Goal: Task Accomplishment & Management: Use online tool/utility

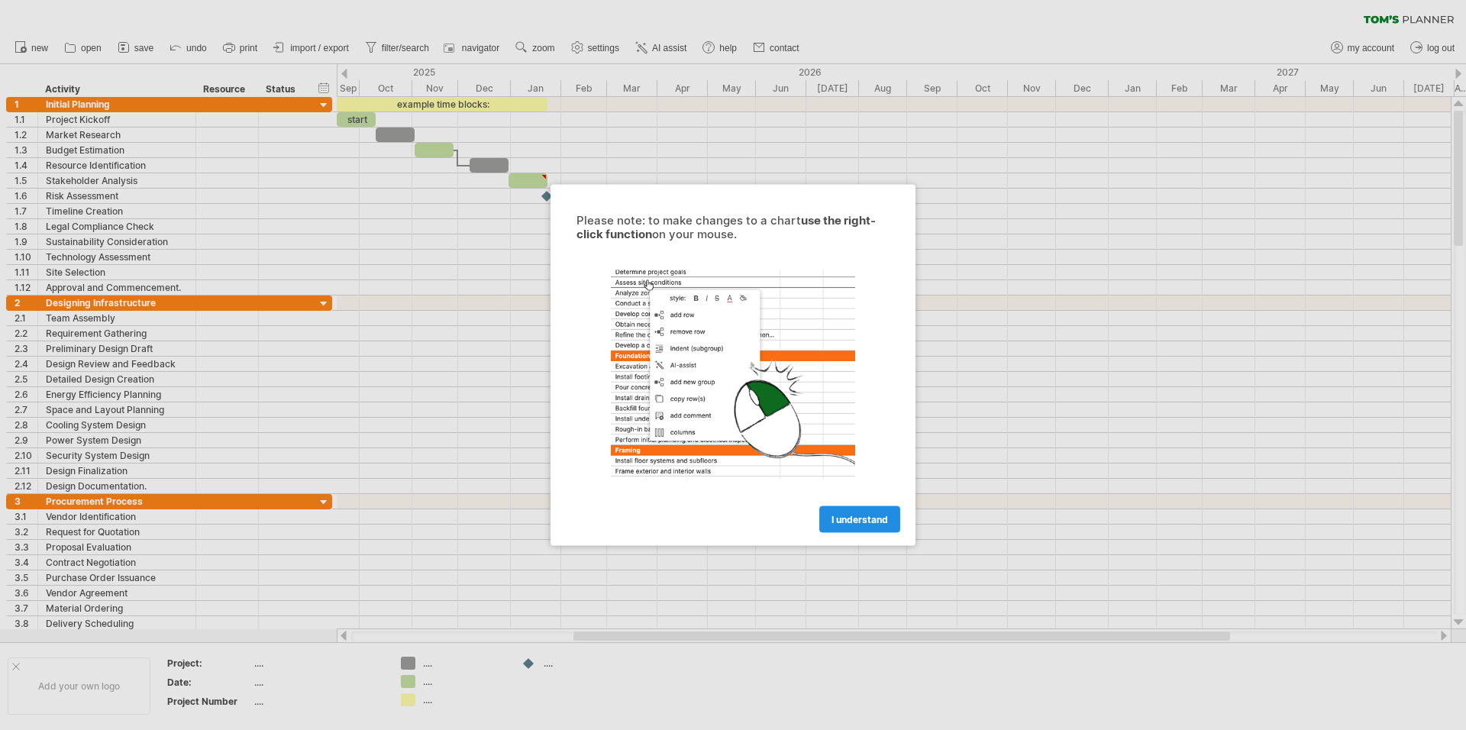
click at [869, 525] on link "I understand" at bounding box center [859, 519] width 81 height 27
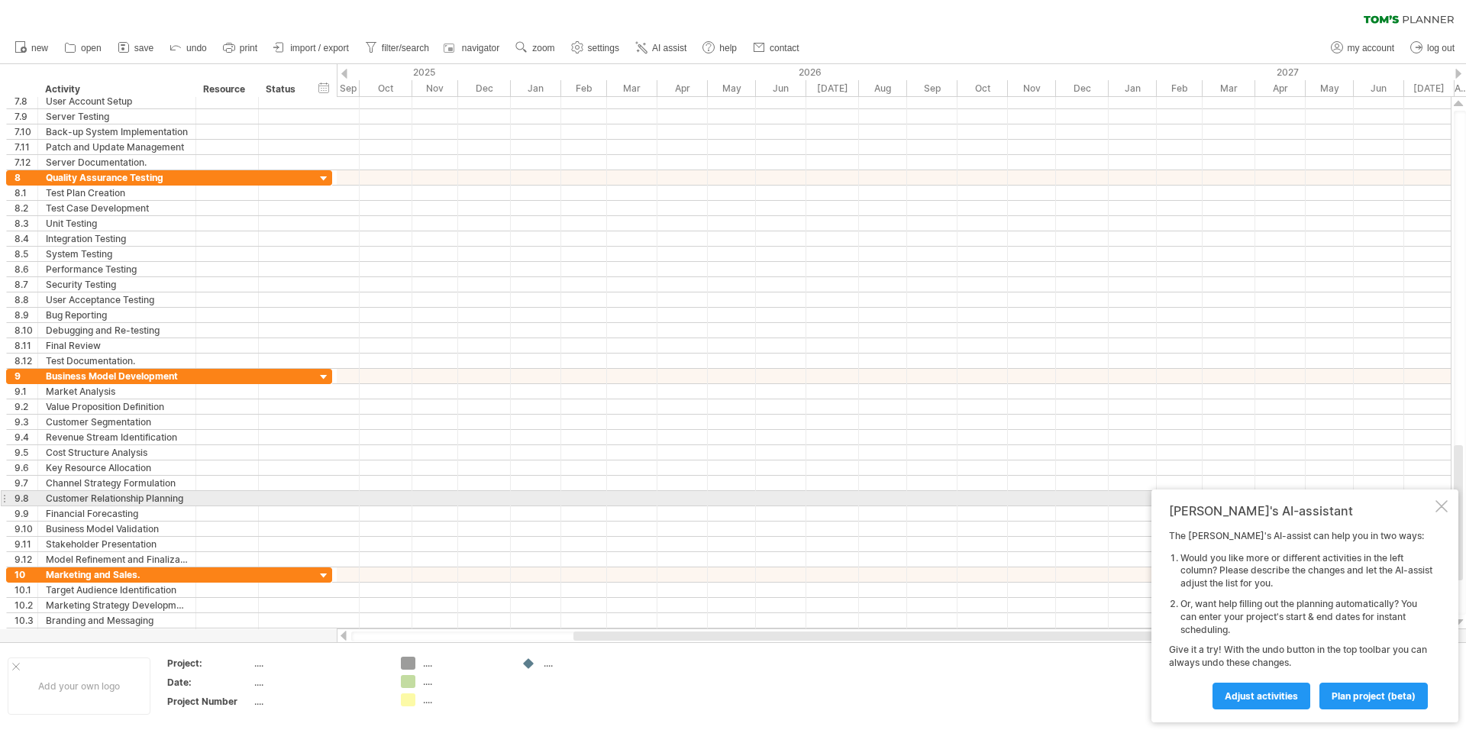
click at [1437, 502] on div at bounding box center [1441, 506] width 12 height 12
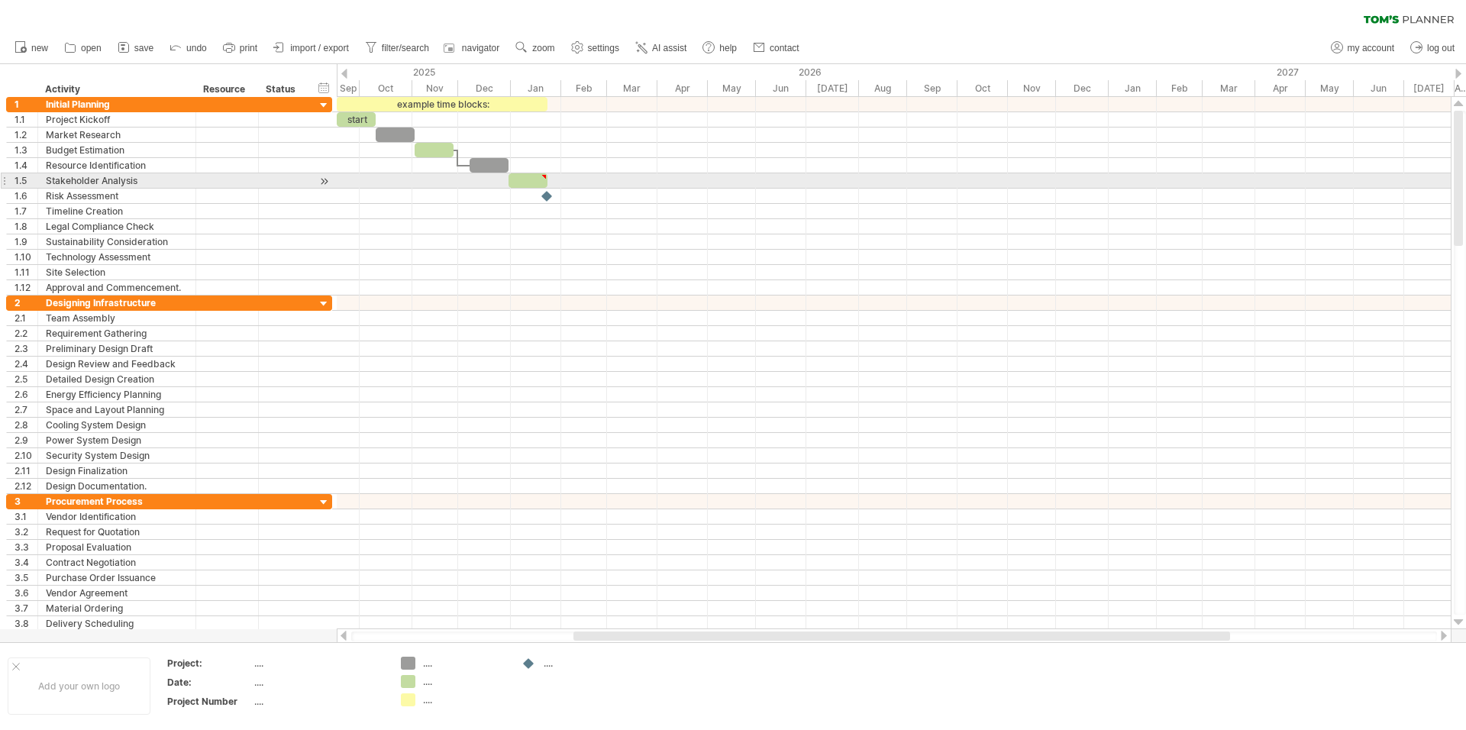
type textarea "**********"
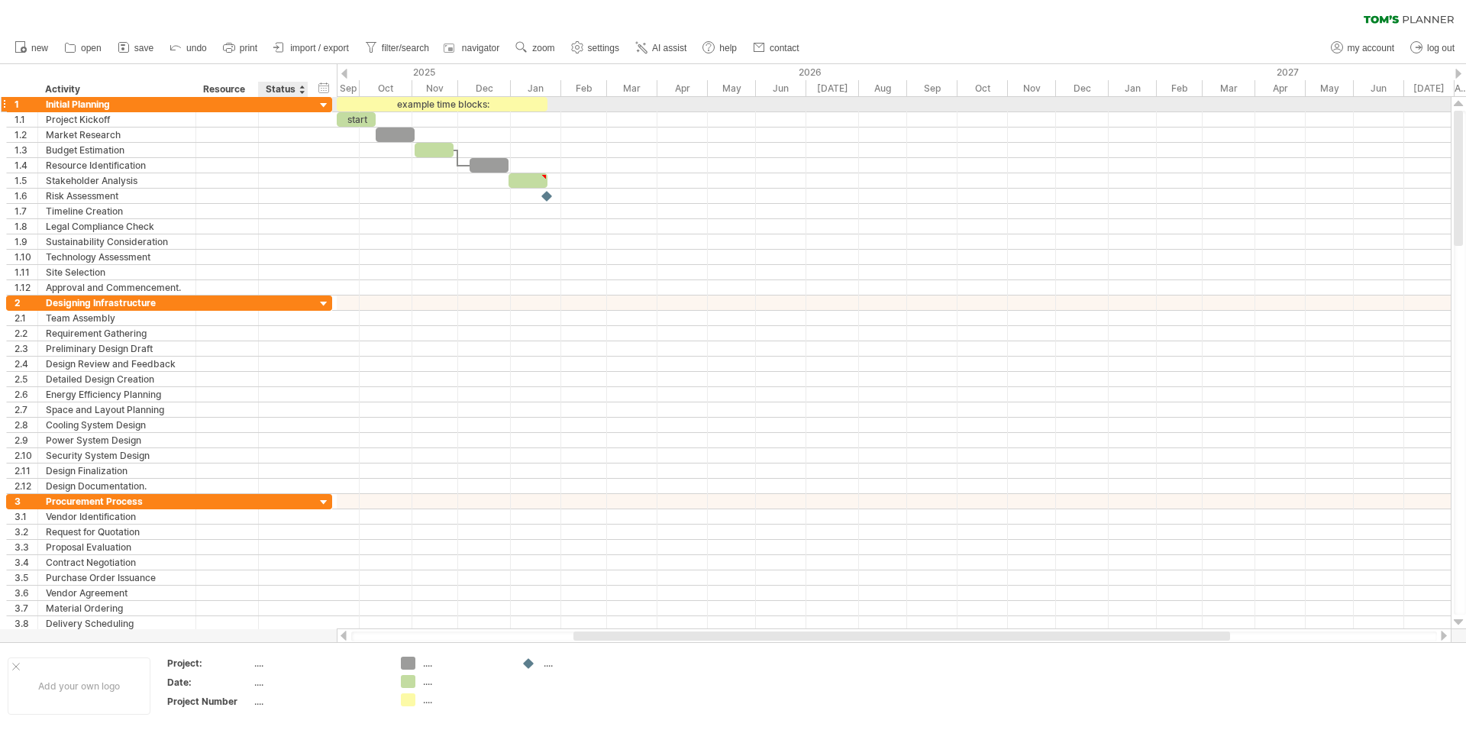
click at [321, 107] on div at bounding box center [324, 105] width 15 height 15
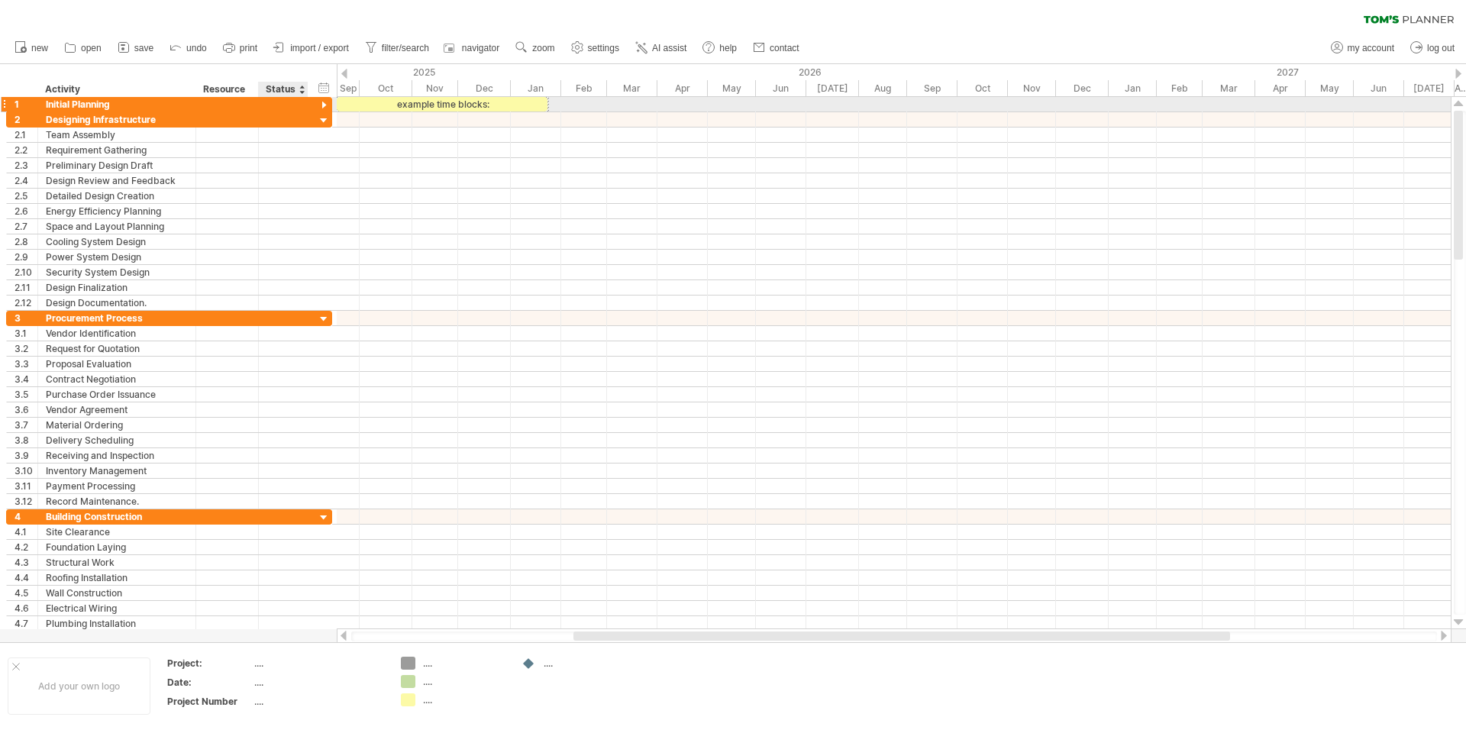
click at [321, 107] on div at bounding box center [324, 105] width 15 height 15
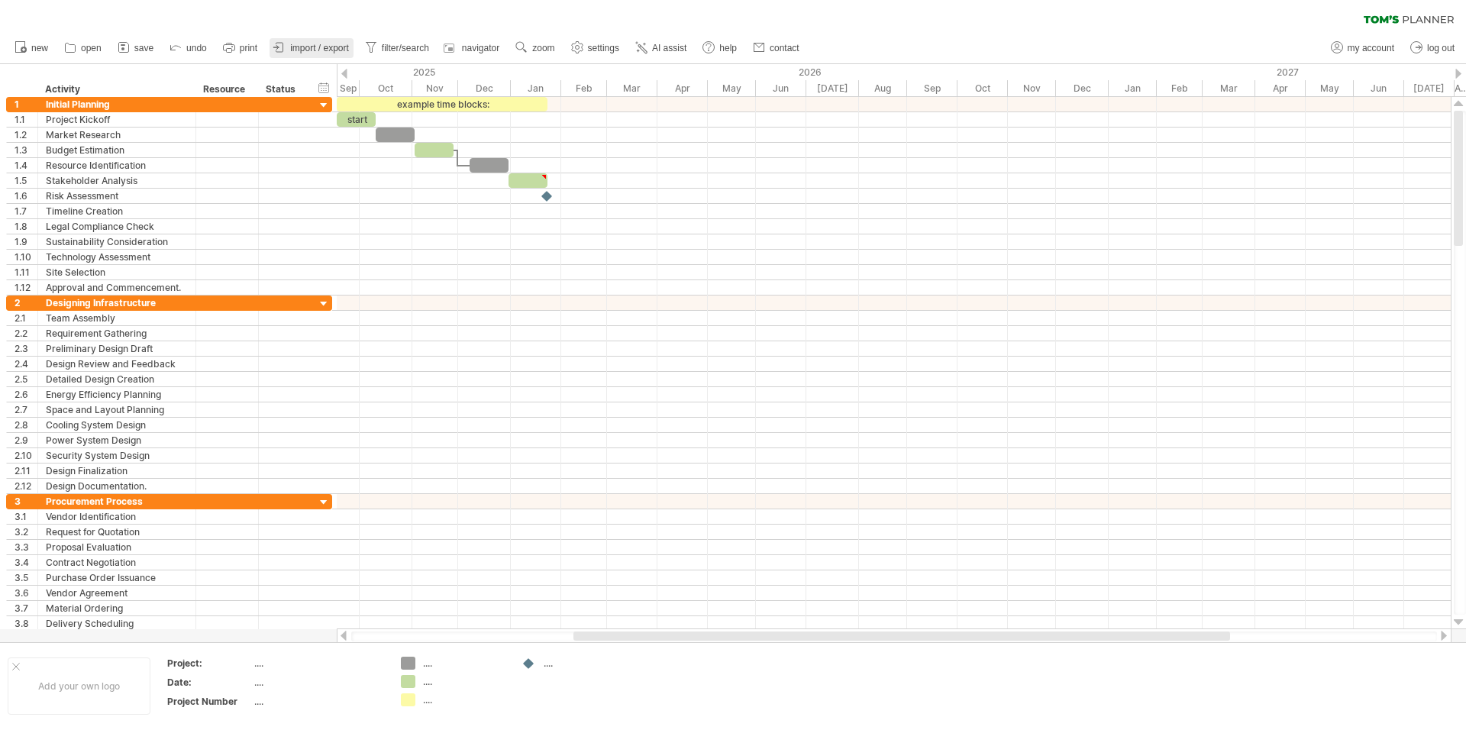
click at [311, 44] on span "import / export" at bounding box center [319, 48] width 59 height 11
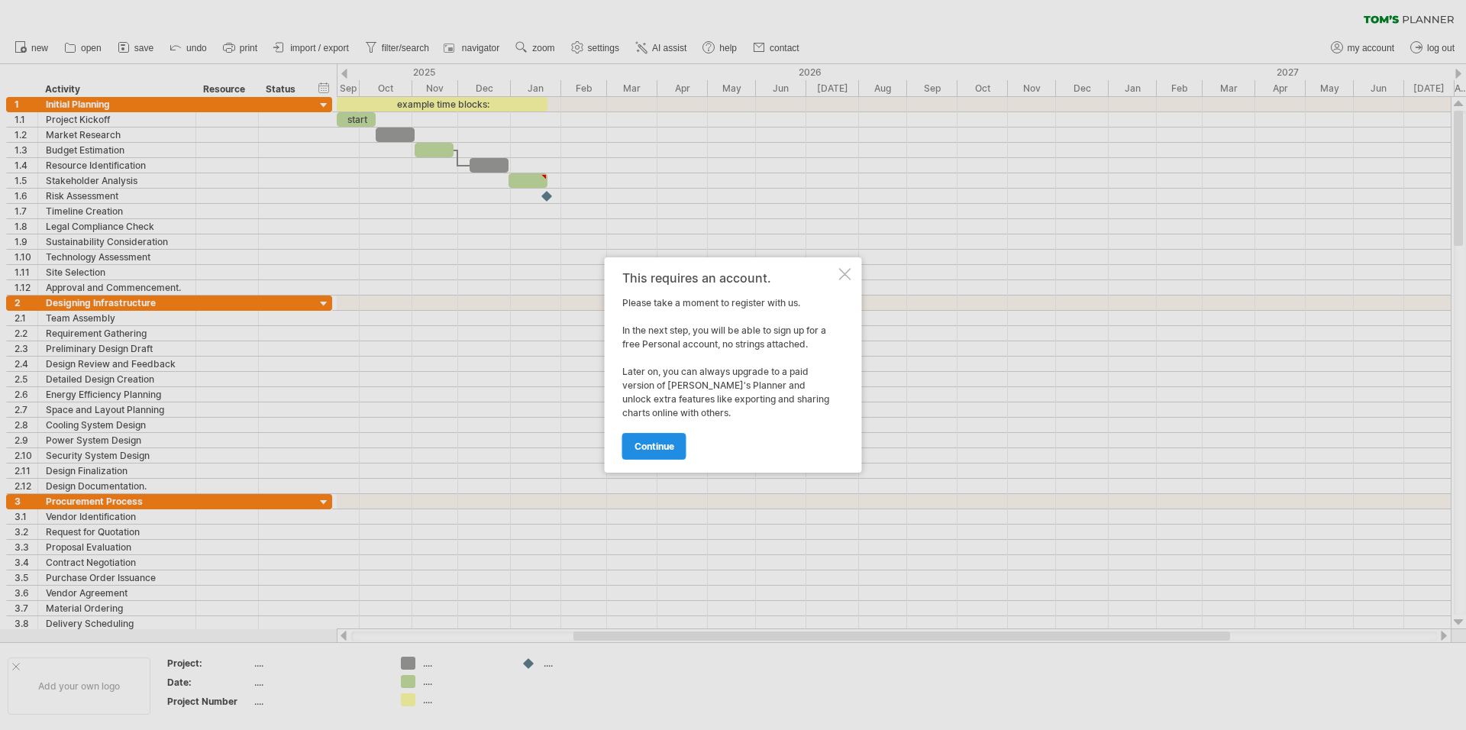
click at [650, 446] on span "continue" at bounding box center [654, 445] width 40 height 11
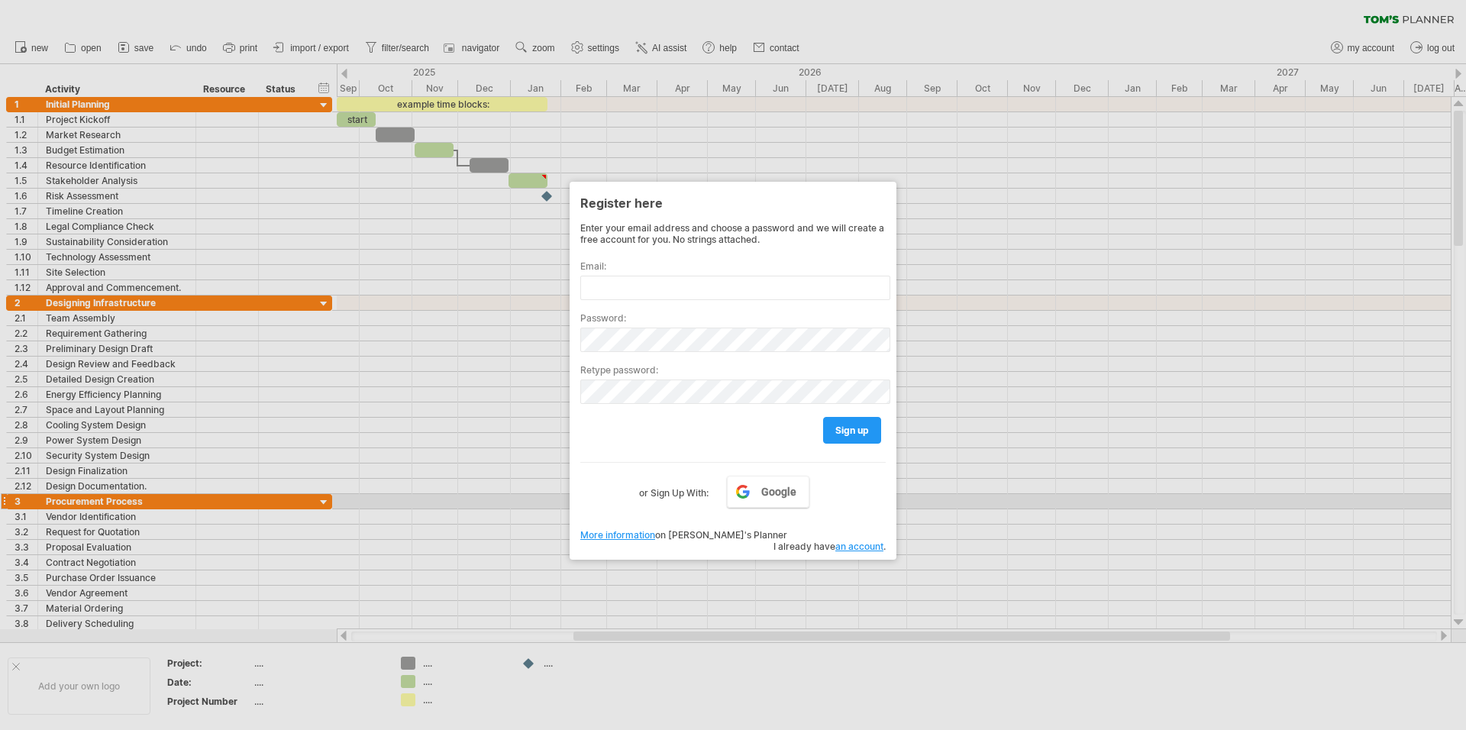
click at [1042, 505] on div at bounding box center [733, 365] width 1466 height 730
click at [1079, 361] on div at bounding box center [733, 365] width 1466 height 730
click at [522, 298] on div at bounding box center [733, 365] width 1466 height 730
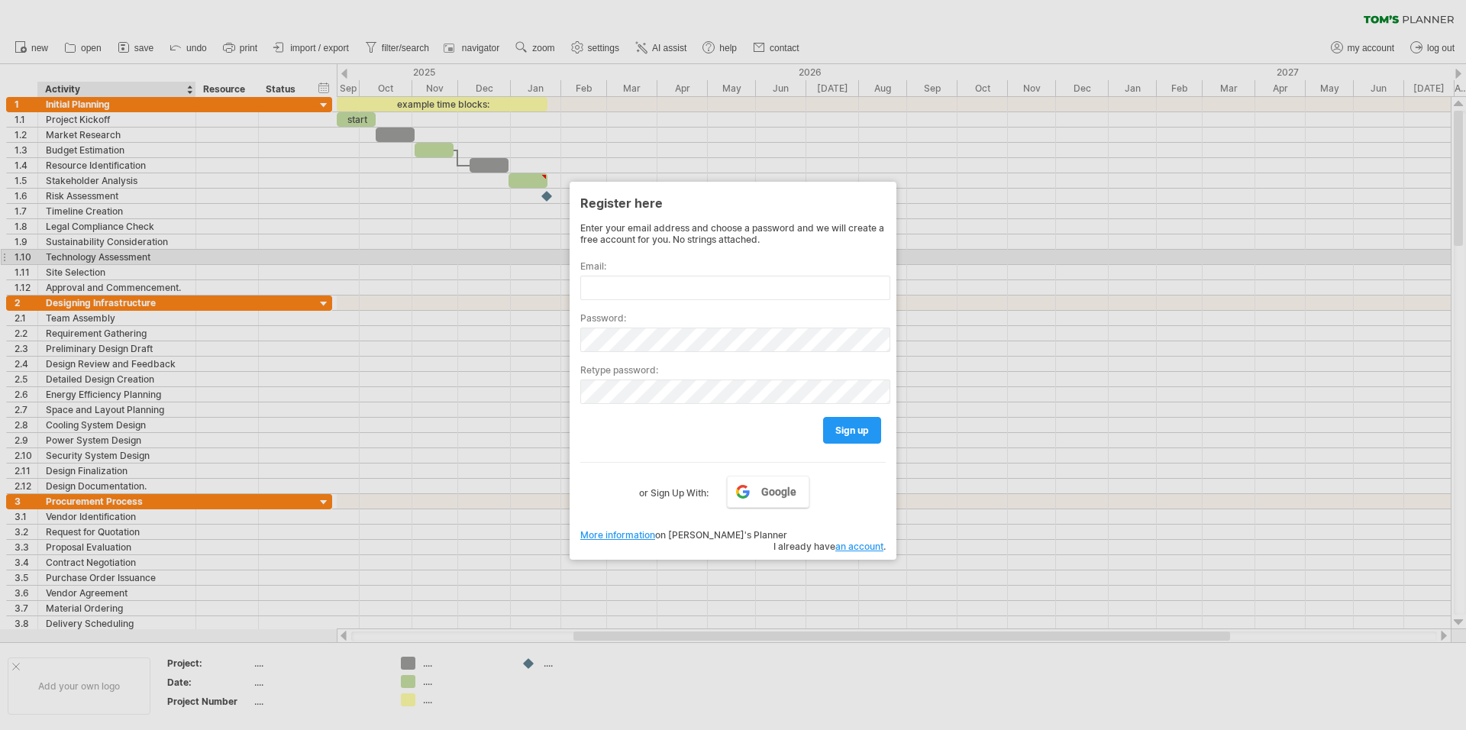
click at [126, 256] on div at bounding box center [733, 365] width 1466 height 730
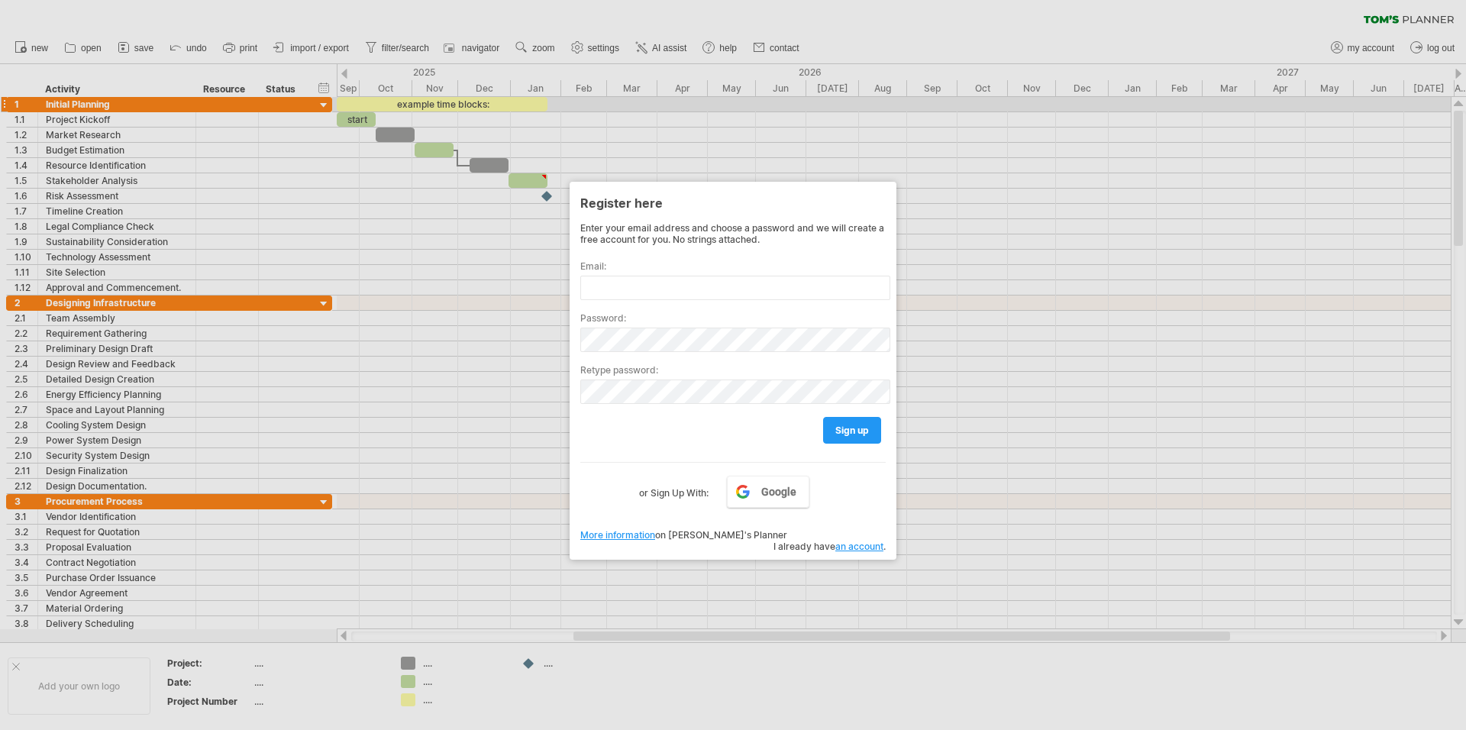
click at [324, 104] on div at bounding box center [733, 365] width 1466 height 730
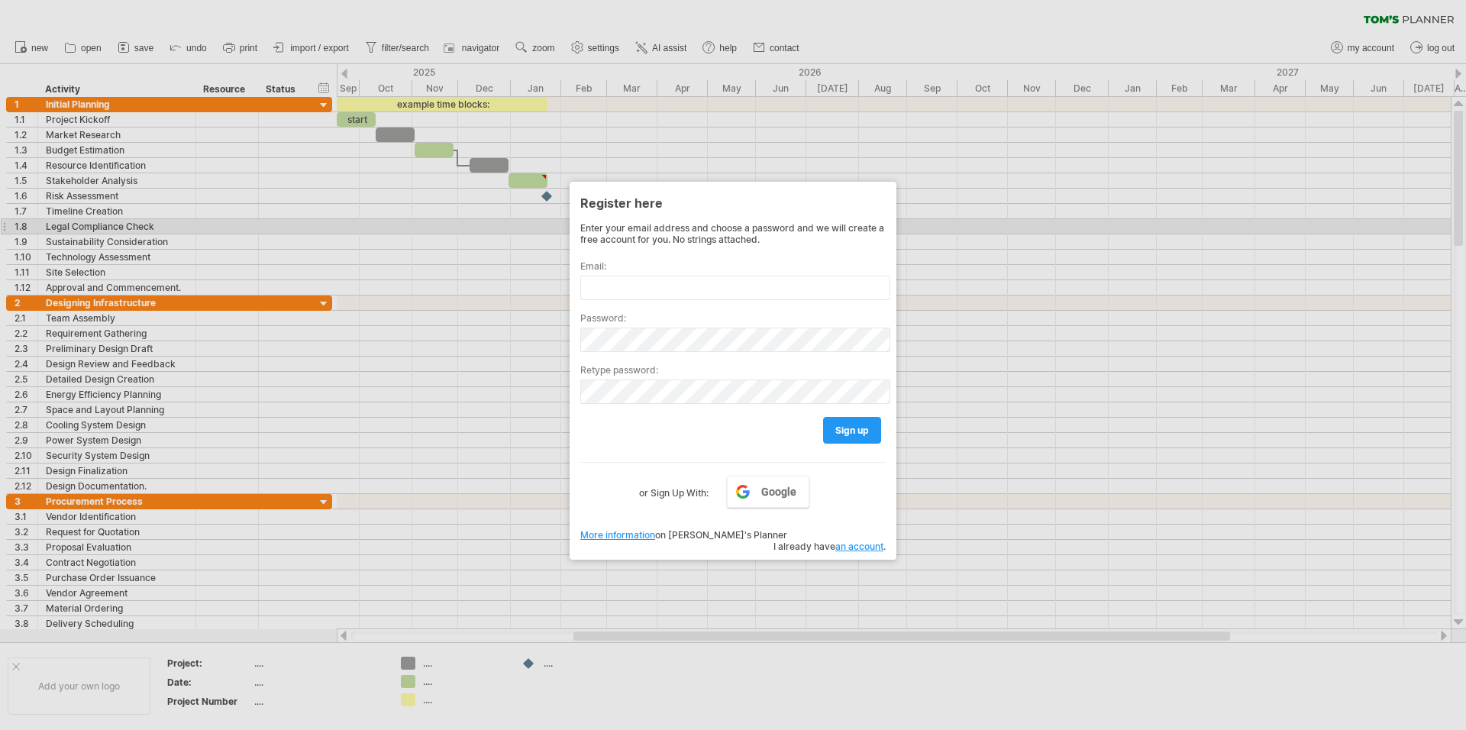
click at [443, 223] on div at bounding box center [733, 365] width 1466 height 730
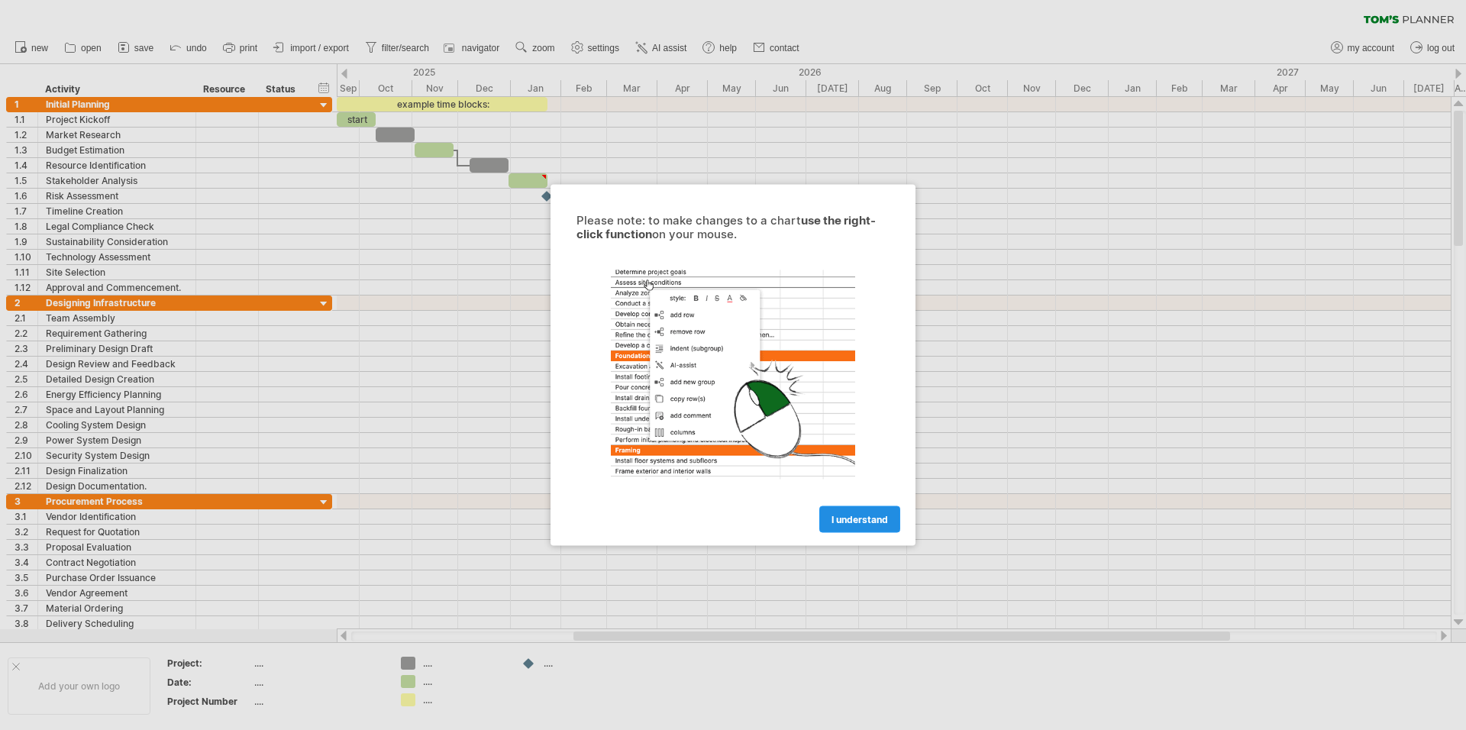
click at [859, 515] on span "I understand" at bounding box center [859, 519] width 56 height 11
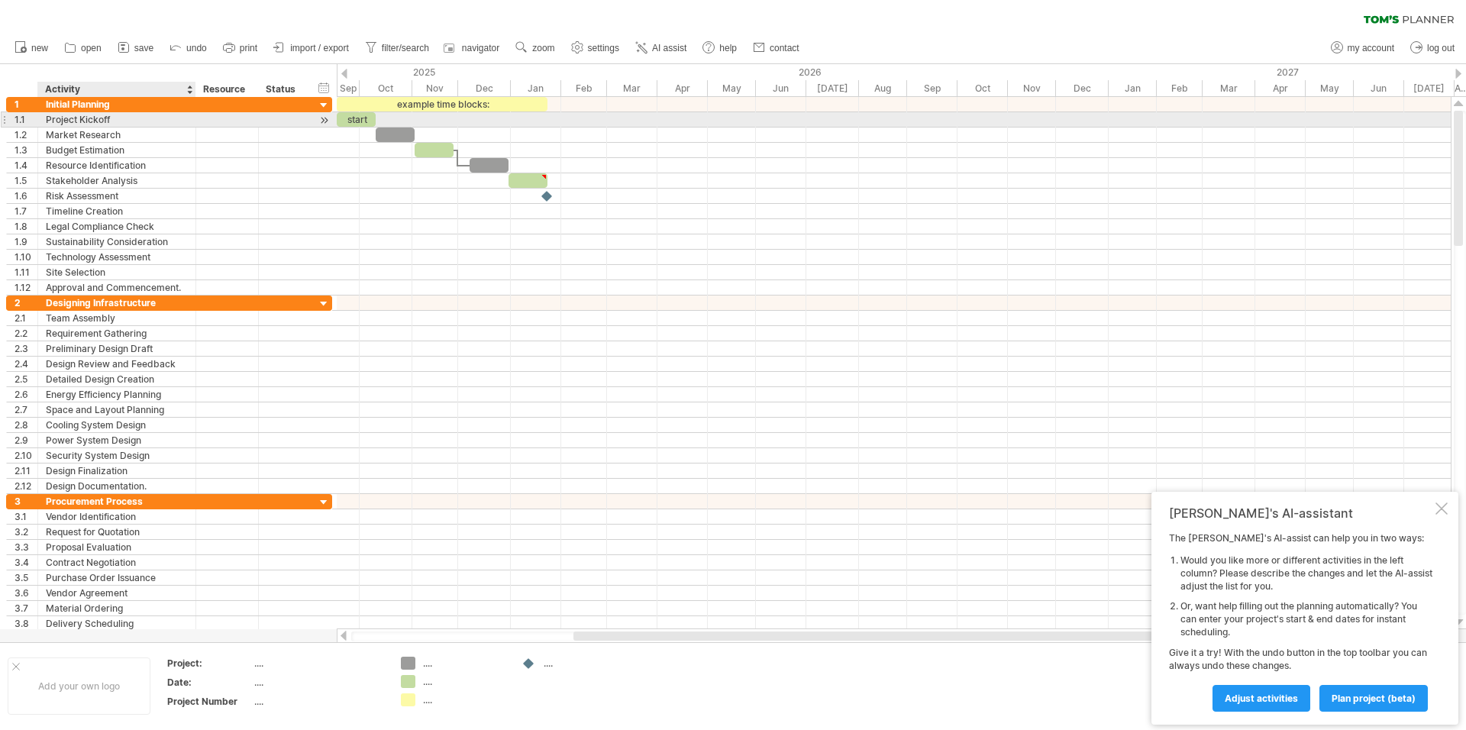
click at [98, 123] on div "Project Kickoff" at bounding box center [117, 119] width 142 height 15
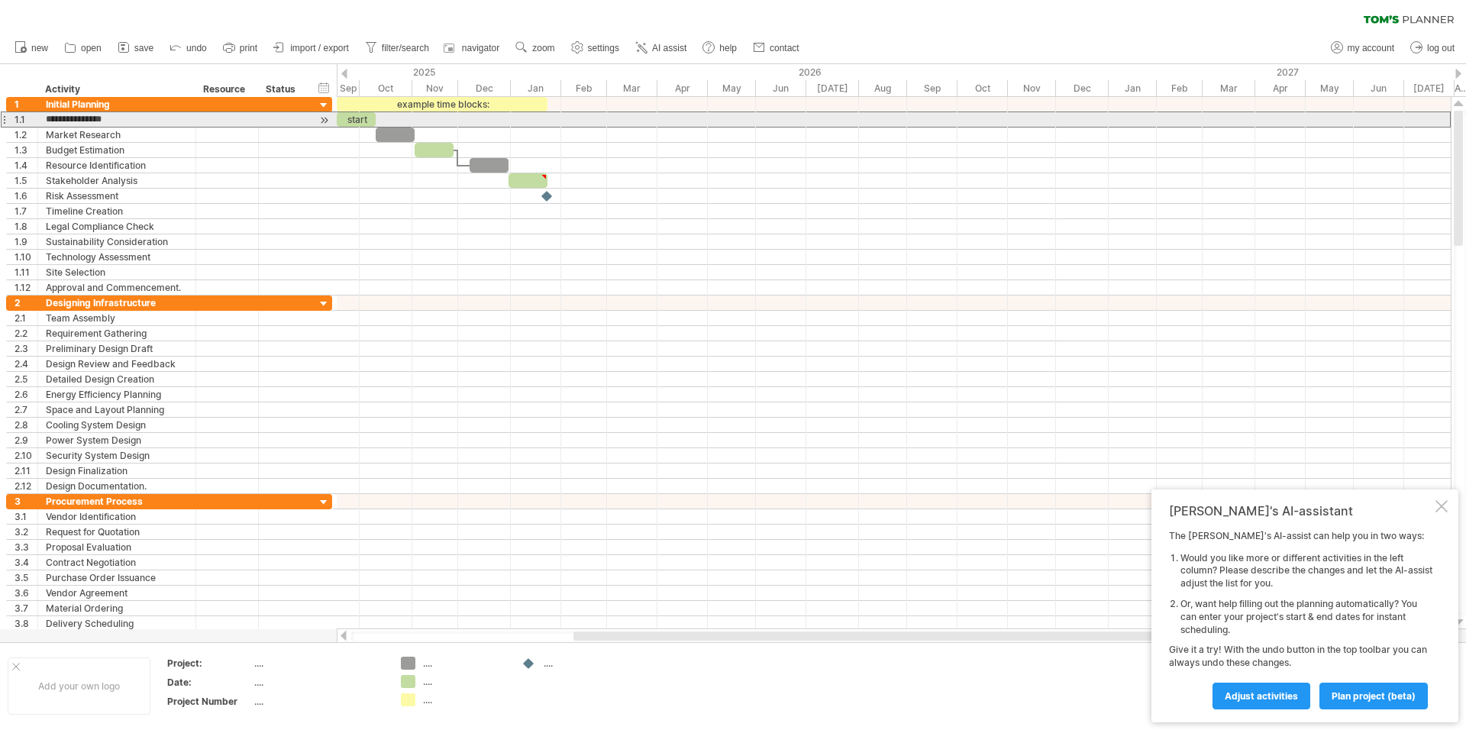
click at [324, 120] on div at bounding box center [324, 120] width 15 height 16
click at [169, 124] on div "Project Kickoff" at bounding box center [117, 119] width 142 height 15
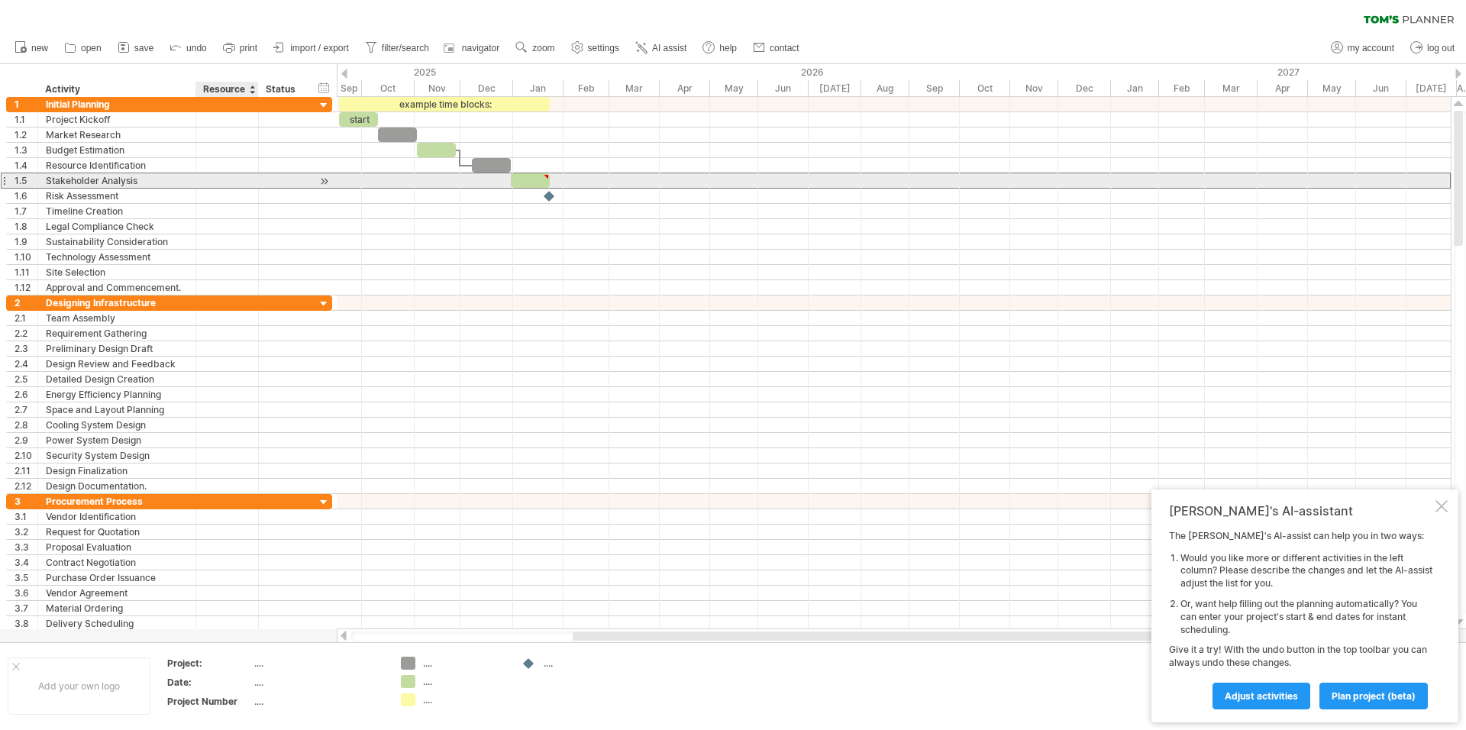
click at [250, 188] on div "**********" at bounding box center [169, 181] width 326 height 16
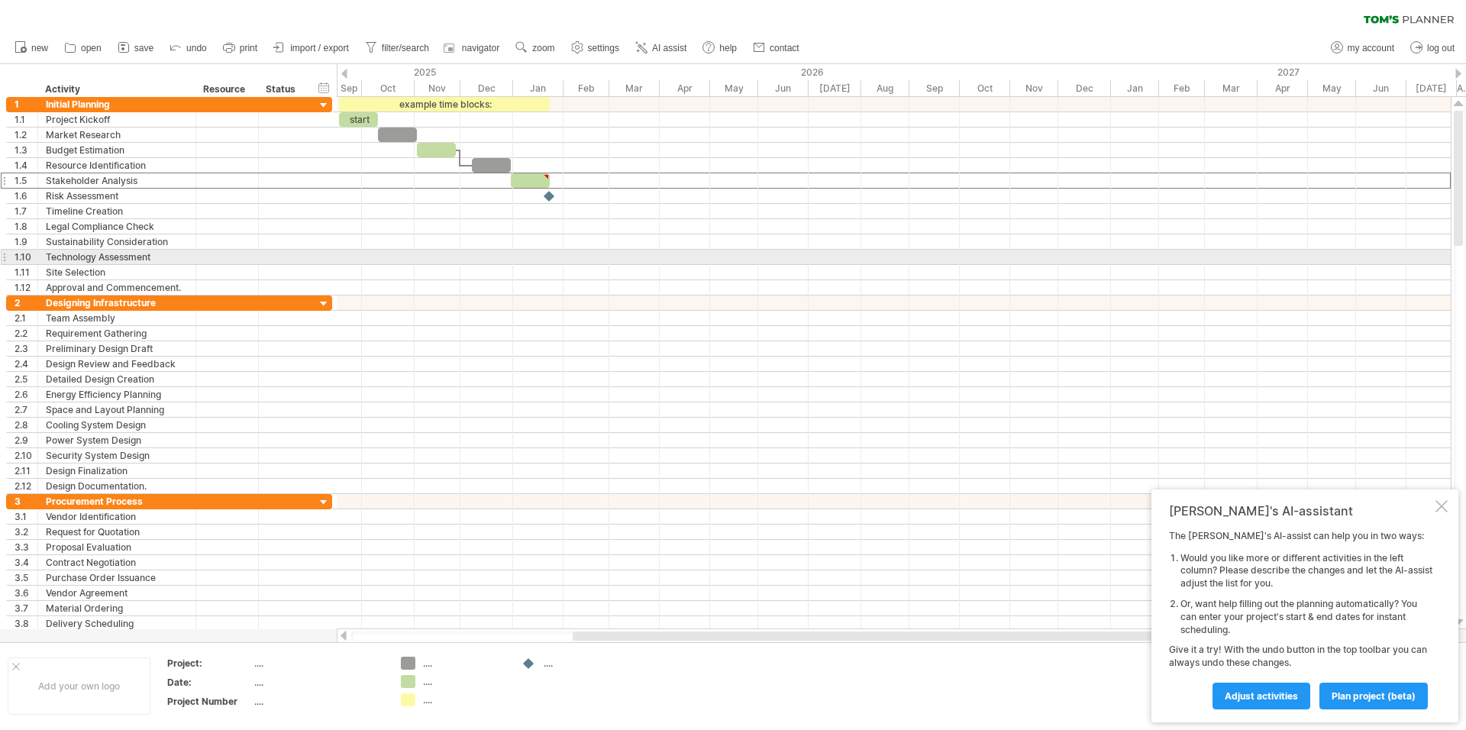
drag, startPoint x: 1465, startPoint y: 198, endPoint x: 1464, endPoint y: 256, distance: 58.0
click at [1464, 256] on div at bounding box center [1459, 363] width 12 height 504
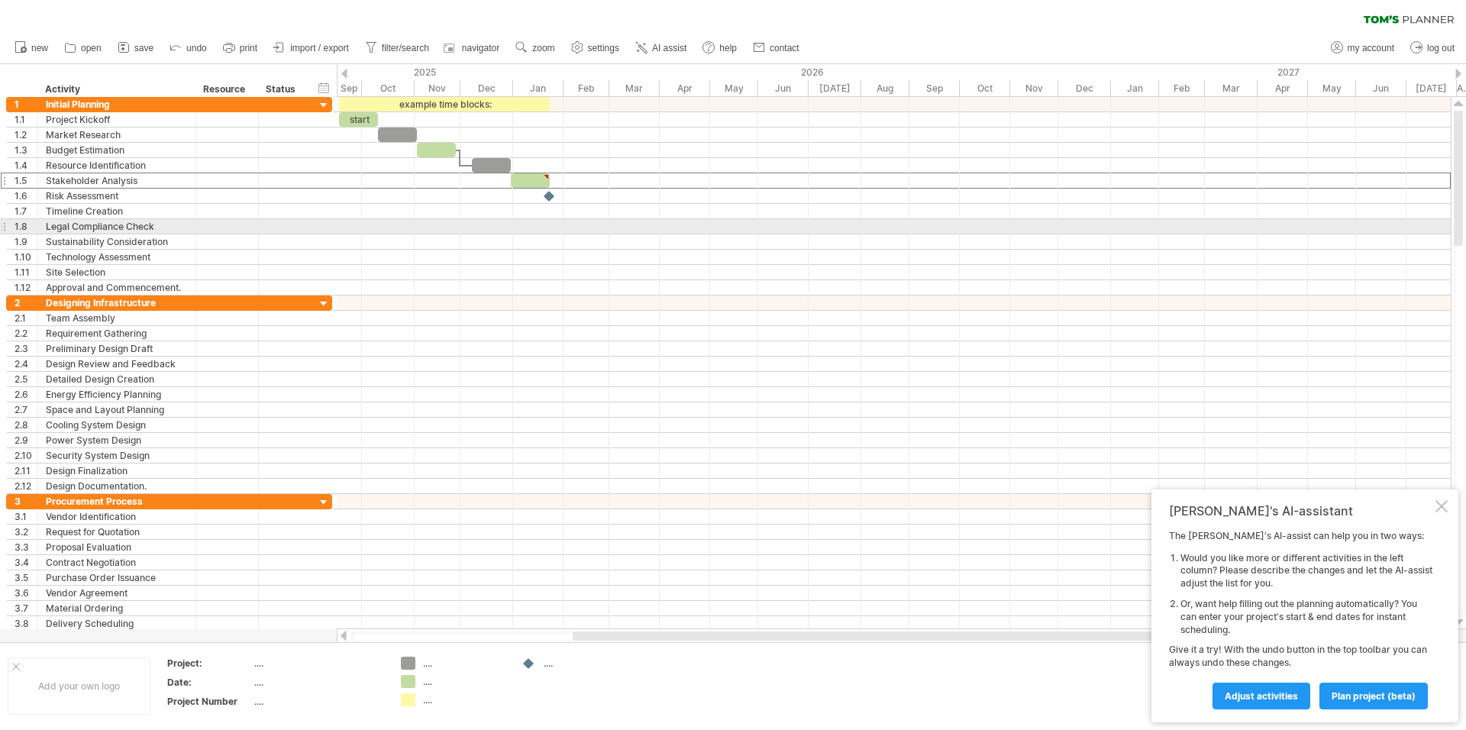
click at [1458, 221] on div at bounding box center [1457, 178] width 9 height 135
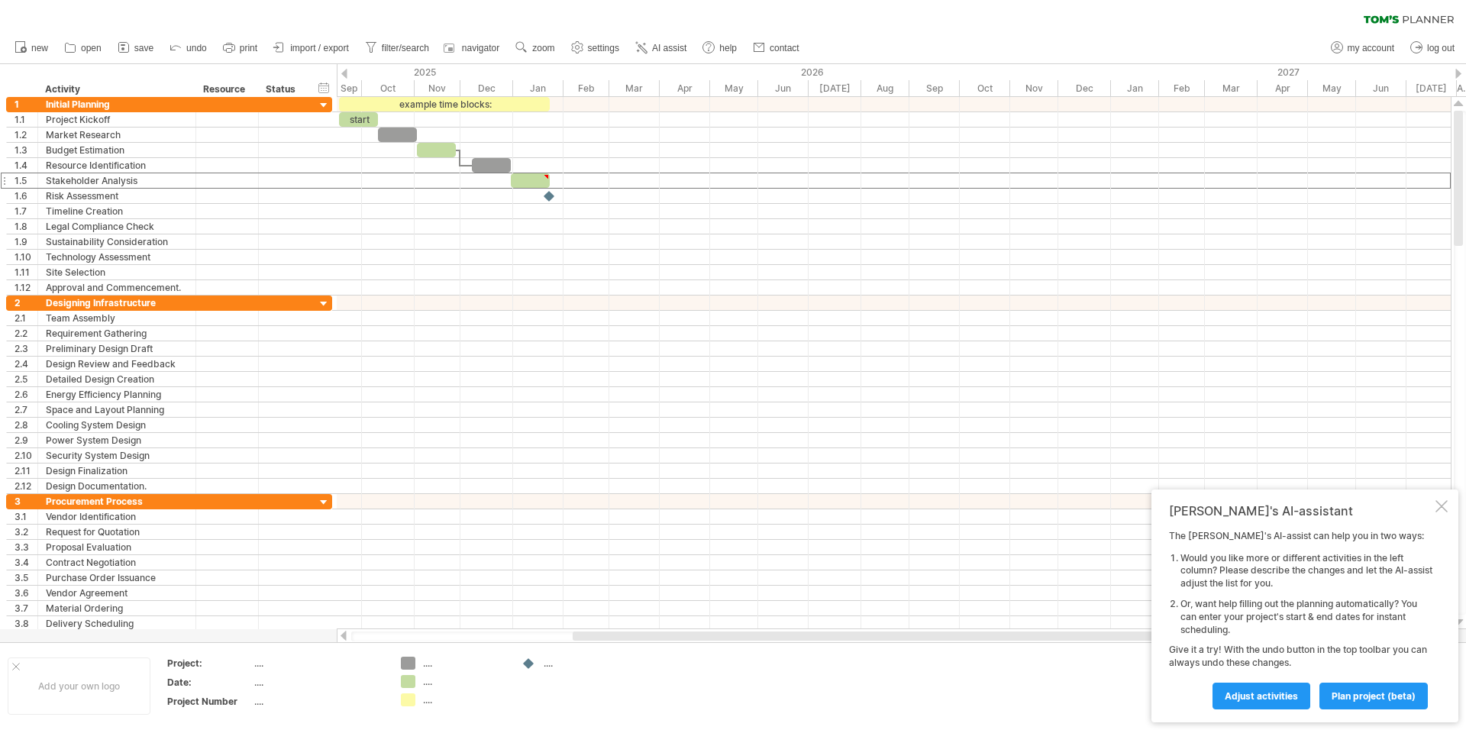
drag, startPoint x: 1459, startPoint y: 141, endPoint x: 1463, endPoint y: 90, distance: 51.3
click at [1463, 90] on div "Trying to reach plan.tomsplanner.com Connected again... 0% clear filter new 1" at bounding box center [733, 365] width 1466 height 730
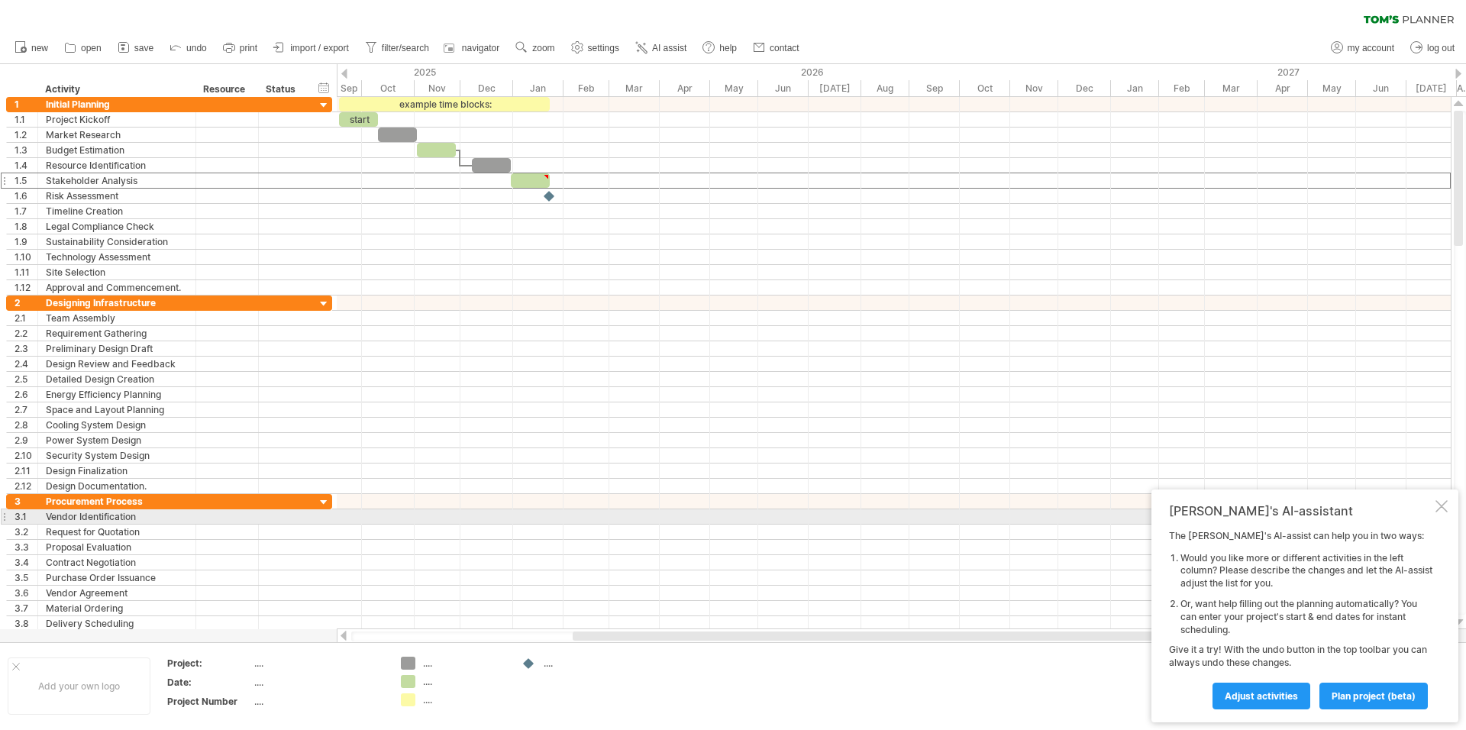
click at [1441, 508] on div at bounding box center [1441, 506] width 12 height 12
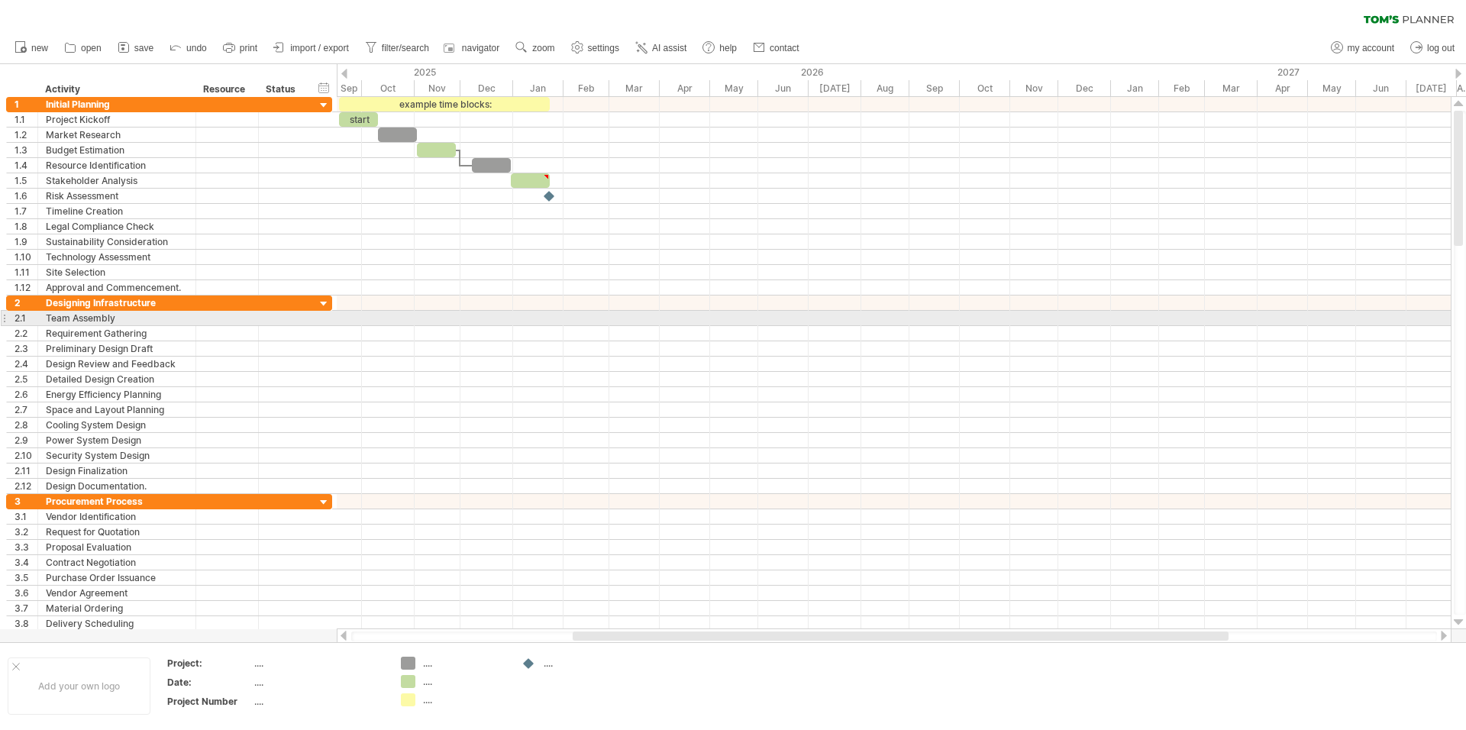
click at [597, 315] on div at bounding box center [894, 318] width 1114 height 15
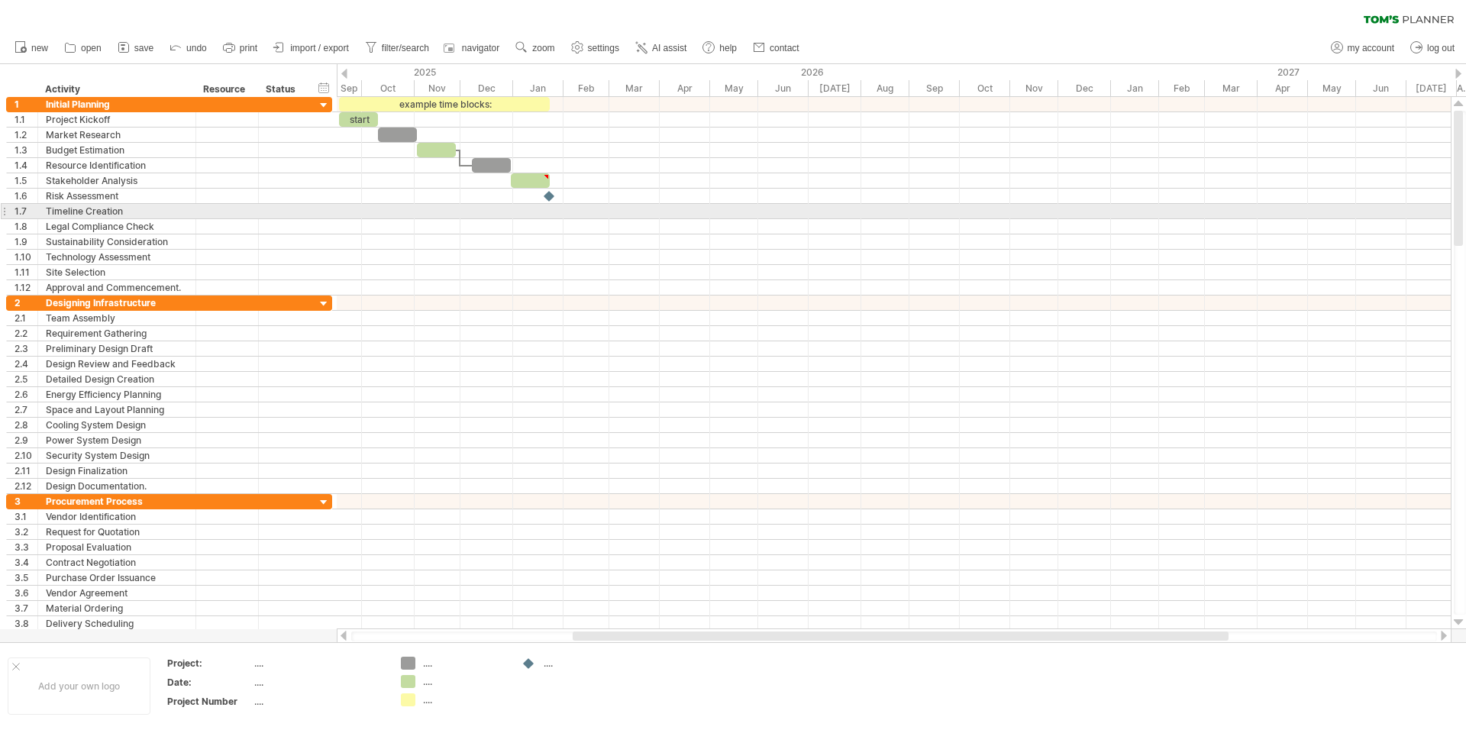
click at [573, 208] on div at bounding box center [894, 211] width 1114 height 15
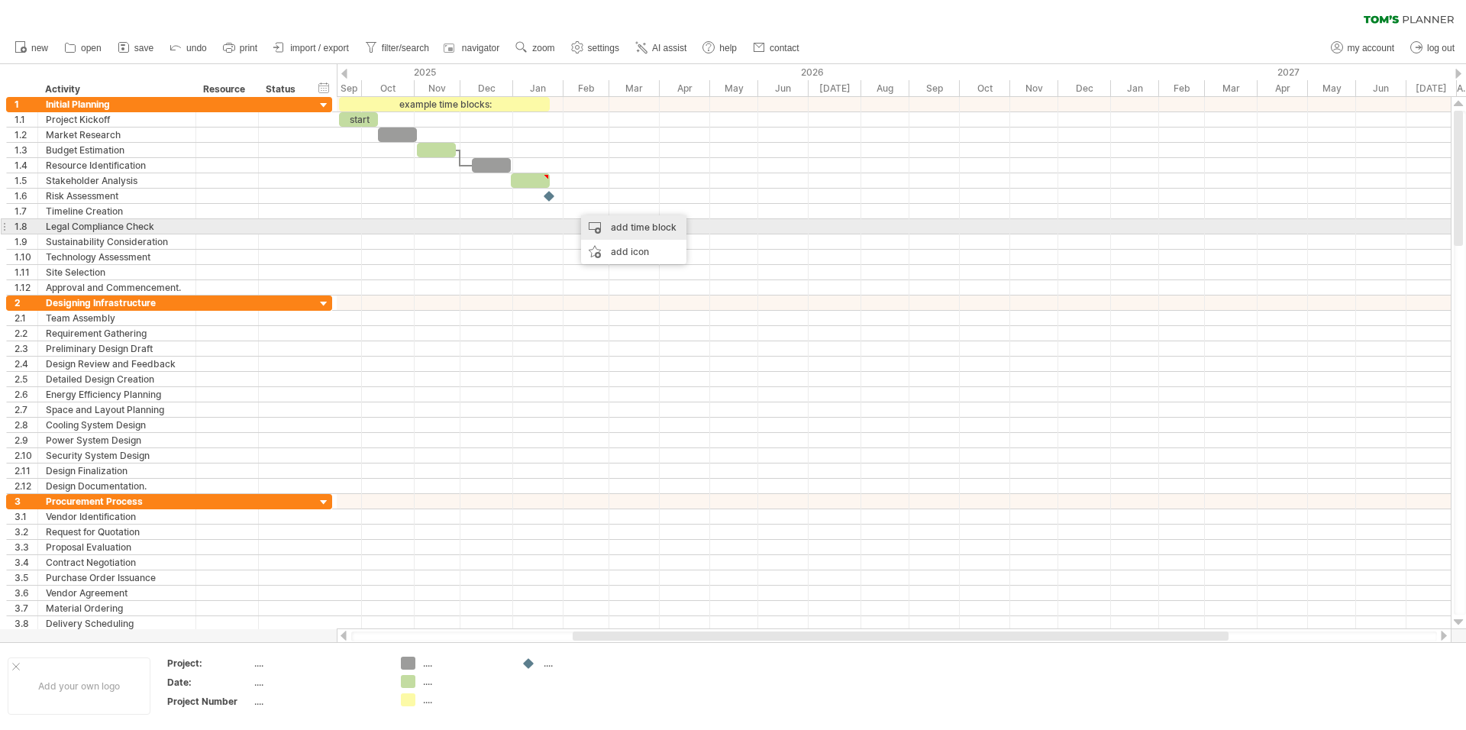
click at [619, 227] on div "add time block" at bounding box center [633, 227] width 105 height 24
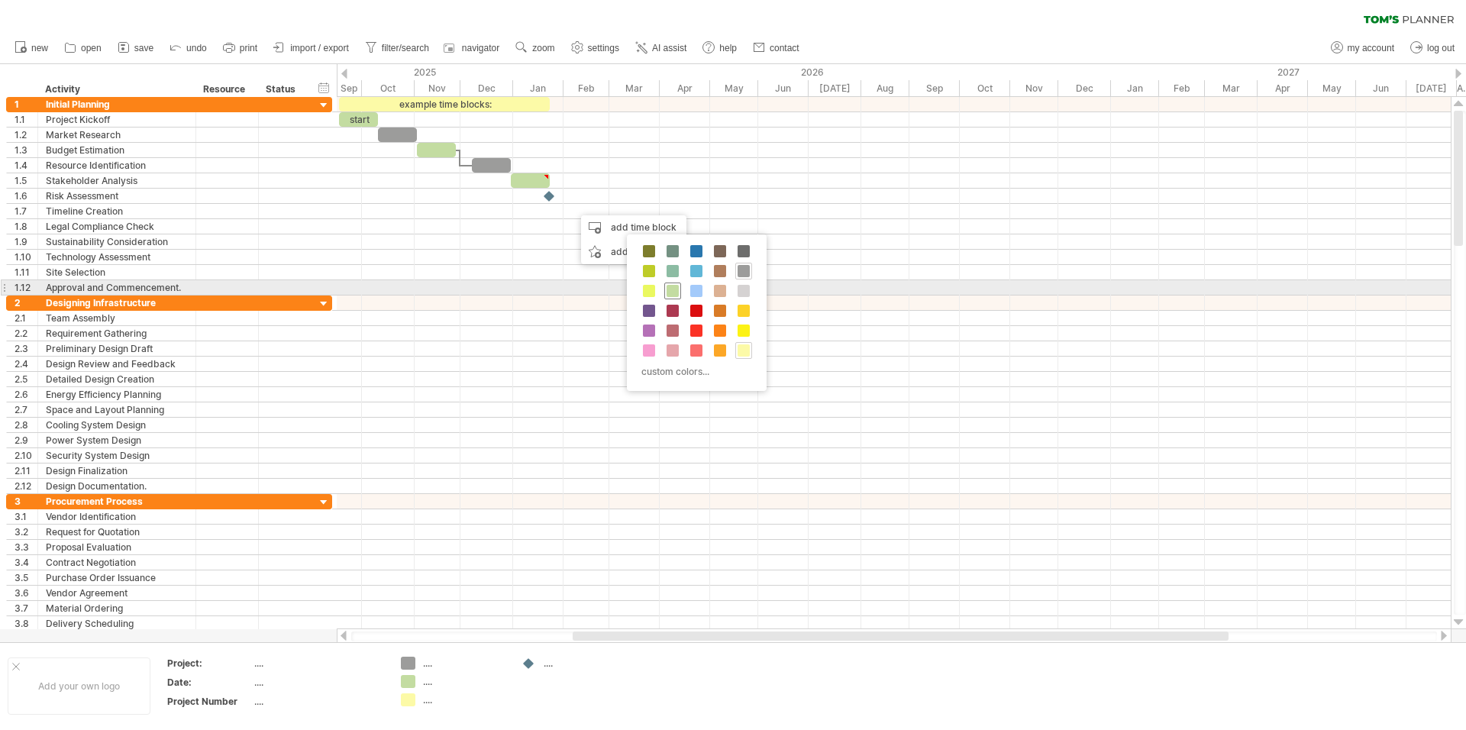
click at [676, 291] on span at bounding box center [672, 291] width 12 height 12
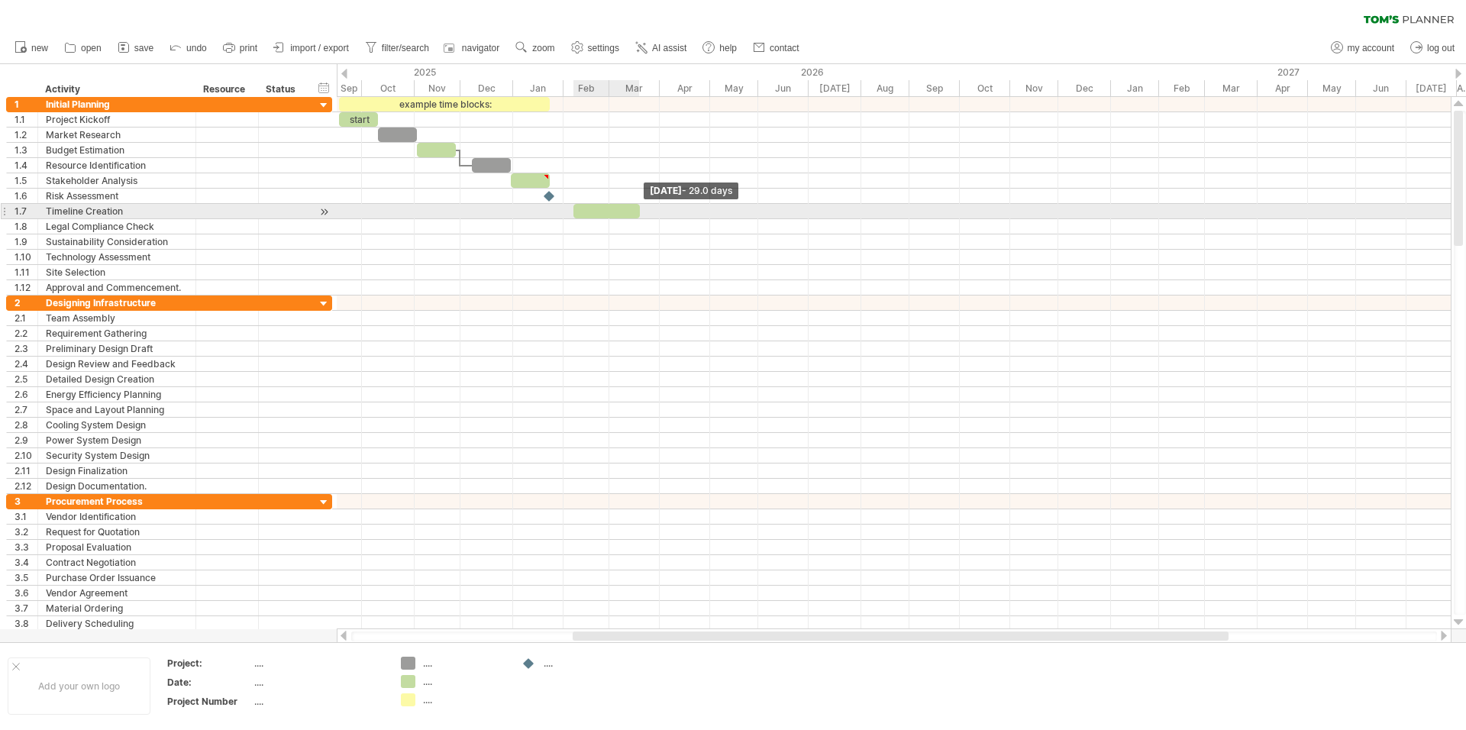
drag, startPoint x: 598, startPoint y: 211, endPoint x: 641, endPoint y: 211, distance: 43.5
click at [641, 211] on span at bounding box center [640, 211] width 6 height 15
drag, startPoint x: 609, startPoint y: 208, endPoint x: 550, endPoint y: 205, distance: 58.9
click at [550, 205] on div at bounding box center [548, 211] width 66 height 15
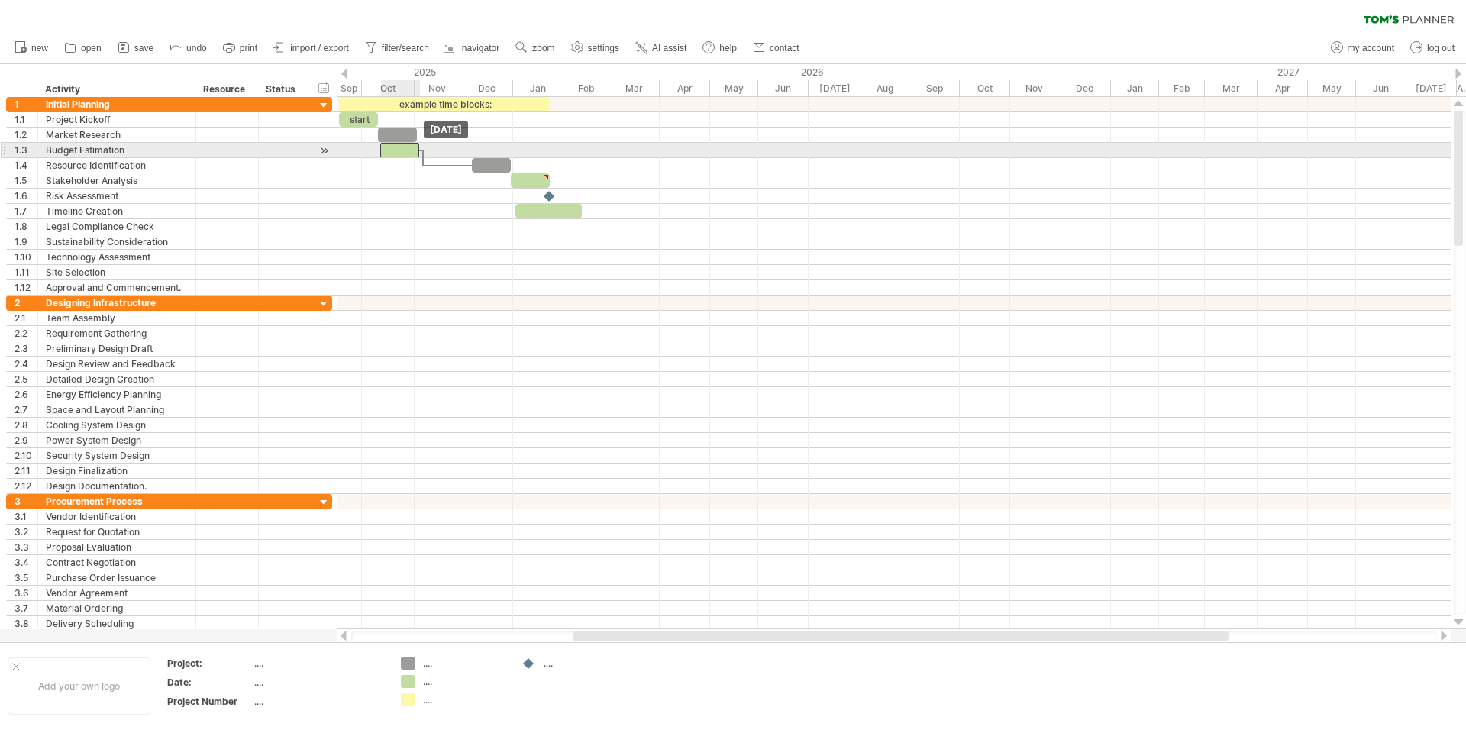
drag, startPoint x: 433, startPoint y: 152, endPoint x: 396, endPoint y: 153, distance: 36.7
click at [396, 153] on div at bounding box center [399, 150] width 39 height 15
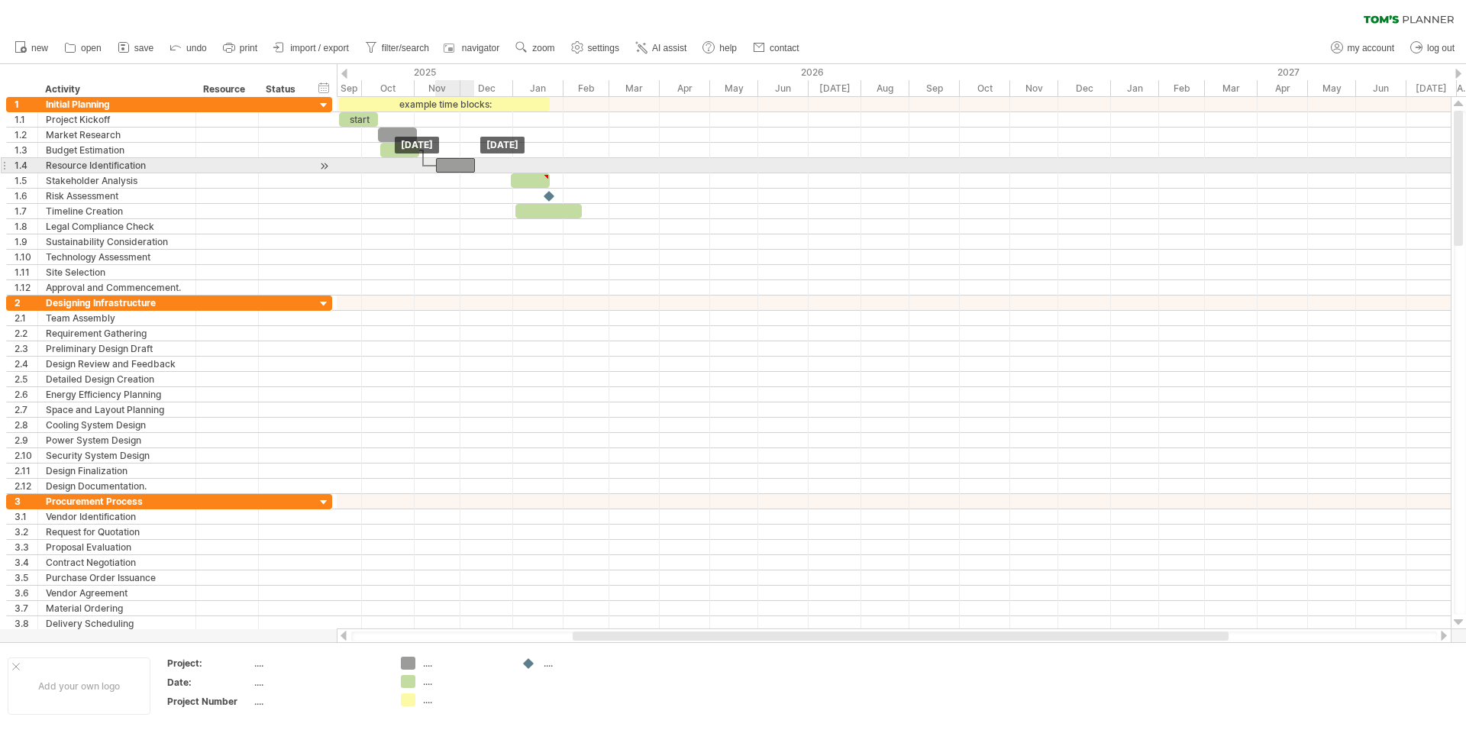
drag, startPoint x: 498, startPoint y: 164, endPoint x: 465, endPoint y: 164, distance: 32.8
click at [465, 164] on div at bounding box center [455, 165] width 39 height 15
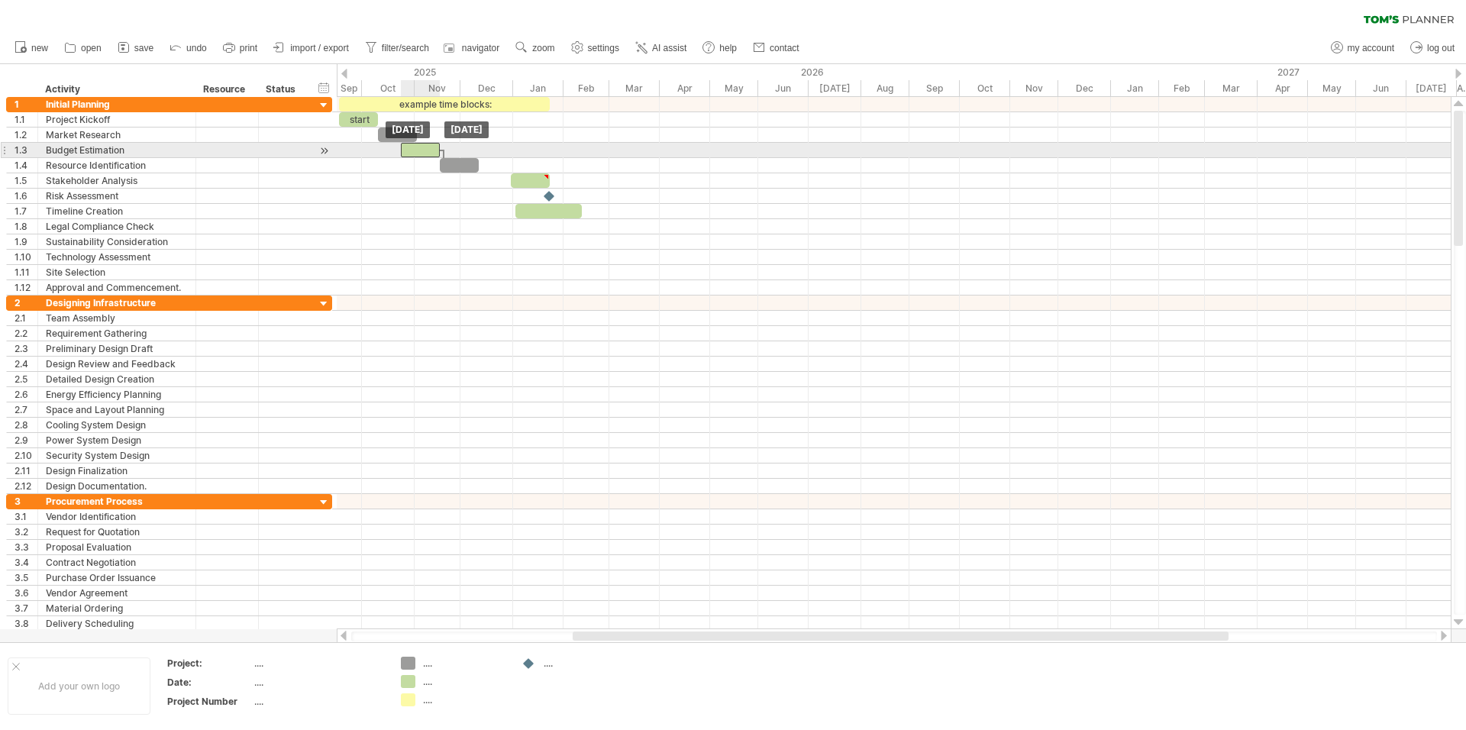
drag, startPoint x: 393, startPoint y: 147, endPoint x: 414, endPoint y: 148, distance: 20.6
click at [414, 148] on div at bounding box center [420, 150] width 39 height 15
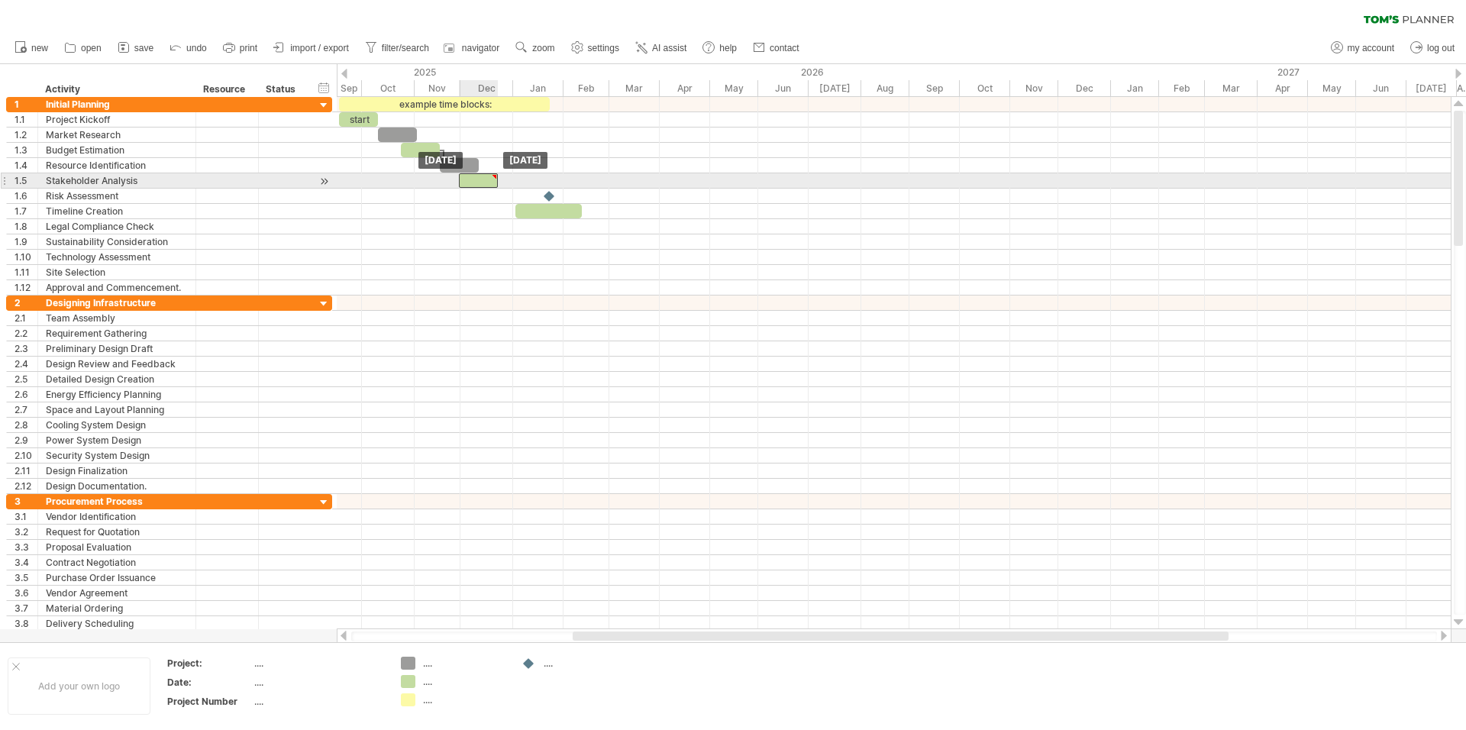
drag, startPoint x: 524, startPoint y: 176, endPoint x: 473, endPoint y: 179, distance: 51.2
click at [473, 179] on div at bounding box center [478, 180] width 39 height 15
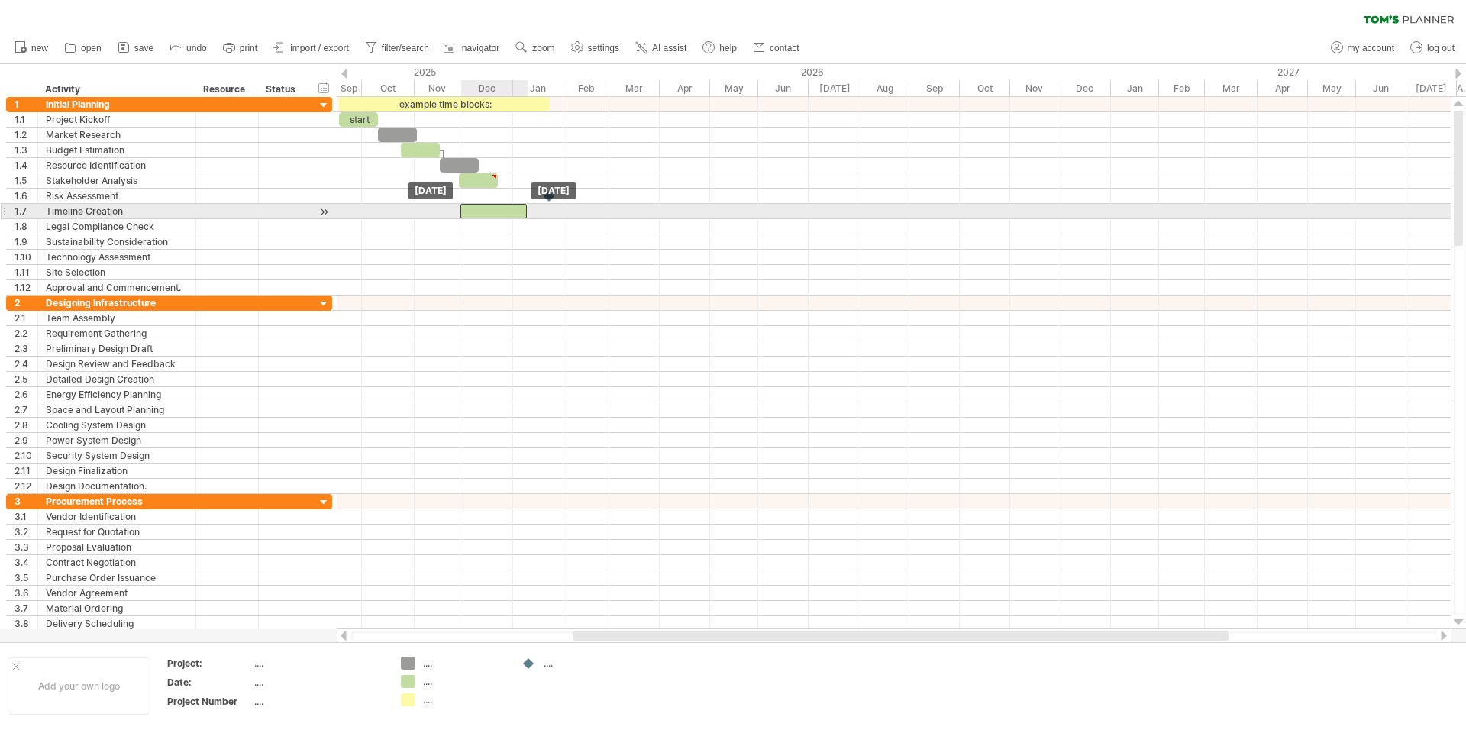
drag, startPoint x: 555, startPoint y: 209, endPoint x: 500, endPoint y: 209, distance: 55.0
click at [500, 209] on div at bounding box center [493, 211] width 66 height 15
click at [508, 213] on div at bounding box center [493, 211] width 66 height 15
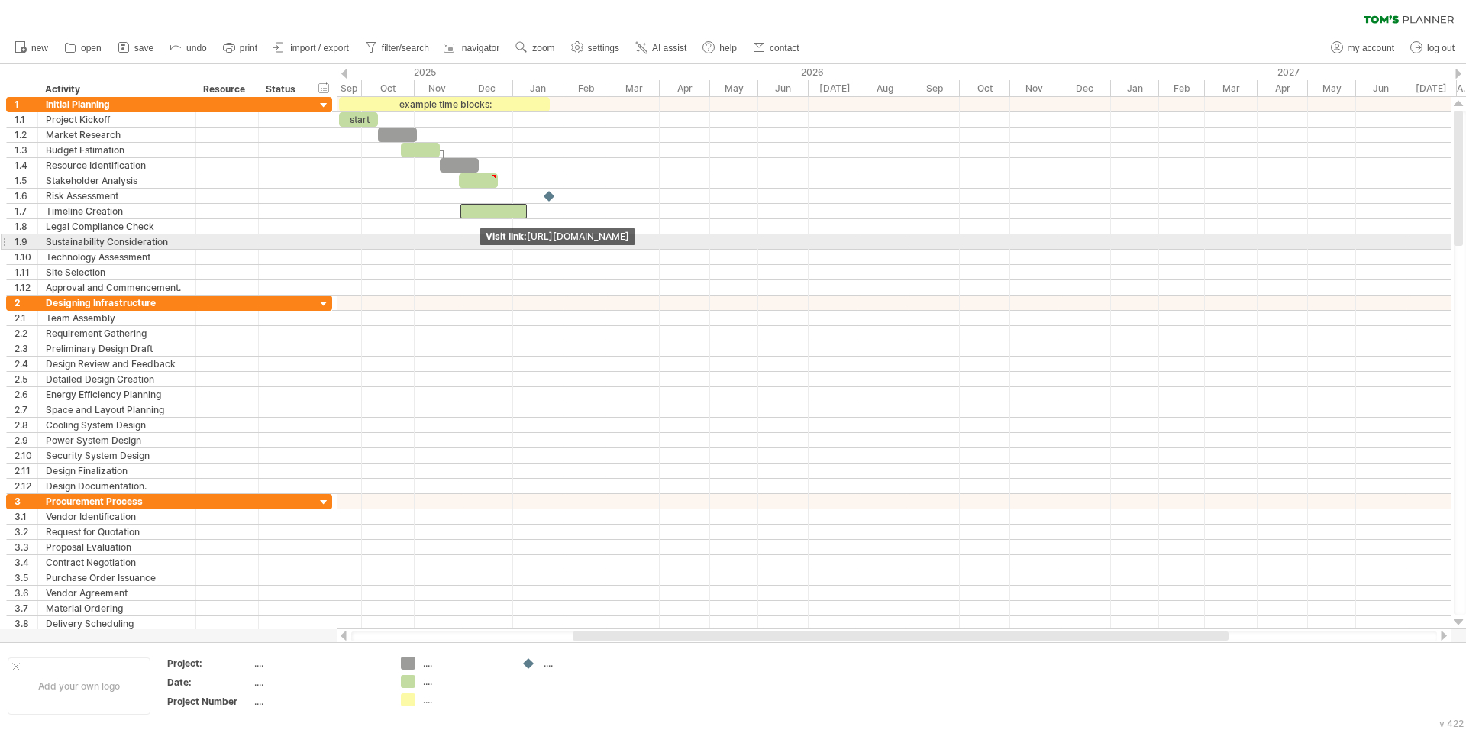
click at [419, 236] on div at bounding box center [894, 241] width 1114 height 15
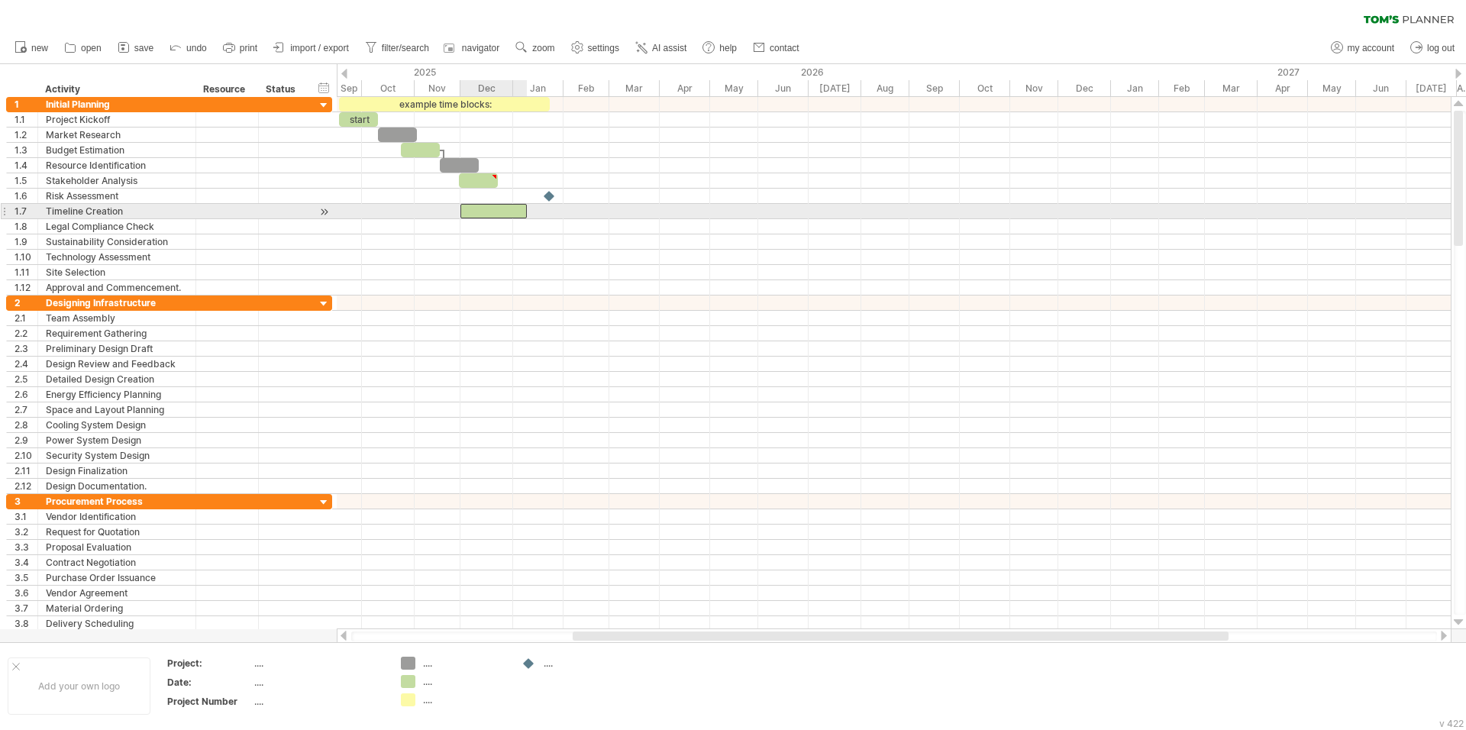
click at [496, 210] on div at bounding box center [493, 211] width 66 height 15
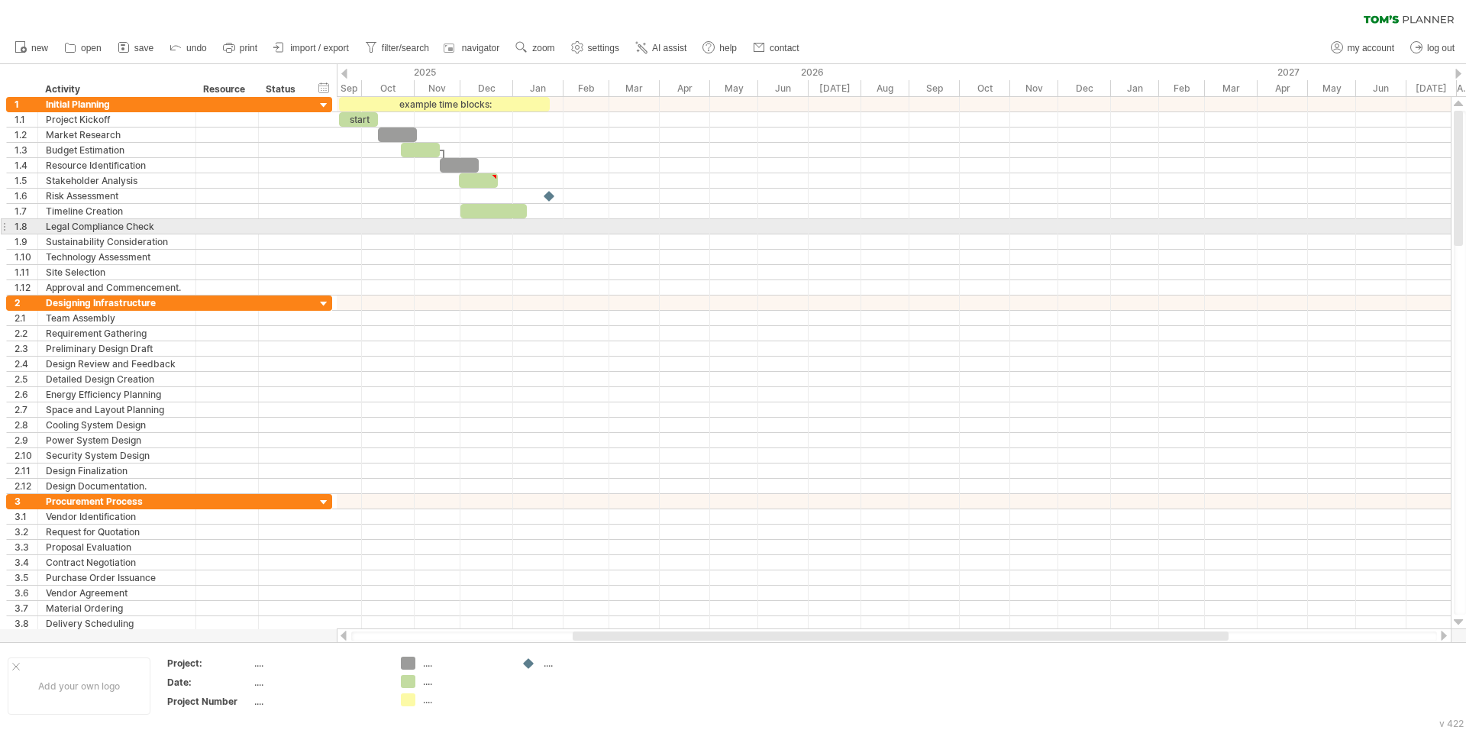
click at [524, 221] on div at bounding box center [894, 226] width 1114 height 15
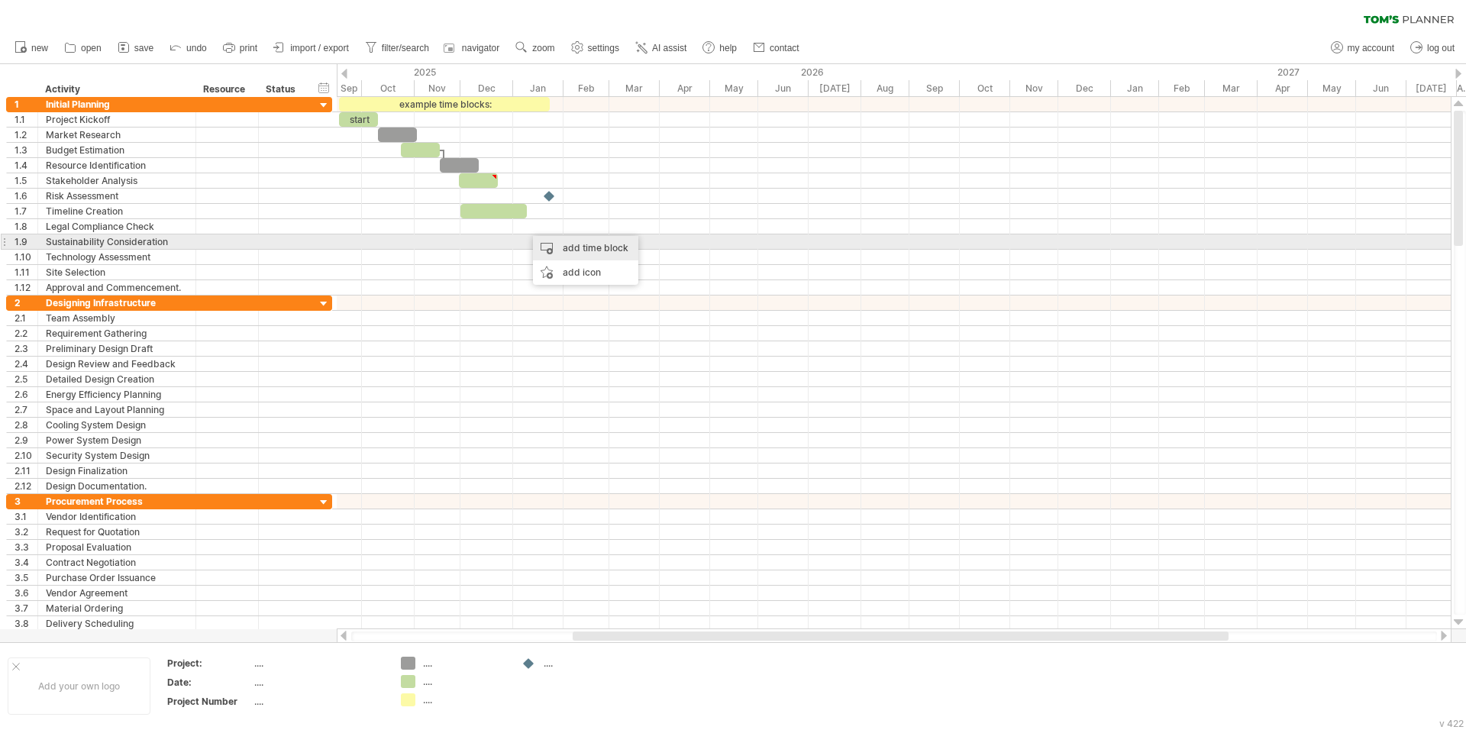
click at [550, 245] on div "add time block" at bounding box center [585, 248] width 105 height 24
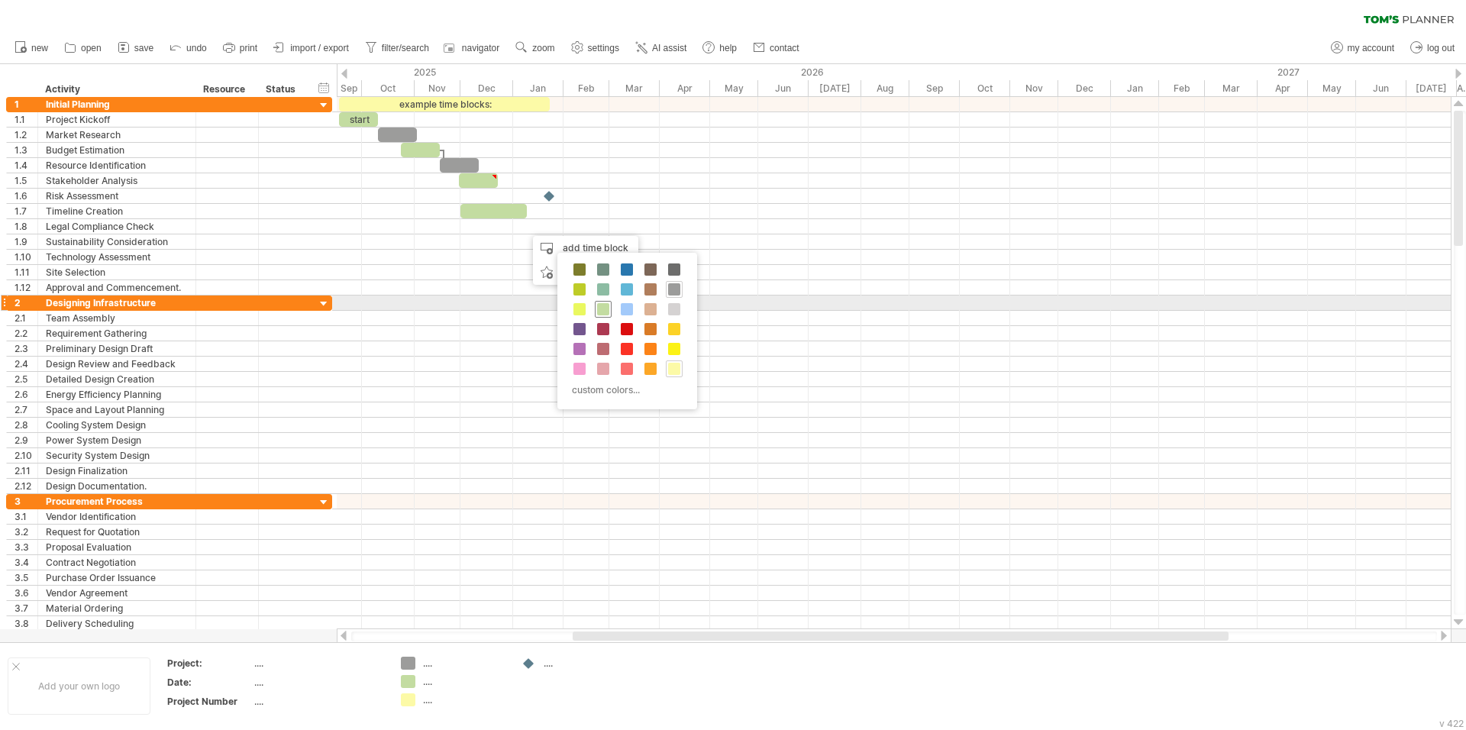
click at [598, 311] on span at bounding box center [603, 309] width 12 height 12
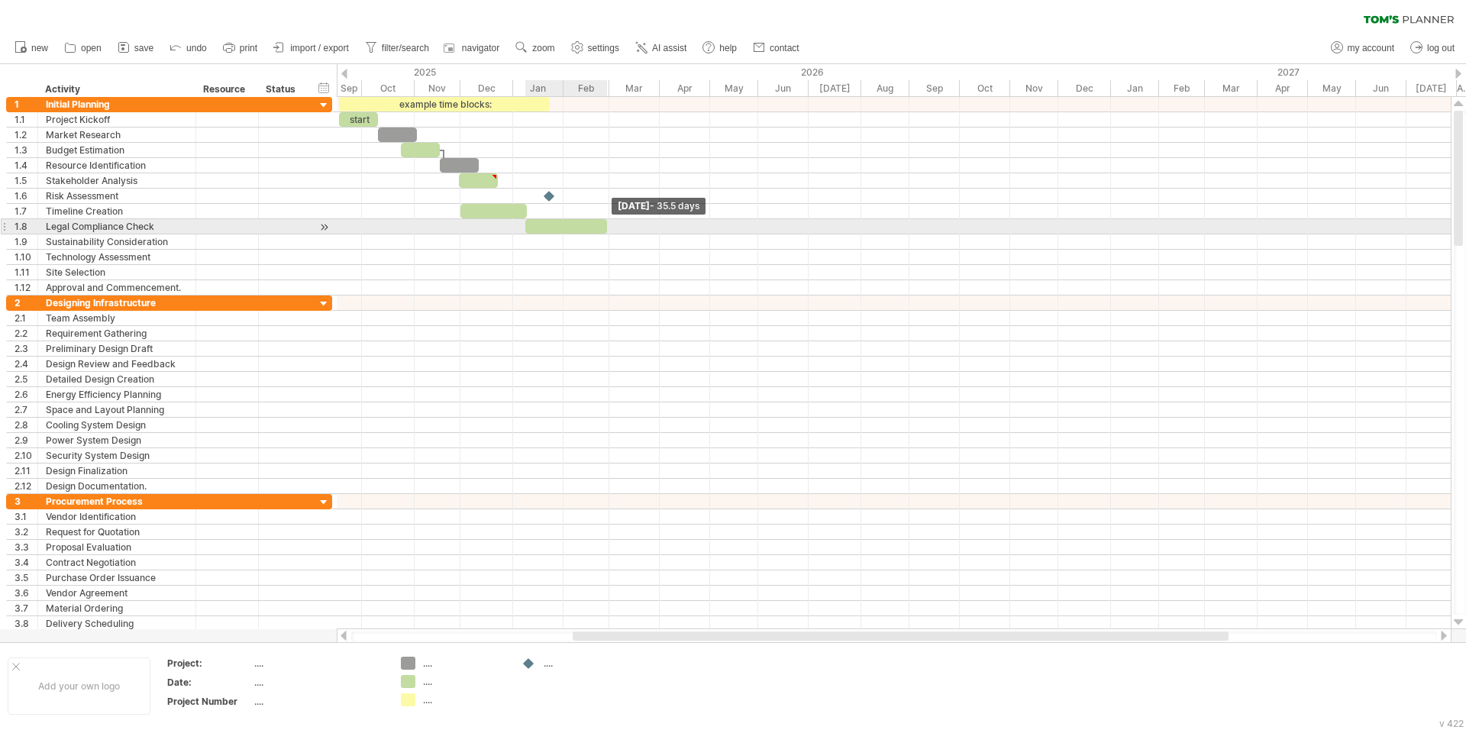
drag, startPoint x: 547, startPoint y: 227, endPoint x: 606, endPoint y: 230, distance: 58.8
click at [607, 230] on span at bounding box center [607, 226] width 6 height 15
click at [574, 224] on div at bounding box center [559, 226] width 82 height 15
click at [604, 226] on span at bounding box center [607, 226] width 6 height 15
click at [580, 227] on div at bounding box center [559, 226] width 89 height 15
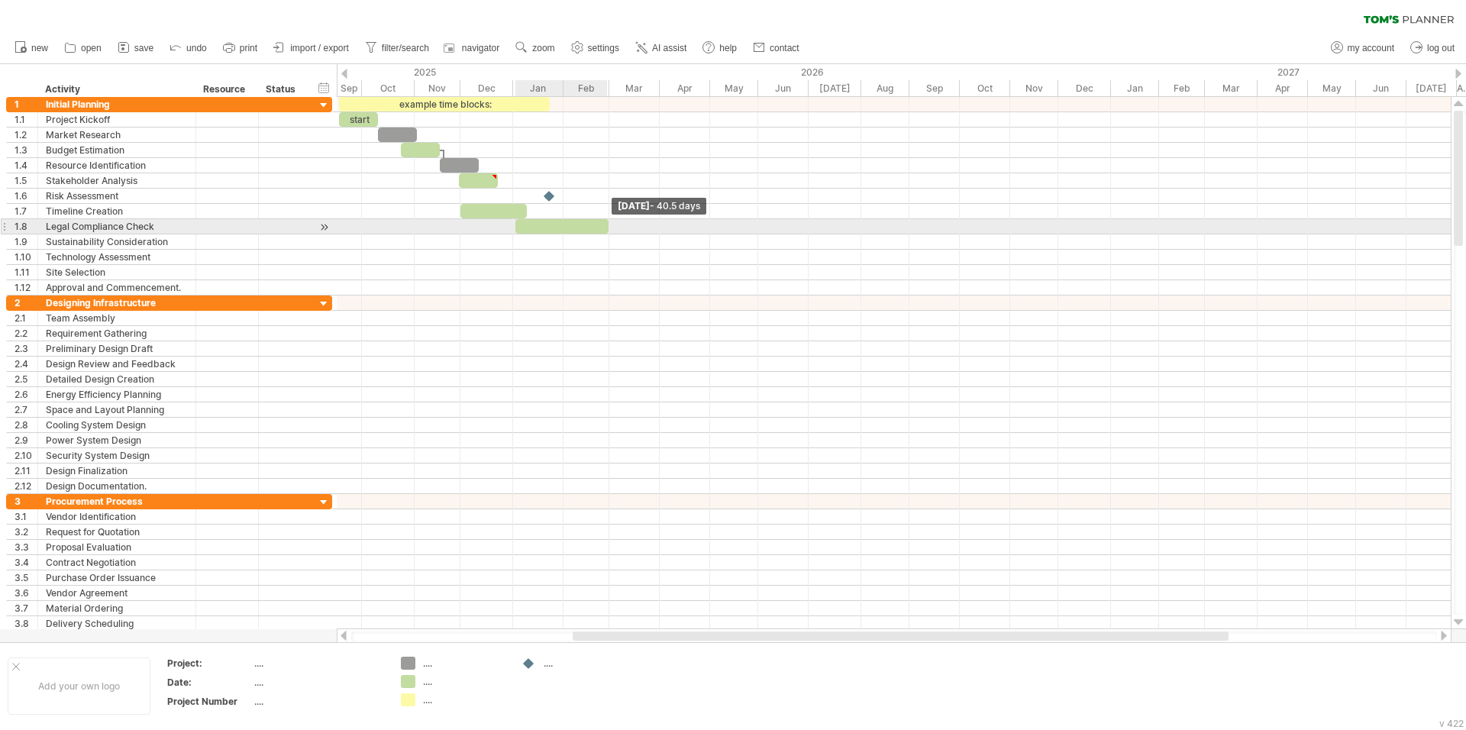
click at [607, 224] on span at bounding box center [608, 226] width 6 height 15
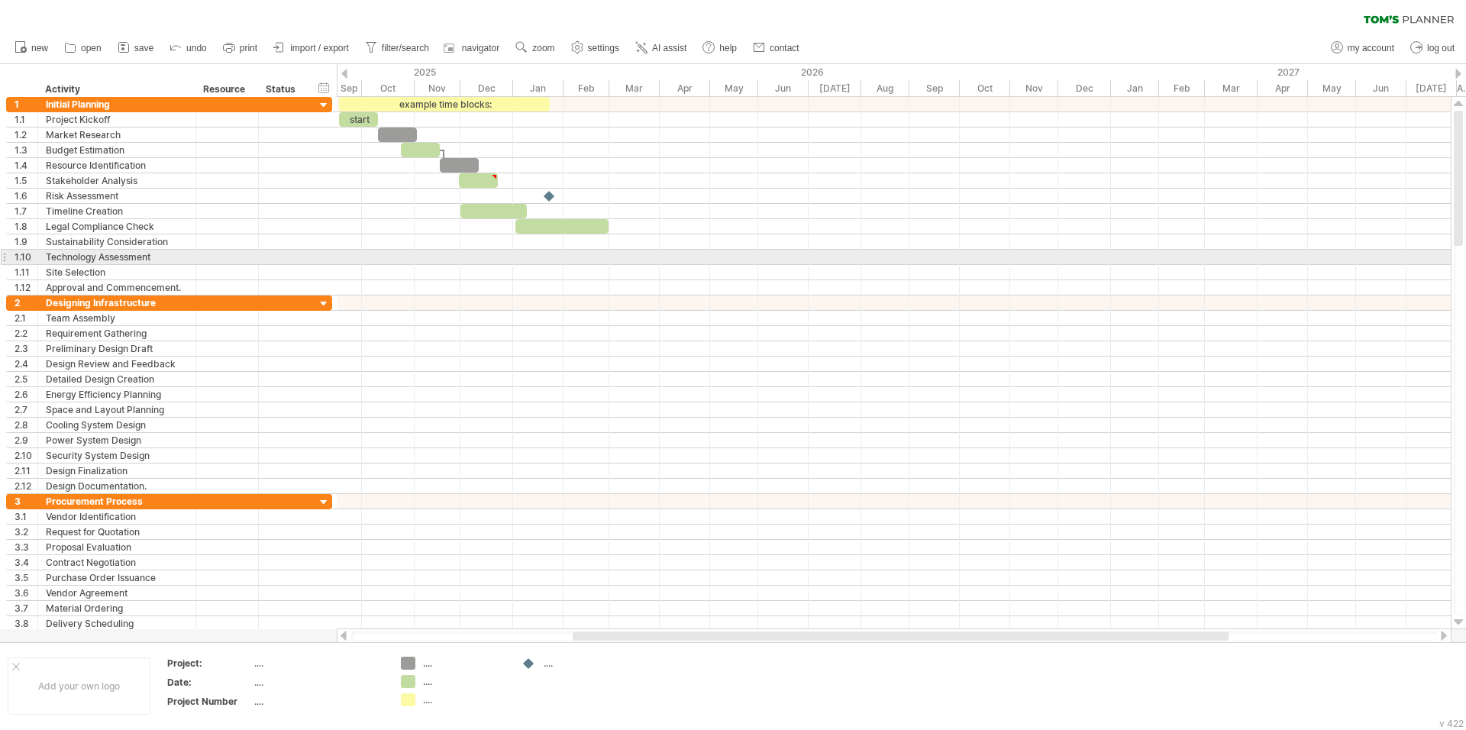
click at [555, 257] on div at bounding box center [894, 257] width 1114 height 15
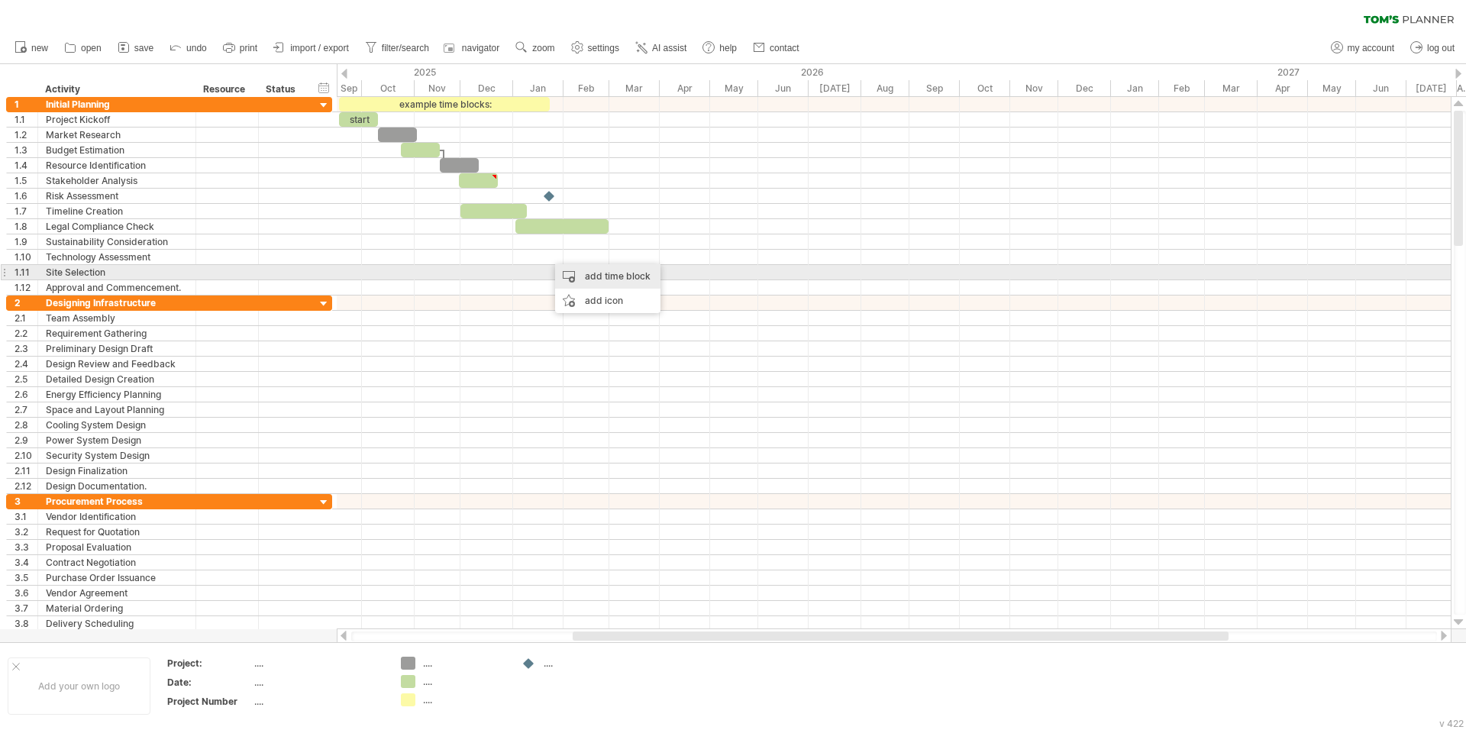
click at [587, 278] on div "add time block" at bounding box center [607, 276] width 105 height 24
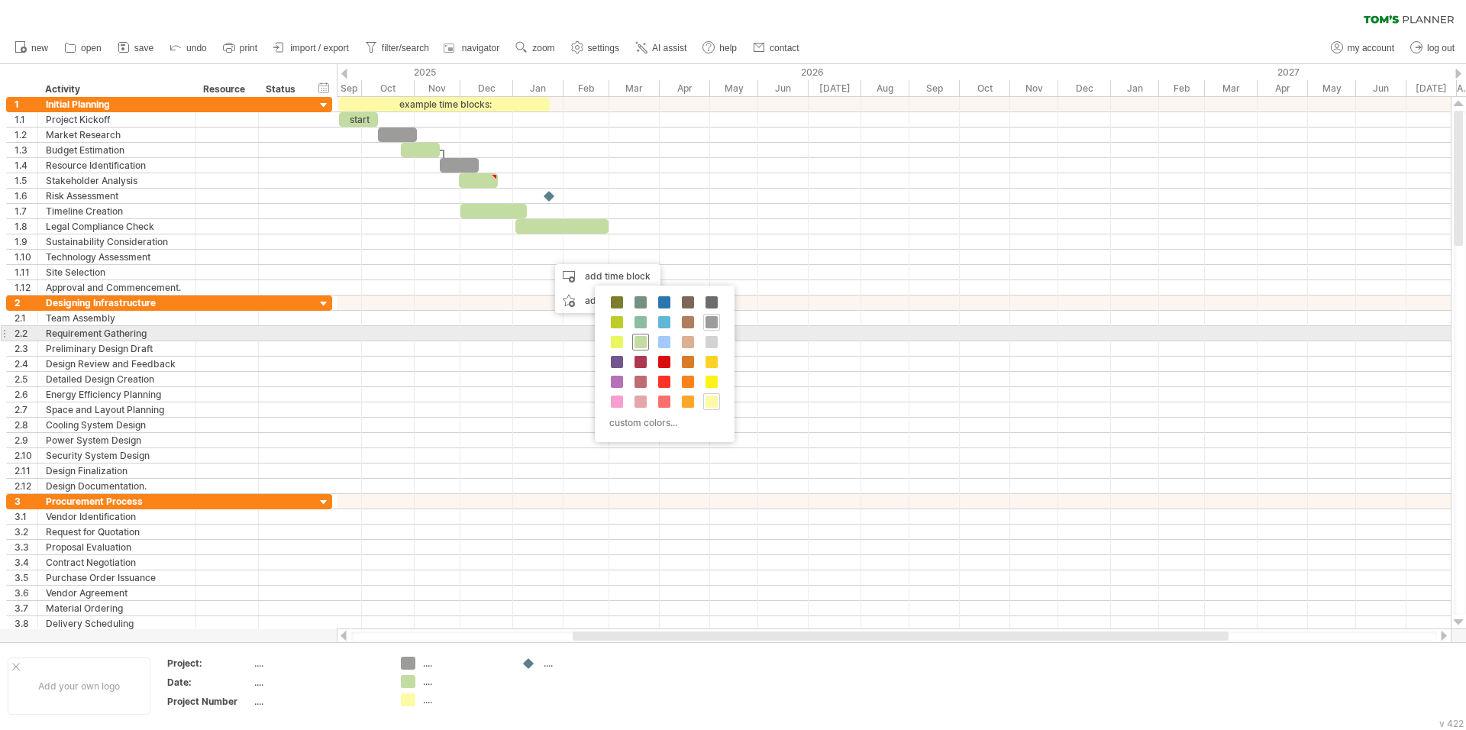
click at [644, 340] on span at bounding box center [640, 342] width 12 height 12
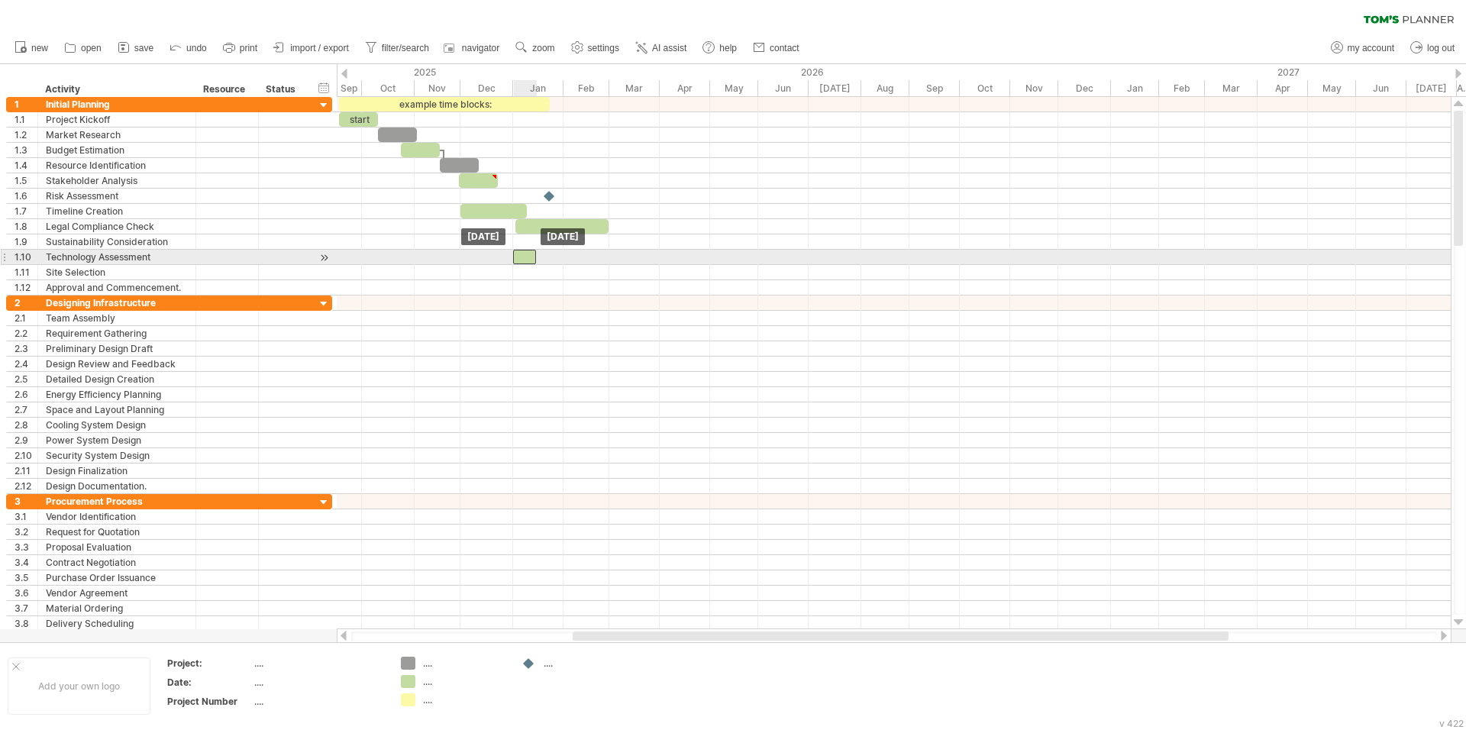
drag, startPoint x: 560, startPoint y: 255, endPoint x: 526, endPoint y: 256, distance: 34.4
click at [526, 256] on div at bounding box center [524, 257] width 23 height 15
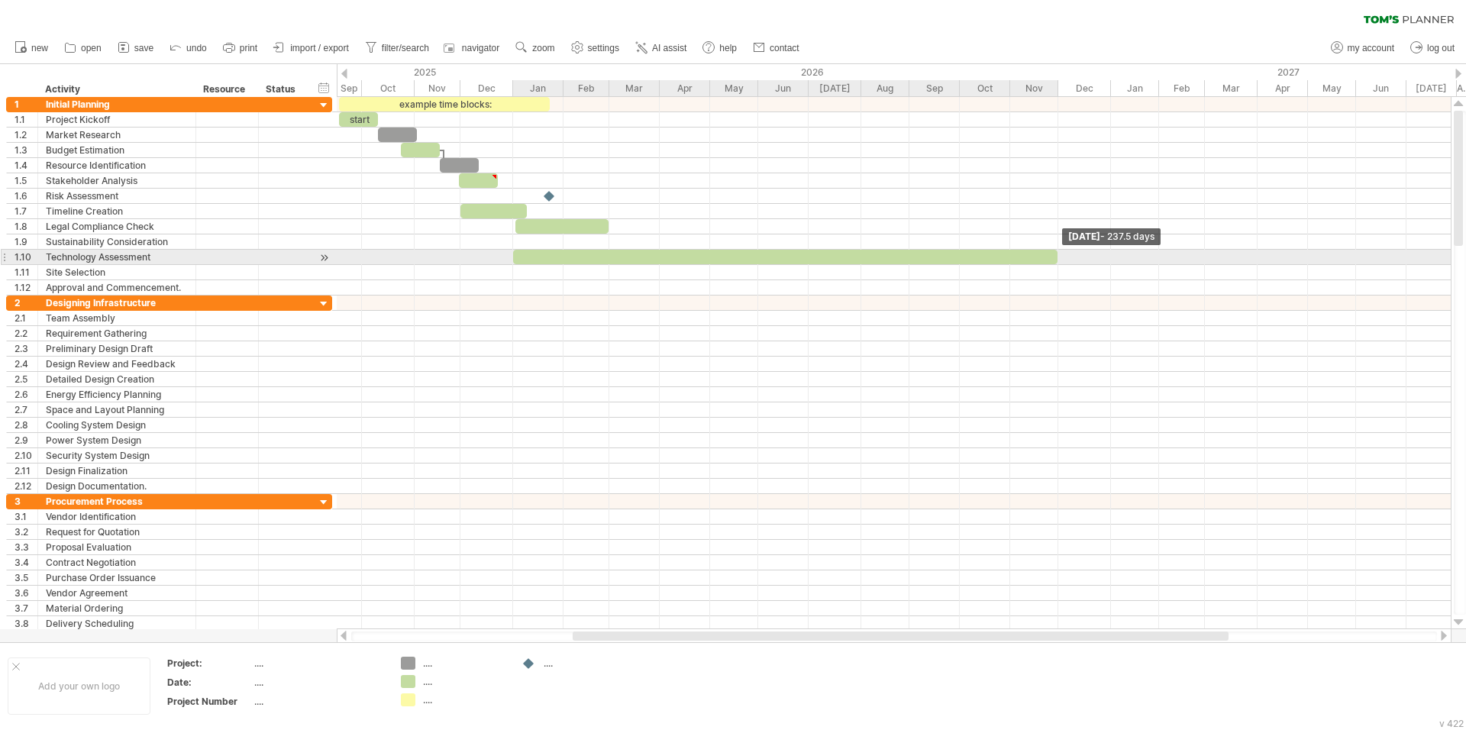
drag, startPoint x: 535, startPoint y: 256, endPoint x: 1056, endPoint y: 256, distance: 521.4
click at [1056, 256] on span at bounding box center [1057, 257] width 6 height 15
click at [696, 255] on div at bounding box center [785, 257] width 544 height 15
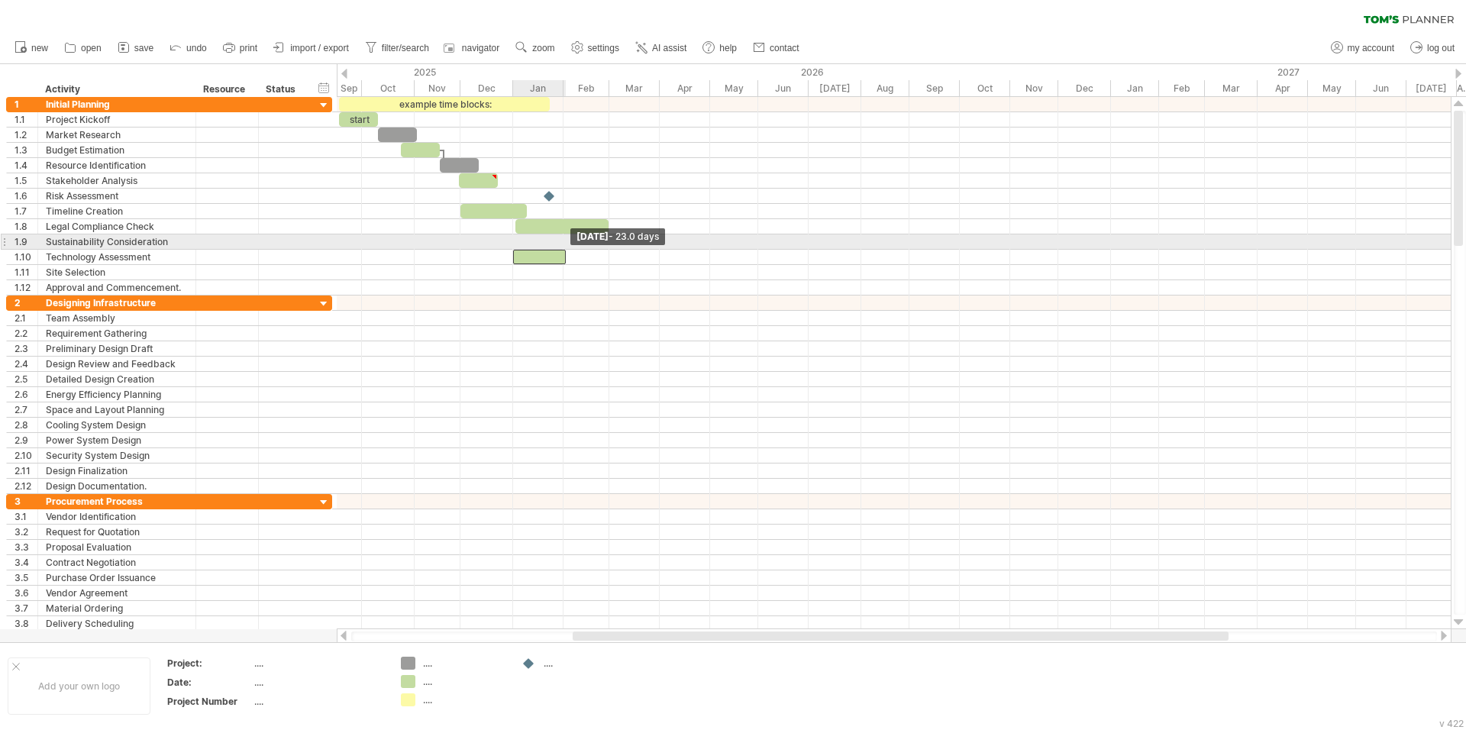
drag, startPoint x: 1056, startPoint y: 255, endPoint x: 564, endPoint y: 250, distance: 491.6
click at [564, 250] on span at bounding box center [566, 257] width 6 height 15
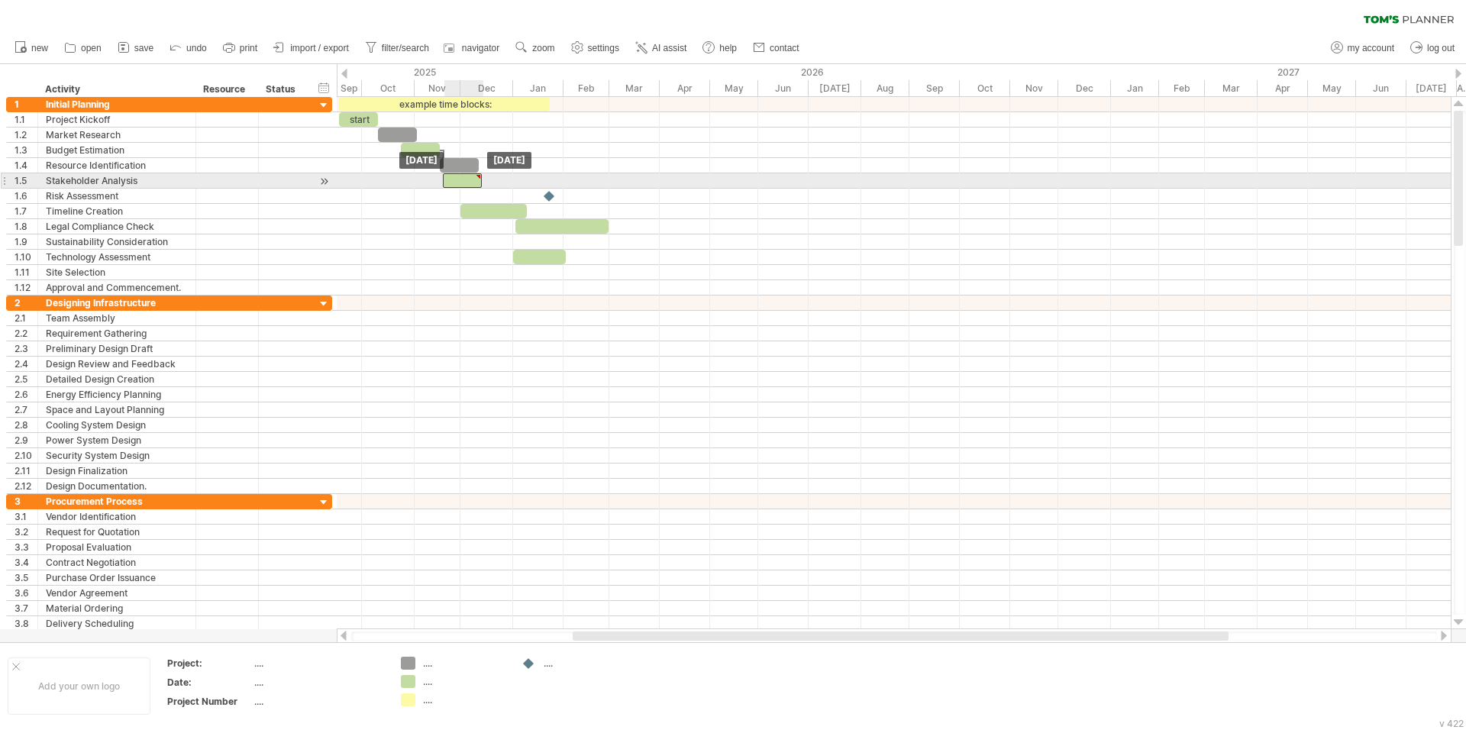
drag, startPoint x: 477, startPoint y: 183, endPoint x: 469, endPoint y: 184, distance: 8.4
click at [469, 184] on div at bounding box center [462, 180] width 39 height 15
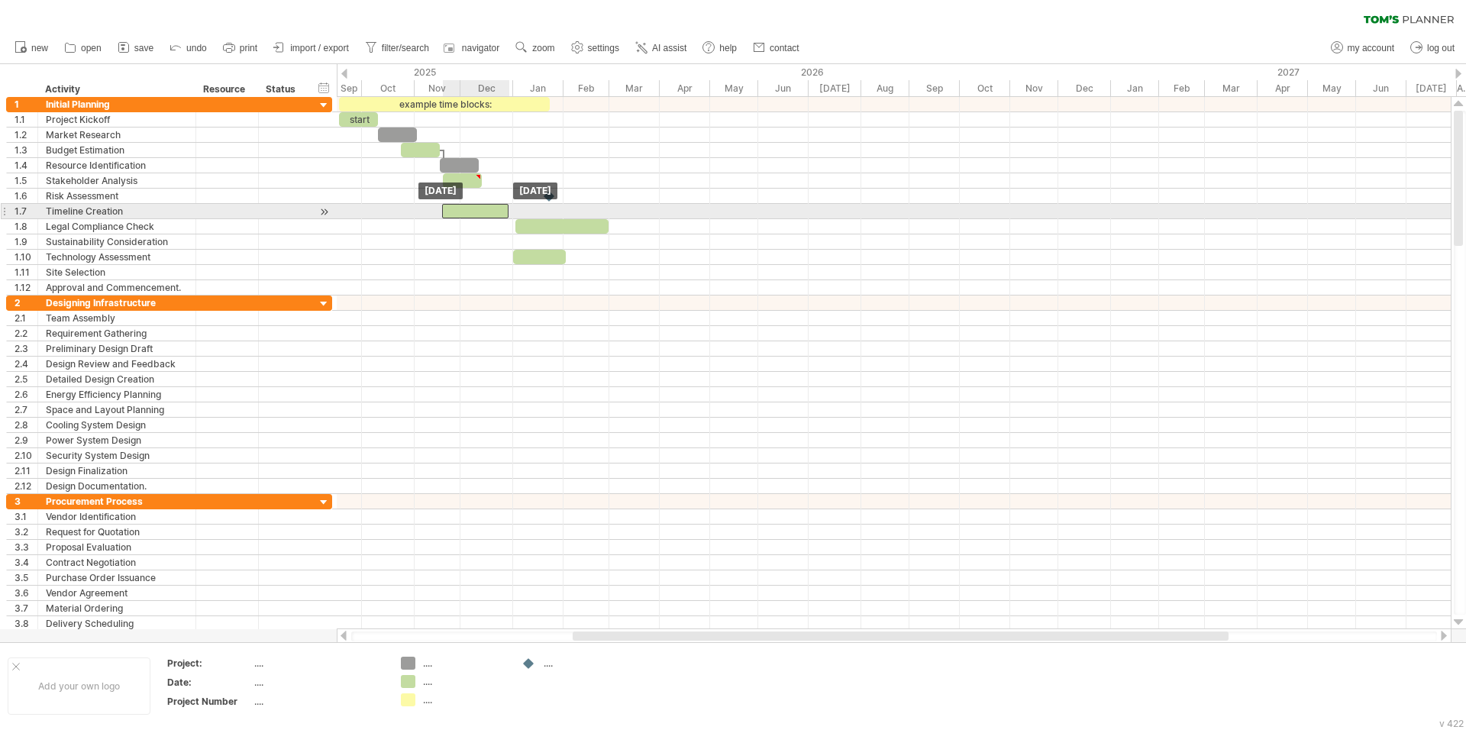
drag, startPoint x: 498, startPoint y: 214, endPoint x: 479, endPoint y: 211, distance: 18.5
click at [479, 211] on div at bounding box center [475, 211] width 66 height 15
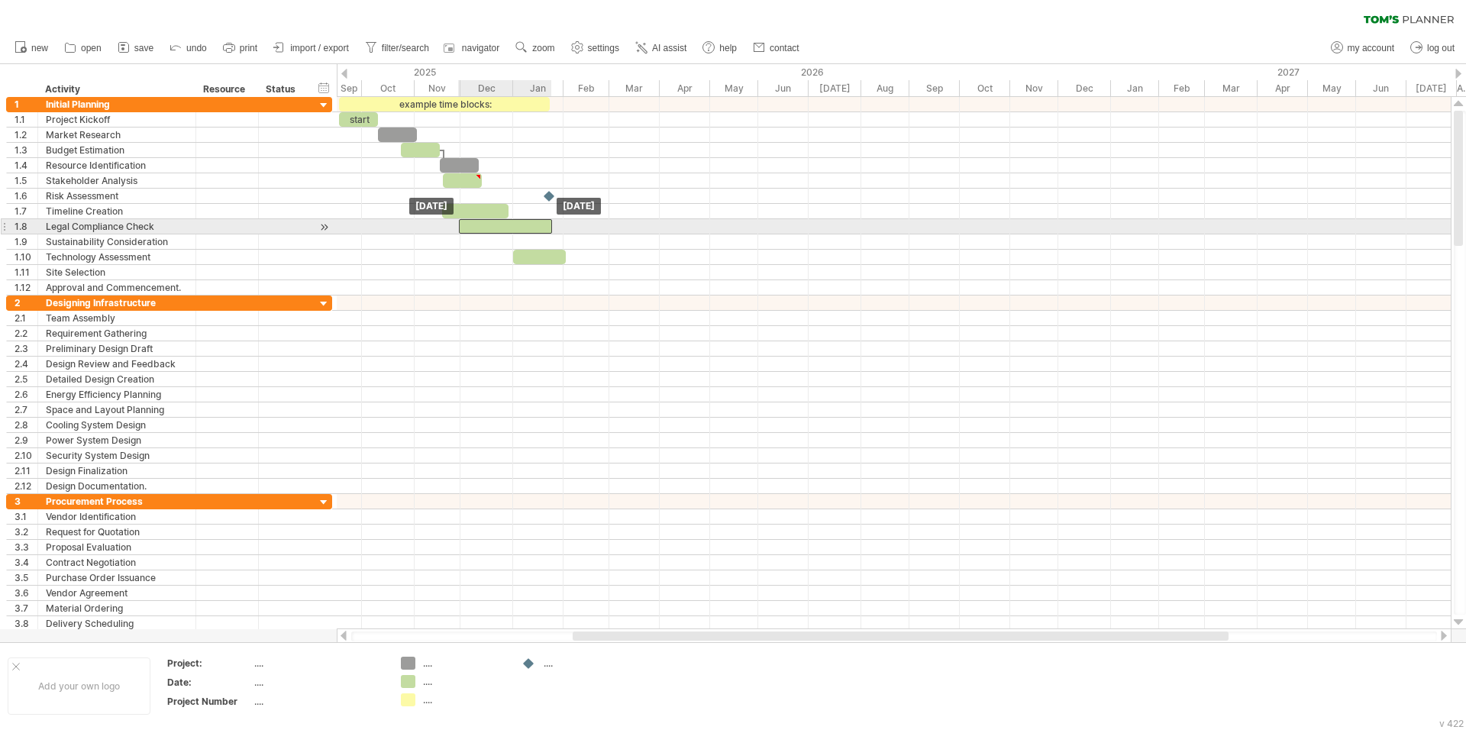
drag, startPoint x: 547, startPoint y: 226, endPoint x: 498, endPoint y: 226, distance: 48.9
click at [498, 226] on div at bounding box center [505, 226] width 93 height 15
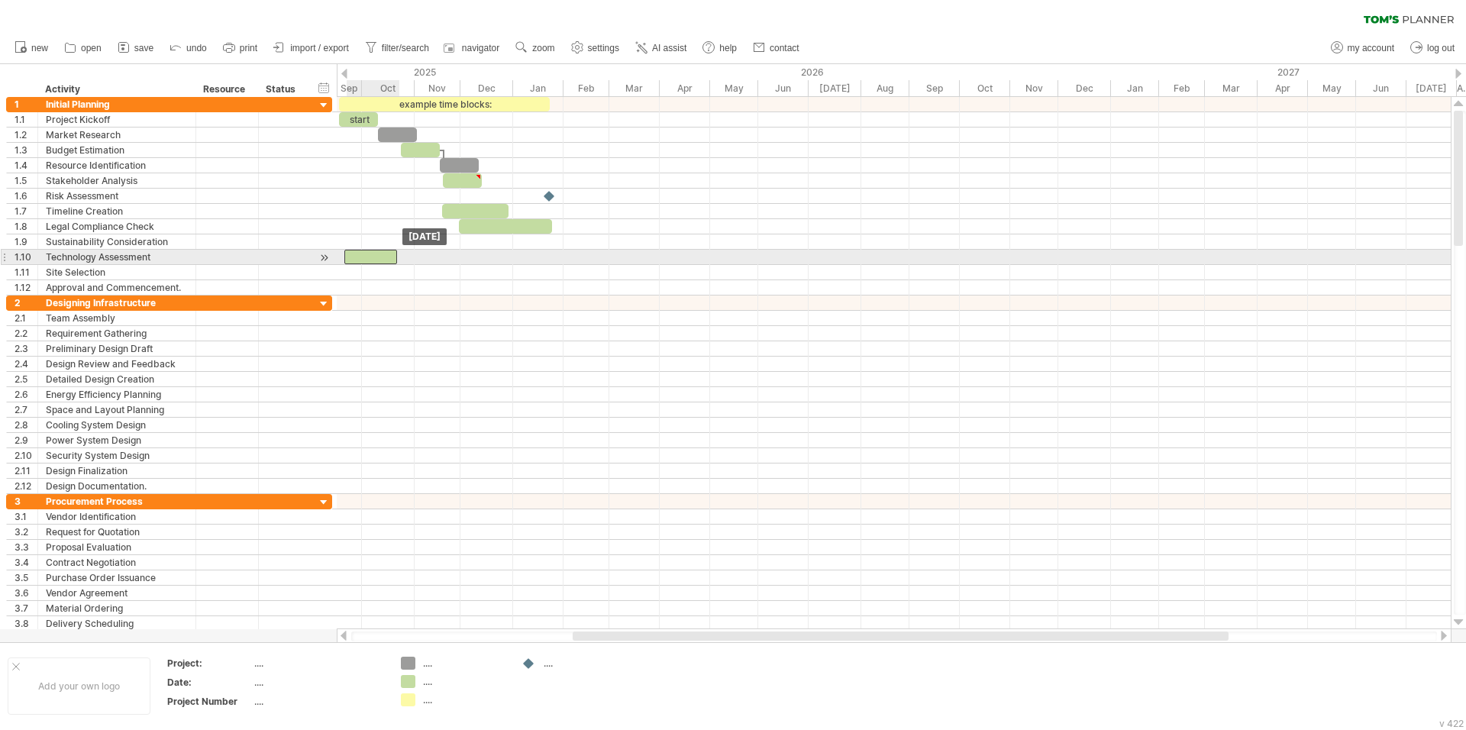
drag, startPoint x: 546, startPoint y: 253, endPoint x: 377, endPoint y: 250, distance: 168.7
click at [377, 250] on div at bounding box center [370, 257] width 53 height 15
drag, startPoint x: 398, startPoint y: 256, endPoint x: 415, endPoint y: 258, distance: 16.2
click at [415, 258] on span at bounding box center [413, 257] width 6 height 15
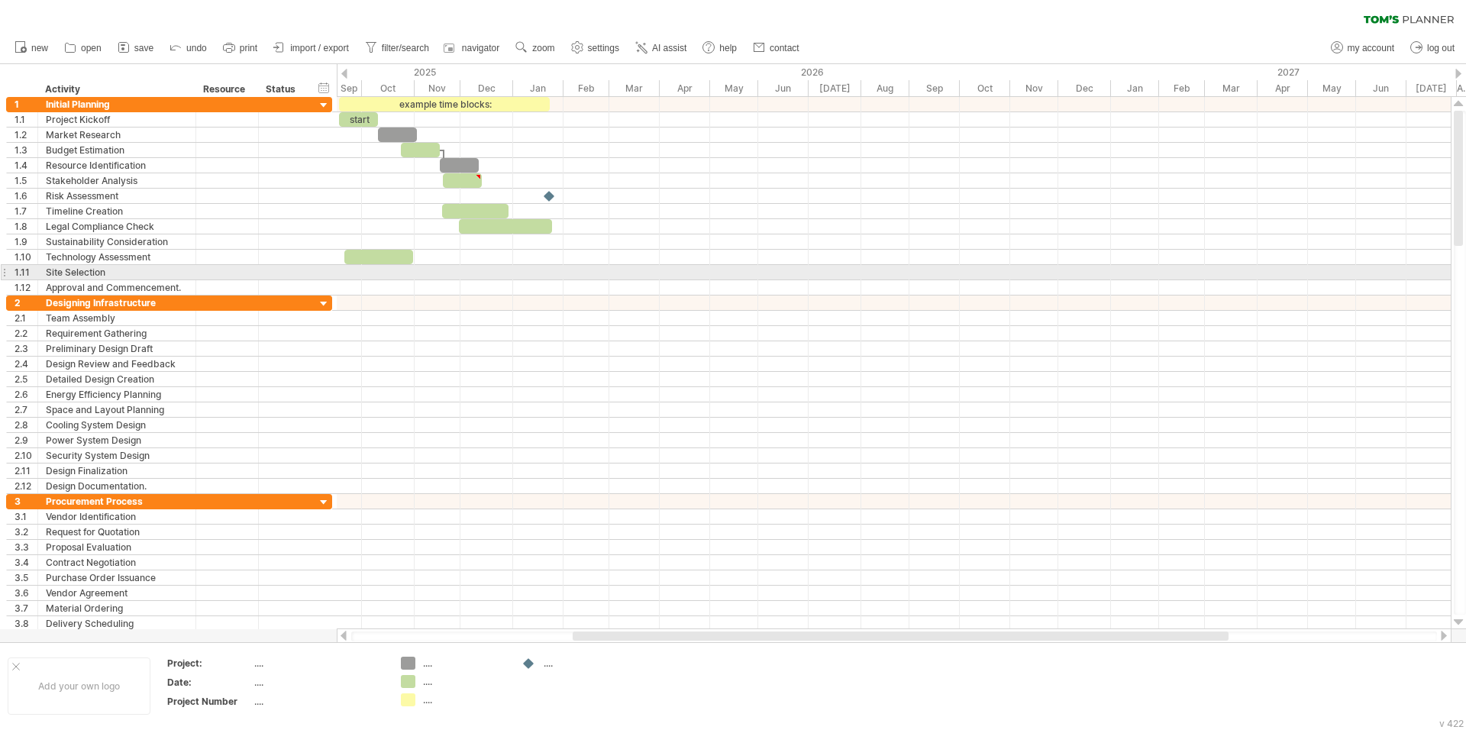
click at [427, 271] on div at bounding box center [894, 272] width 1114 height 15
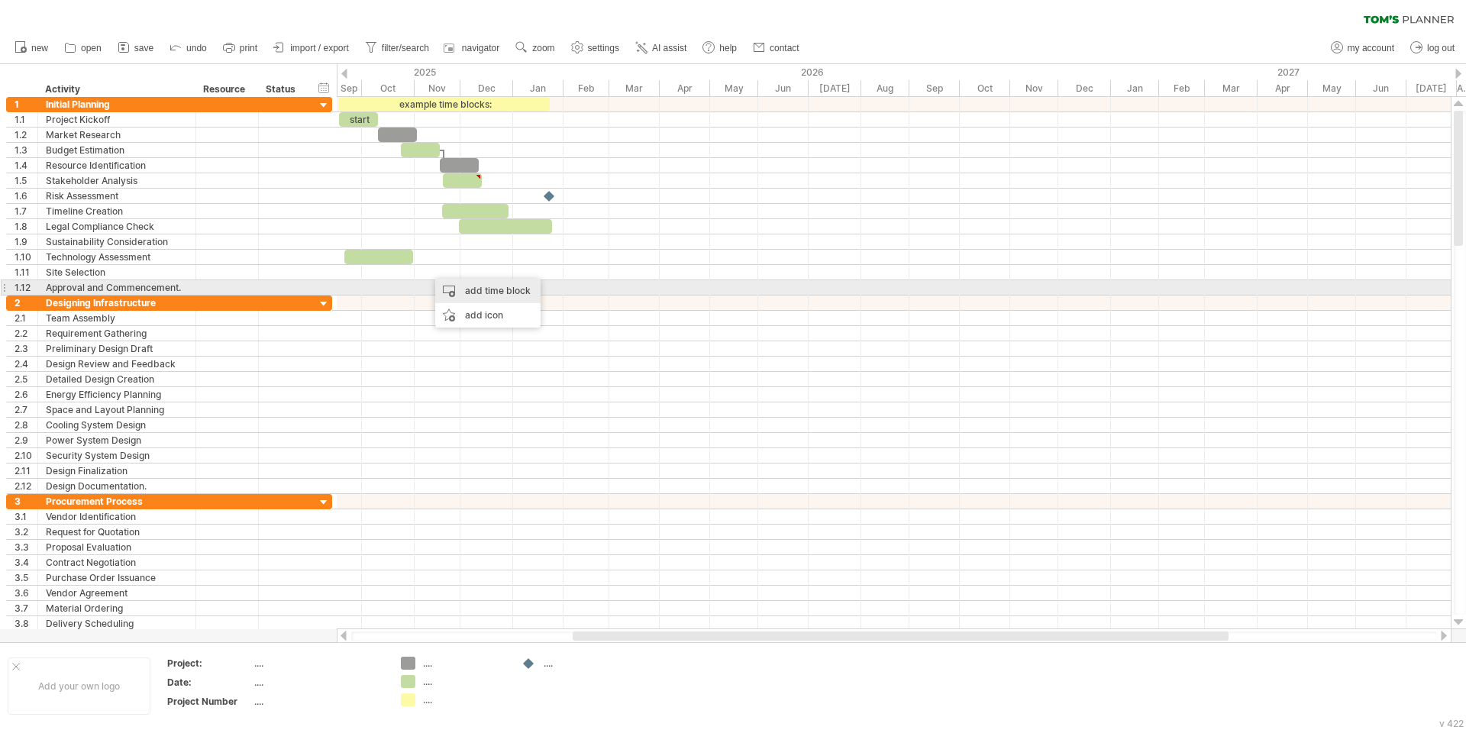
click at [488, 292] on div "add time block" at bounding box center [487, 291] width 105 height 24
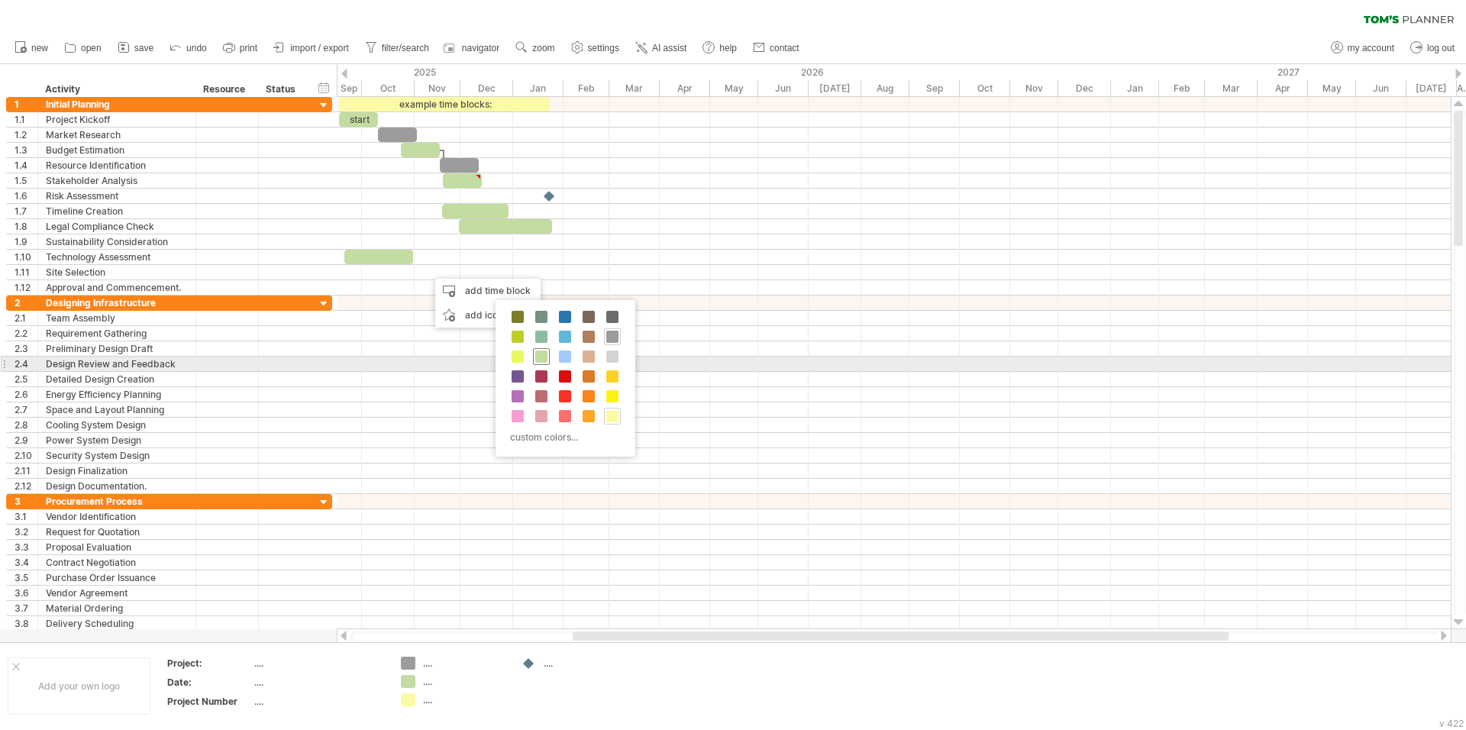
click at [540, 358] on span at bounding box center [541, 356] width 12 height 12
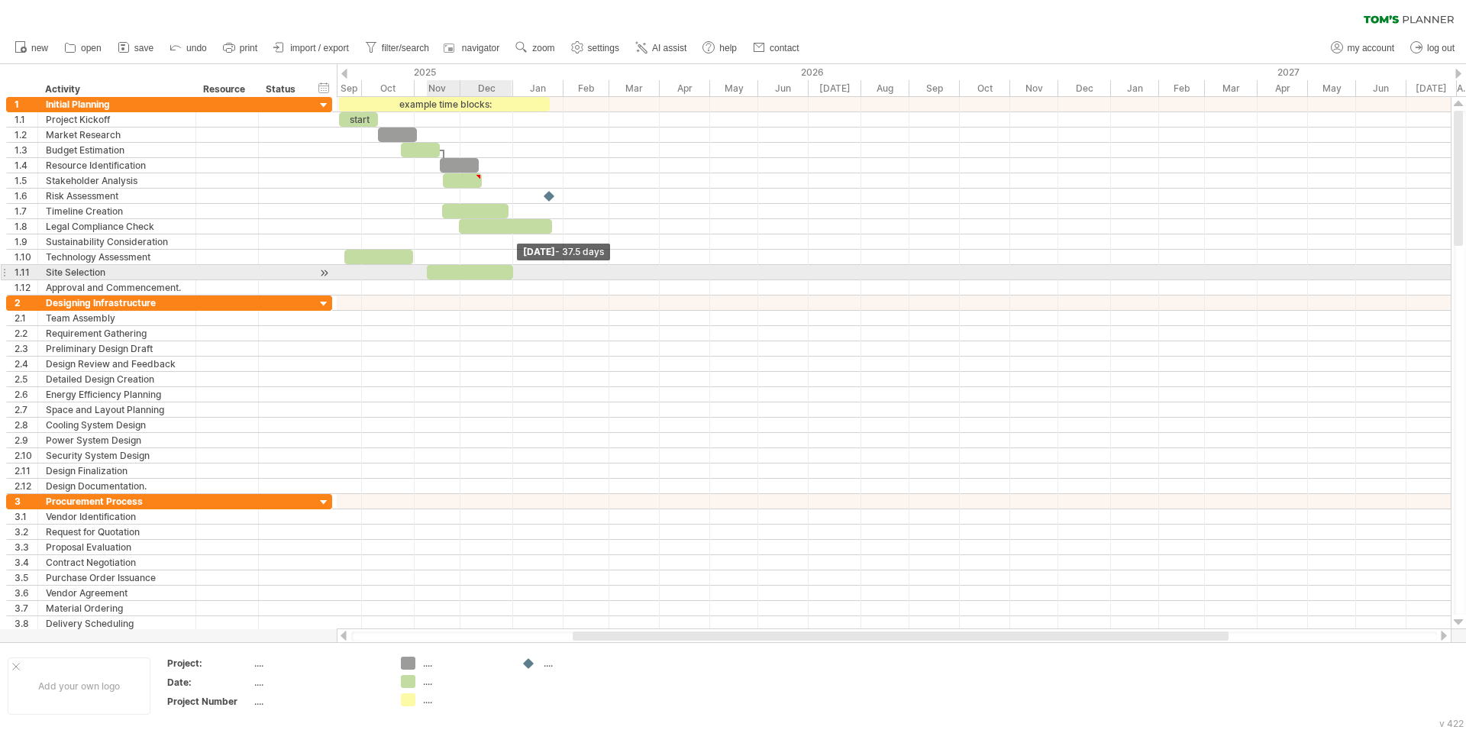
drag, startPoint x: 448, startPoint y: 273, endPoint x: 511, endPoint y: 276, distance: 62.7
click at [511, 276] on span at bounding box center [513, 272] width 6 height 15
drag, startPoint x: 469, startPoint y: 275, endPoint x: 456, endPoint y: 276, distance: 12.2
click at [456, 276] on div at bounding box center [458, 272] width 86 height 15
drag, startPoint x: 501, startPoint y: 273, endPoint x: 511, endPoint y: 273, distance: 10.0
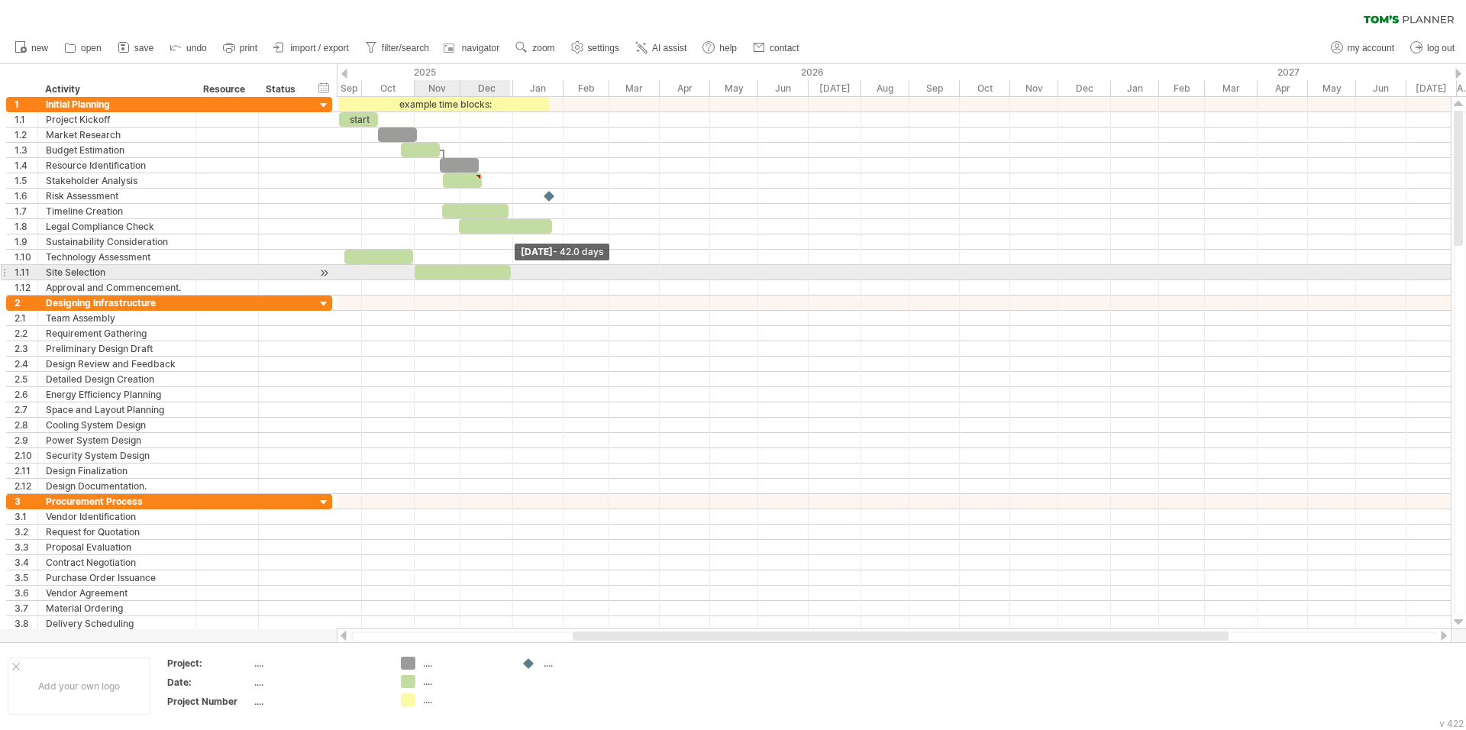
click at [511, 273] on span at bounding box center [511, 272] width 6 height 15
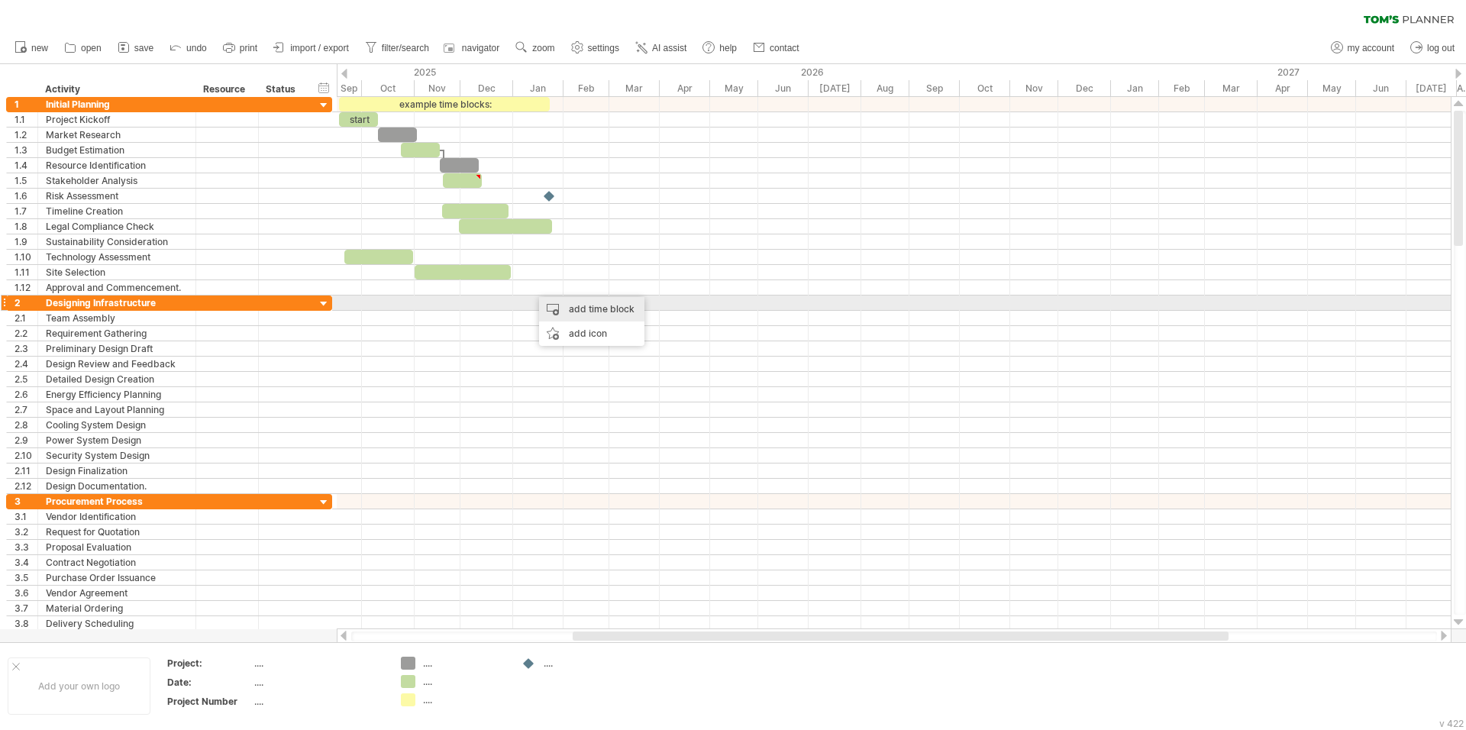
click at [568, 305] on div "add time block" at bounding box center [591, 309] width 105 height 24
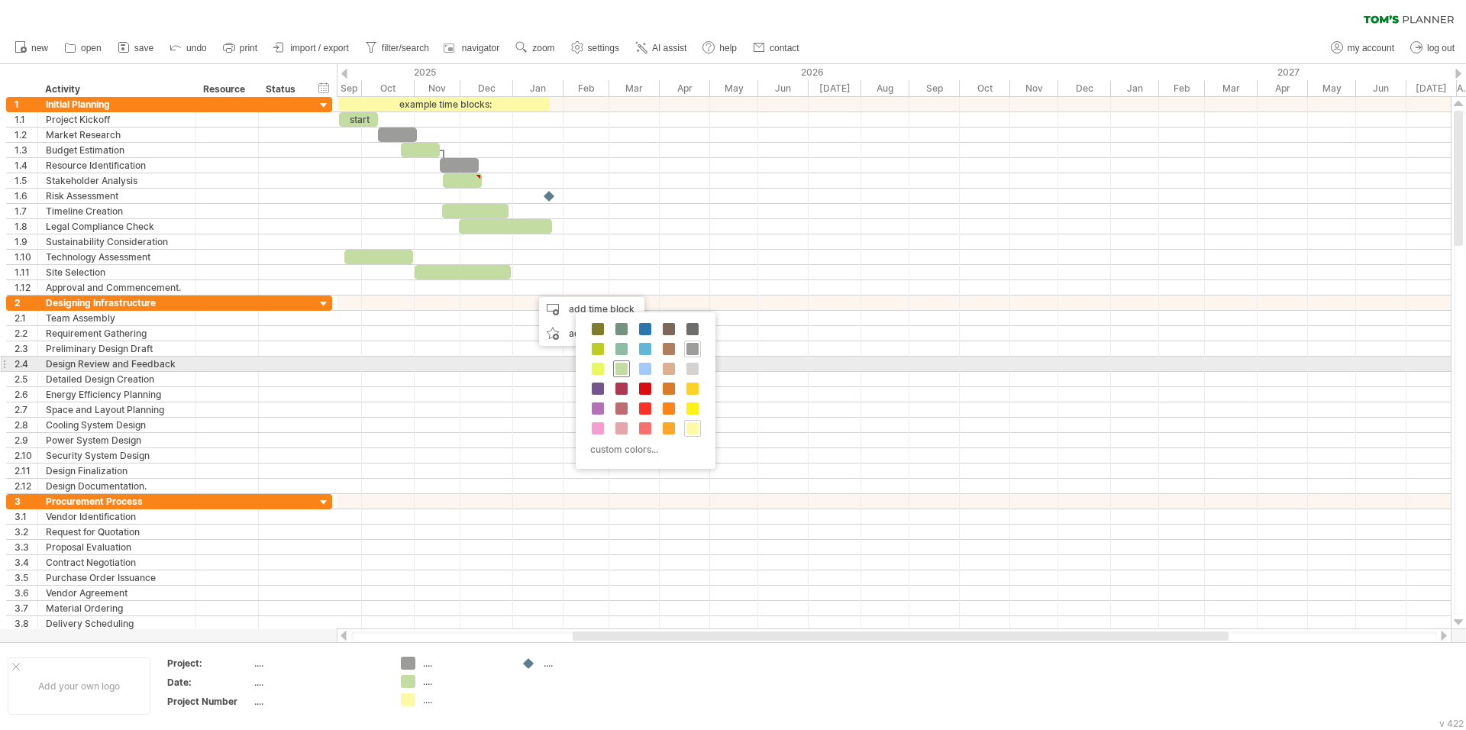
click at [621, 371] on span at bounding box center [621, 369] width 12 height 12
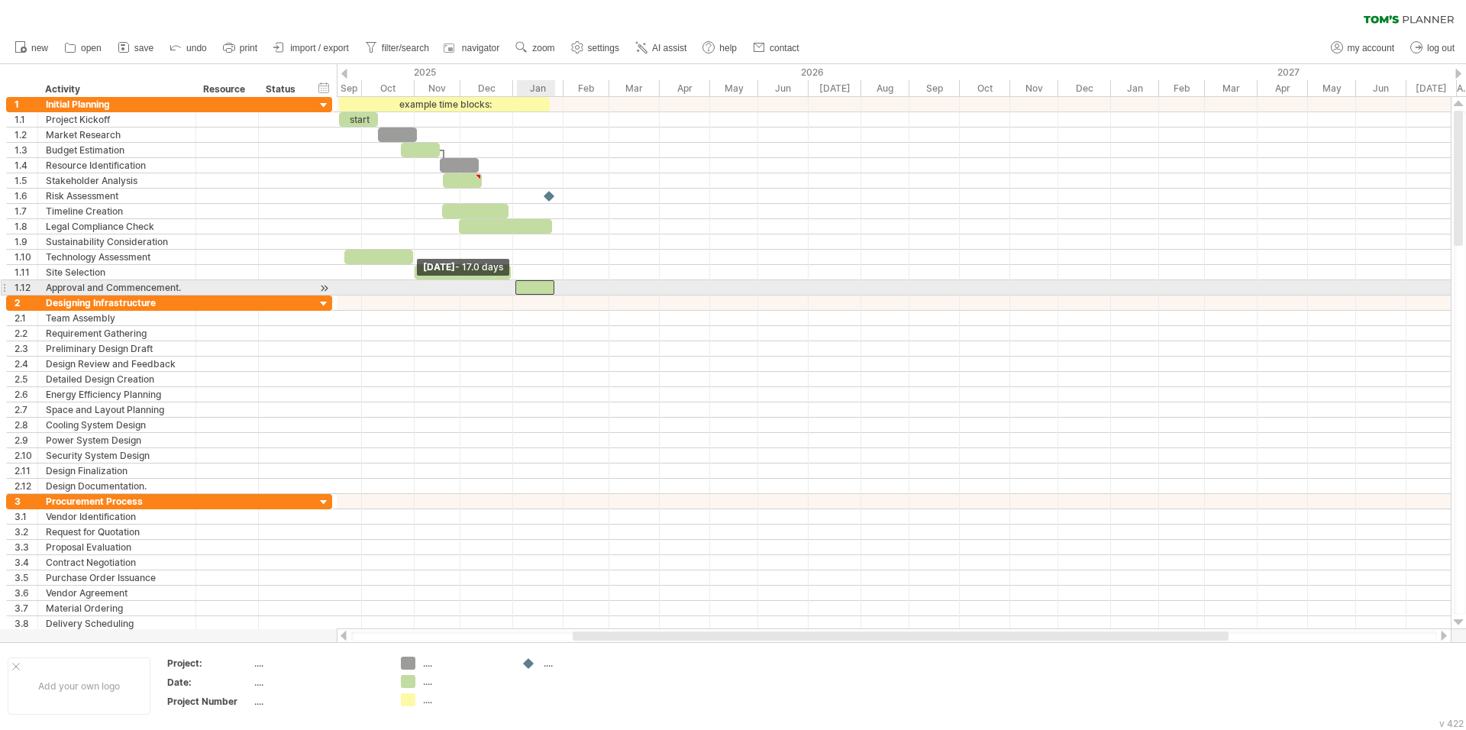
drag, startPoint x: 533, startPoint y: 288, endPoint x: 517, endPoint y: 289, distance: 16.0
click at [517, 289] on span at bounding box center [515, 287] width 6 height 15
drag, startPoint x: 553, startPoint y: 287, endPoint x: 563, endPoint y: 288, distance: 9.2
click at [563, 288] on span at bounding box center [563, 287] width 6 height 15
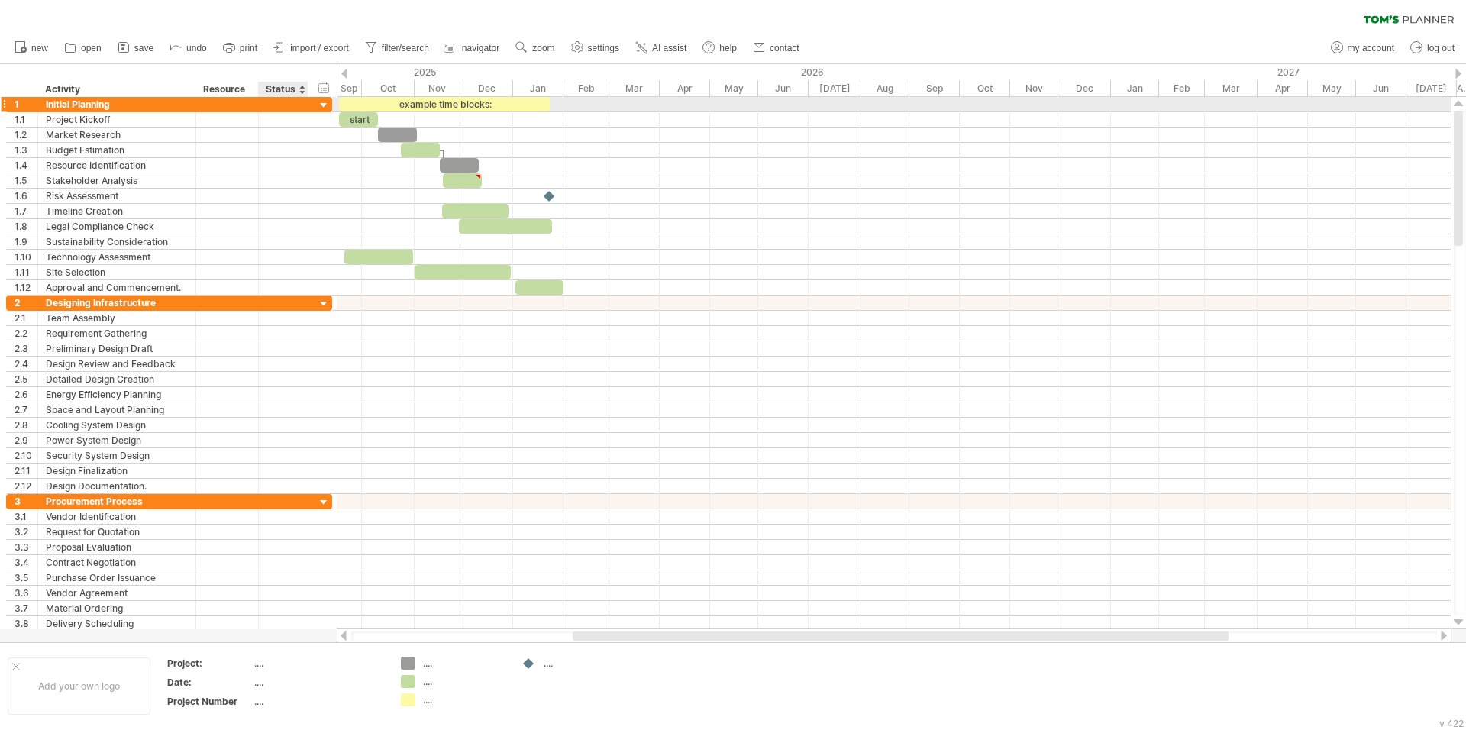
click at [325, 102] on div at bounding box center [324, 105] width 15 height 15
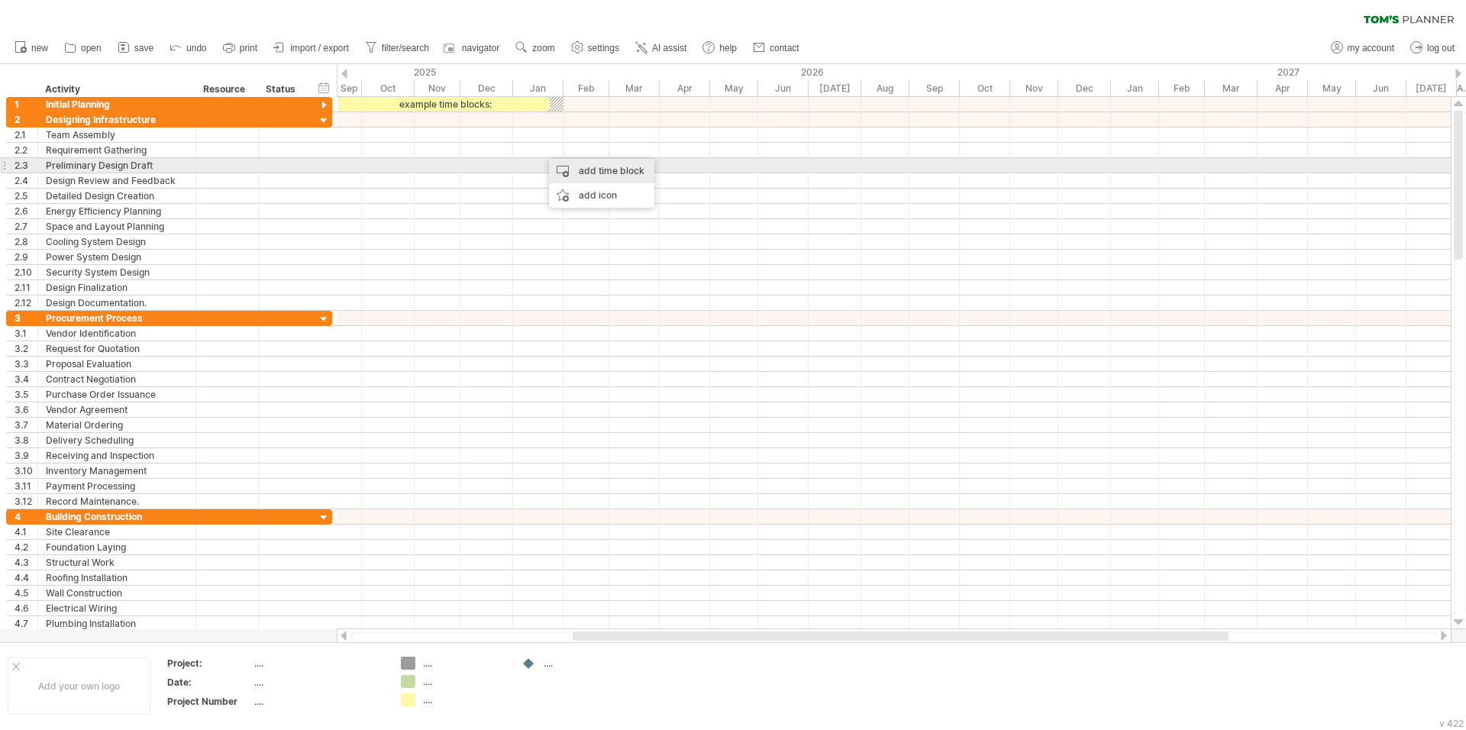
click at [590, 170] on div "add time block" at bounding box center [601, 171] width 105 height 24
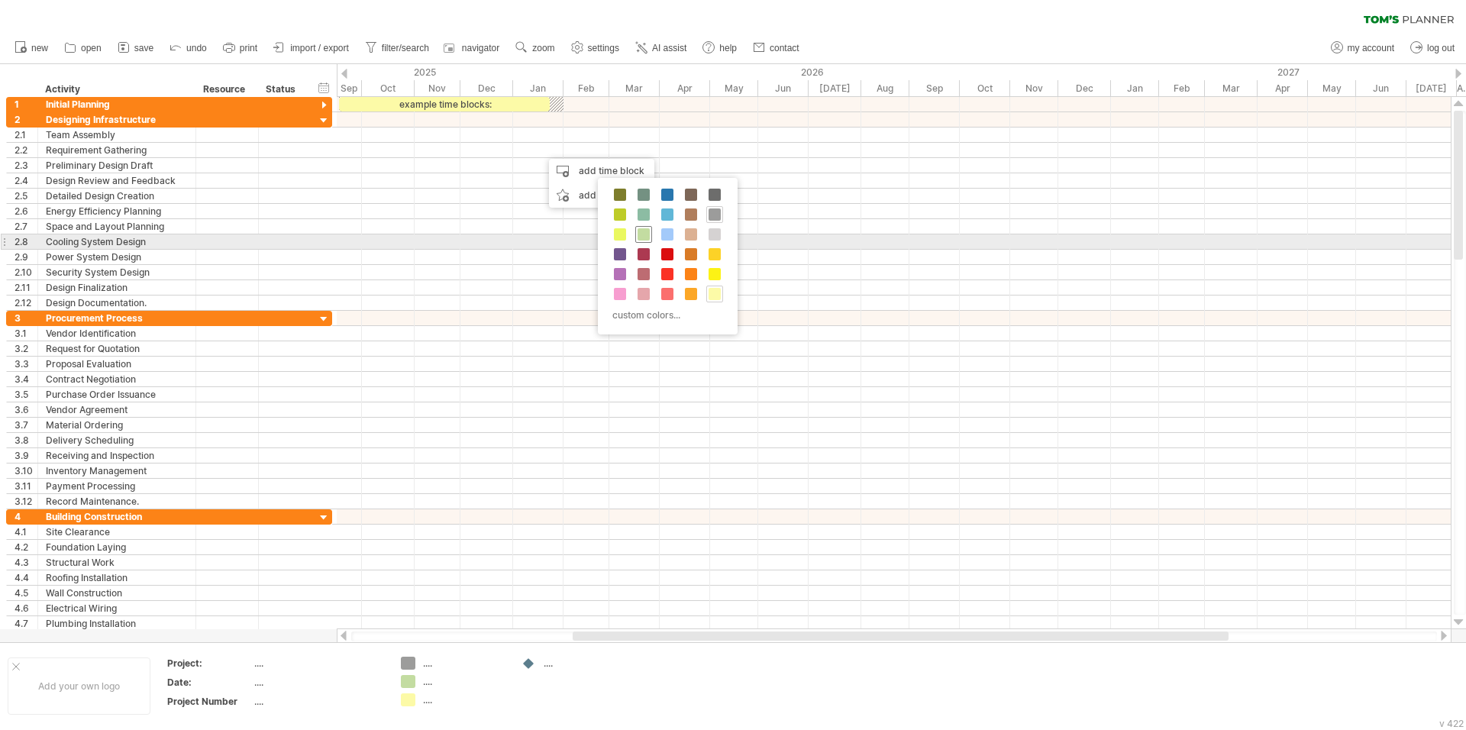
click at [644, 237] on span at bounding box center [643, 234] width 12 height 12
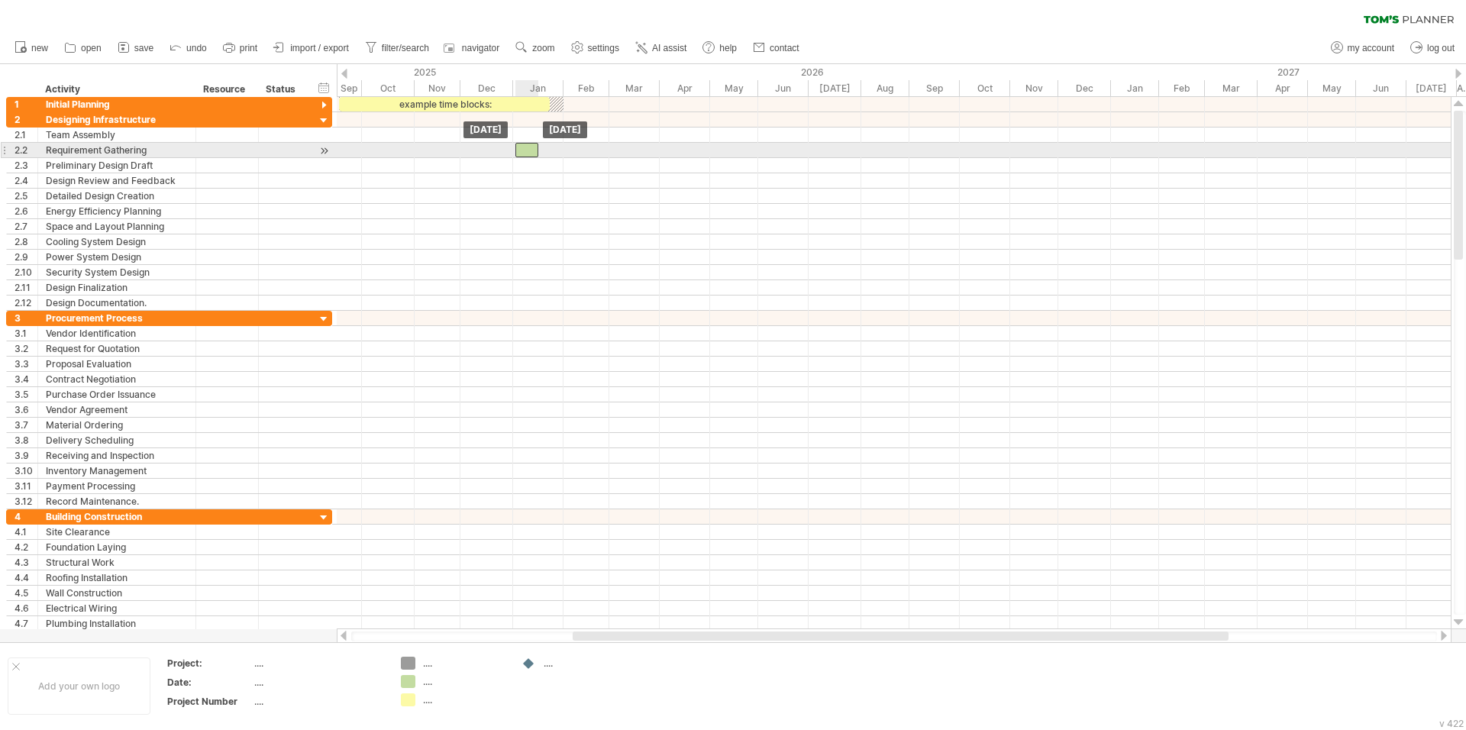
drag, startPoint x: 550, startPoint y: 149, endPoint x: 523, endPoint y: 148, distance: 26.7
click at [523, 148] on div at bounding box center [526, 150] width 23 height 15
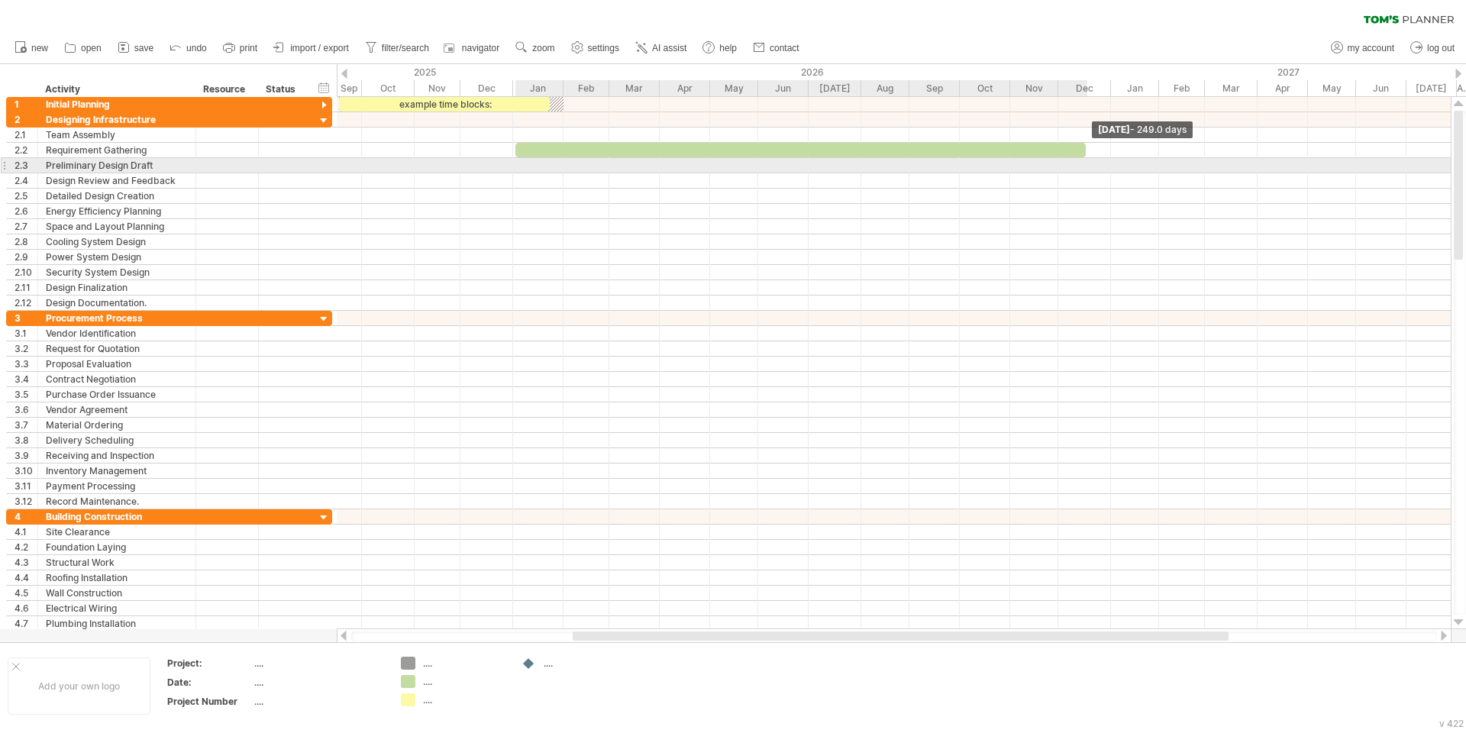
drag, startPoint x: 537, startPoint y: 148, endPoint x: 1084, endPoint y: 163, distance: 547.5
click at [1084, 163] on div "example time blocks: start Wednesday 16 December - 249.0 days Friday 02 January" at bounding box center [894, 363] width 1114 height 532
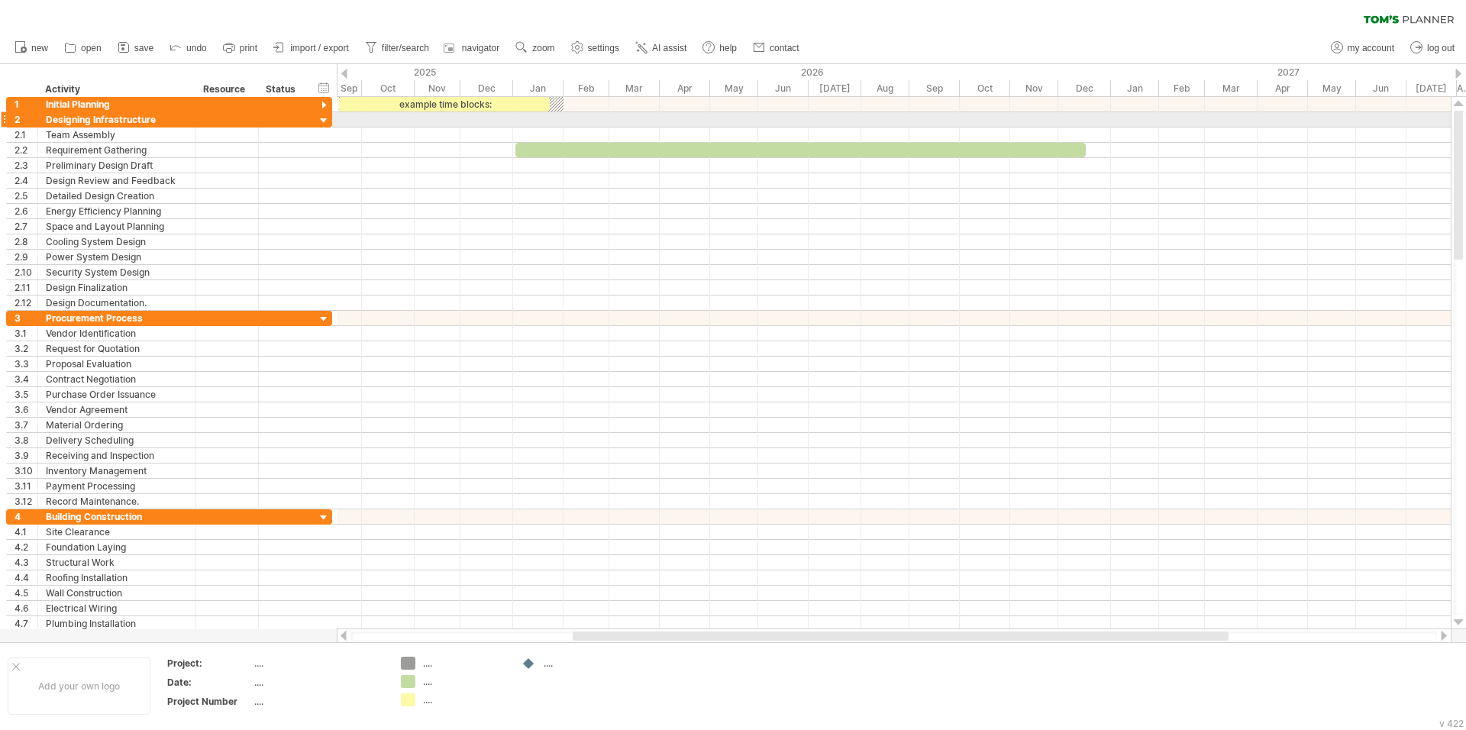
click at [326, 121] on div at bounding box center [324, 121] width 15 height 15
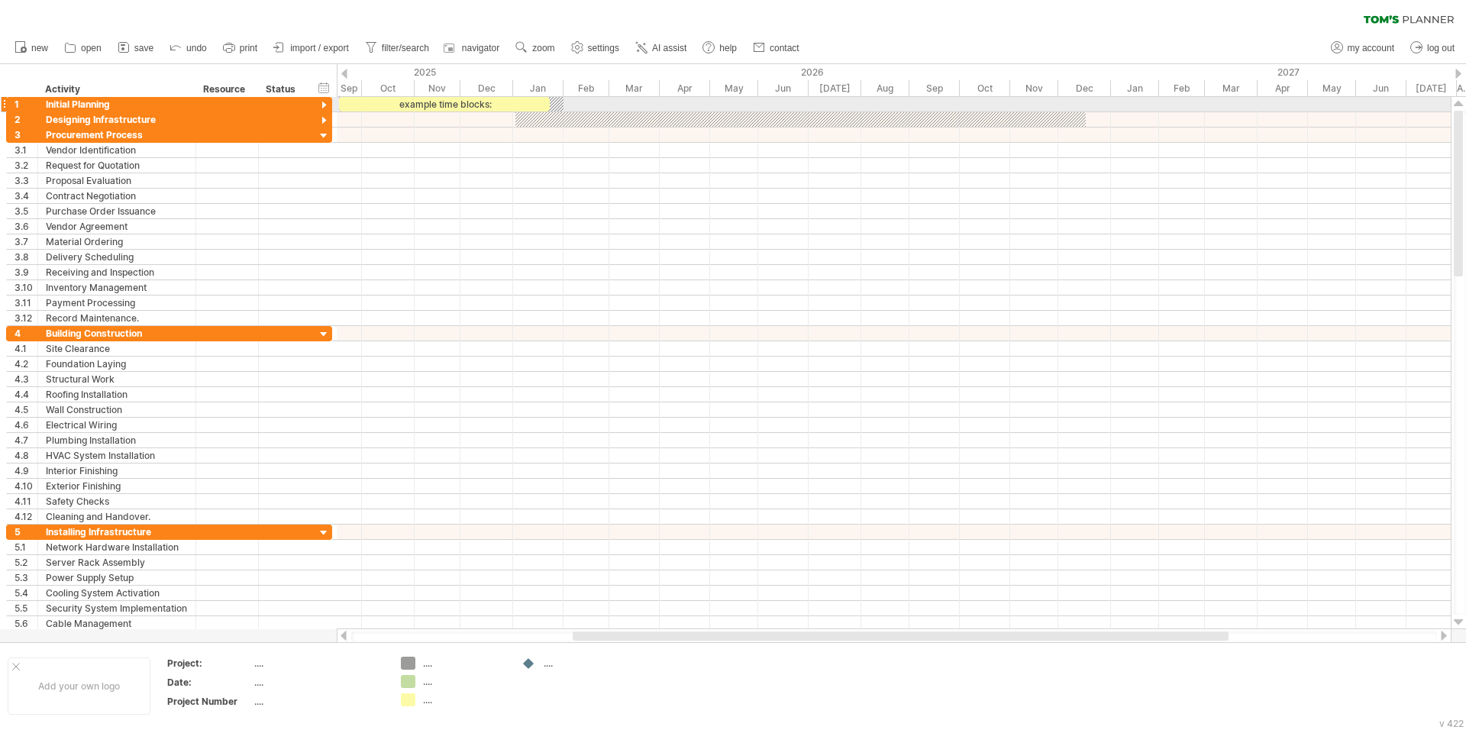
click at [428, 102] on div "example time blocks:" at bounding box center [444, 104] width 211 height 15
click at [437, 106] on div "**********" at bounding box center [444, 104] width 211 height 15
click at [483, 106] on div "**********" at bounding box center [444, 104] width 211 height 15
drag, startPoint x: 493, startPoint y: 105, endPoint x: 433, endPoint y: 107, distance: 60.3
click at [433, 107] on div "**********" at bounding box center [382, 104] width 211 height 15
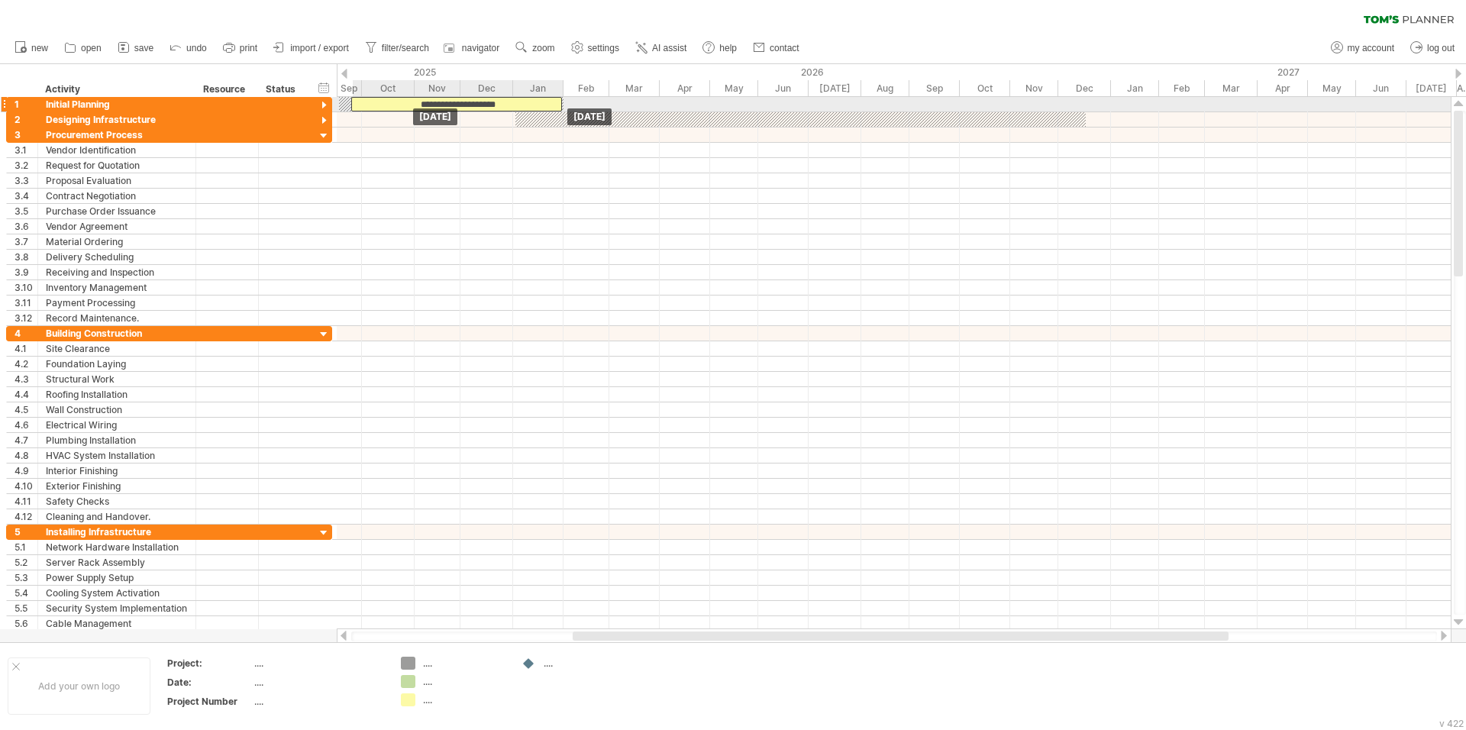
drag, startPoint x: 444, startPoint y: 105, endPoint x: 517, endPoint y: 111, distance: 73.5
click at [517, 111] on div "**********" at bounding box center [456, 104] width 211 height 15
click at [517, 107] on div "**********" at bounding box center [456, 104] width 211 height 15
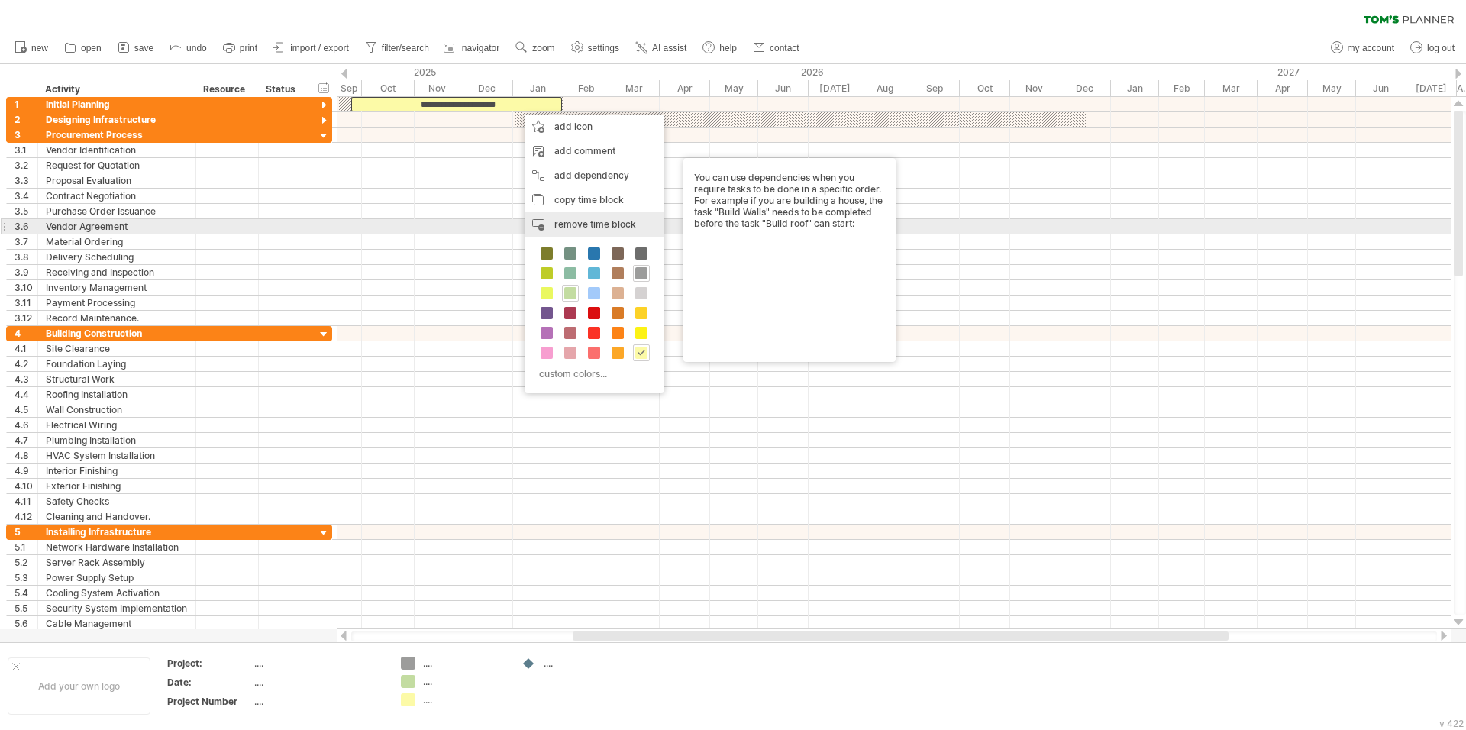
click at [594, 221] on span "remove time block" at bounding box center [595, 223] width 82 height 11
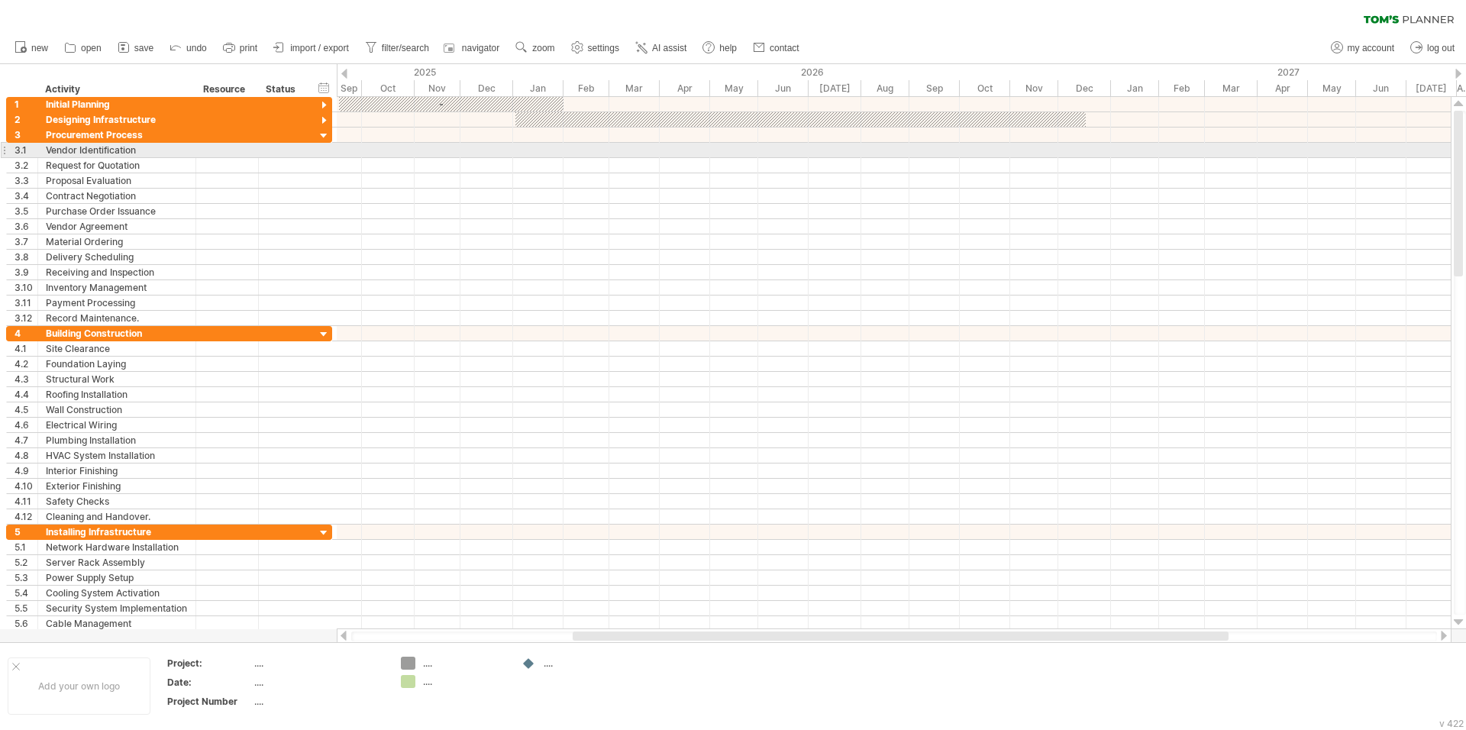
click at [1015, 152] on div at bounding box center [894, 150] width 1114 height 15
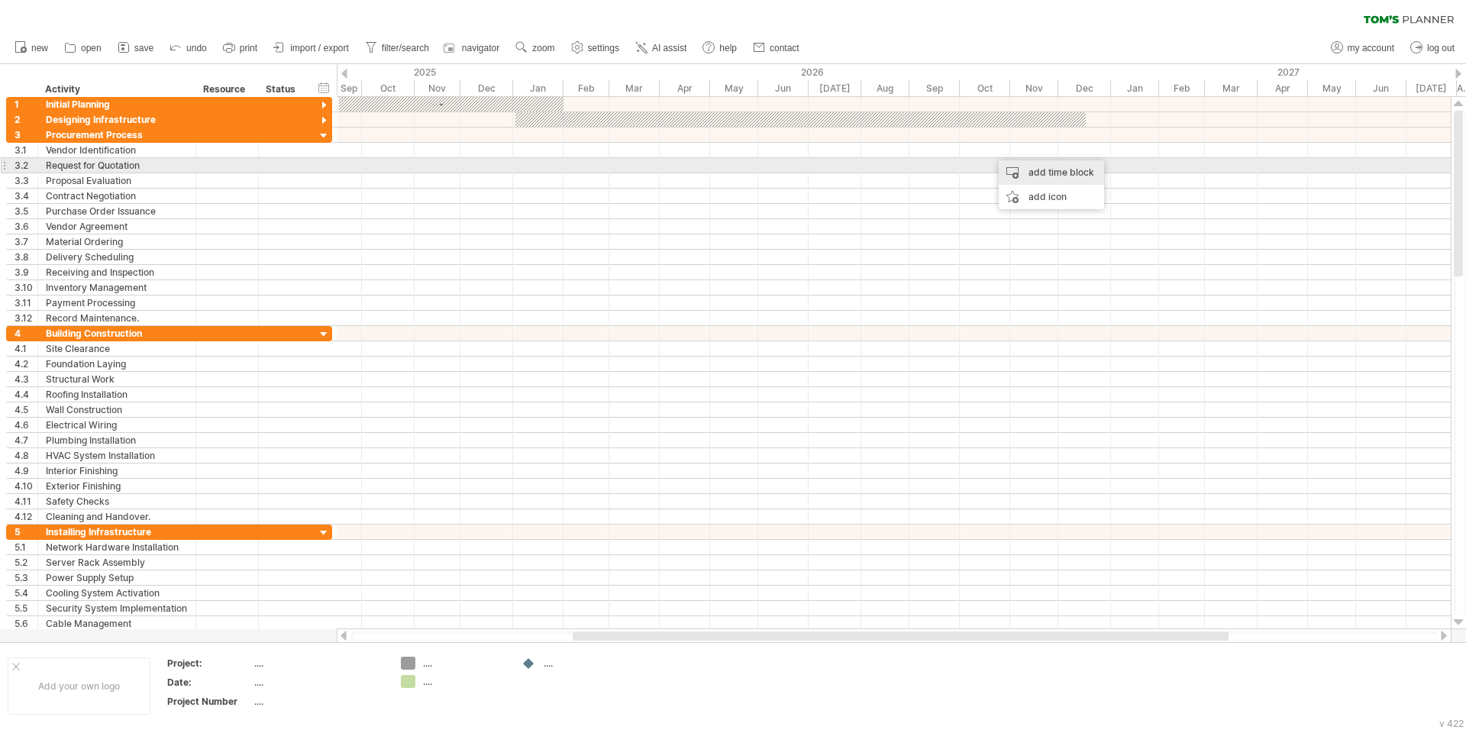
click at [1032, 171] on div "add time block" at bounding box center [1050, 172] width 105 height 24
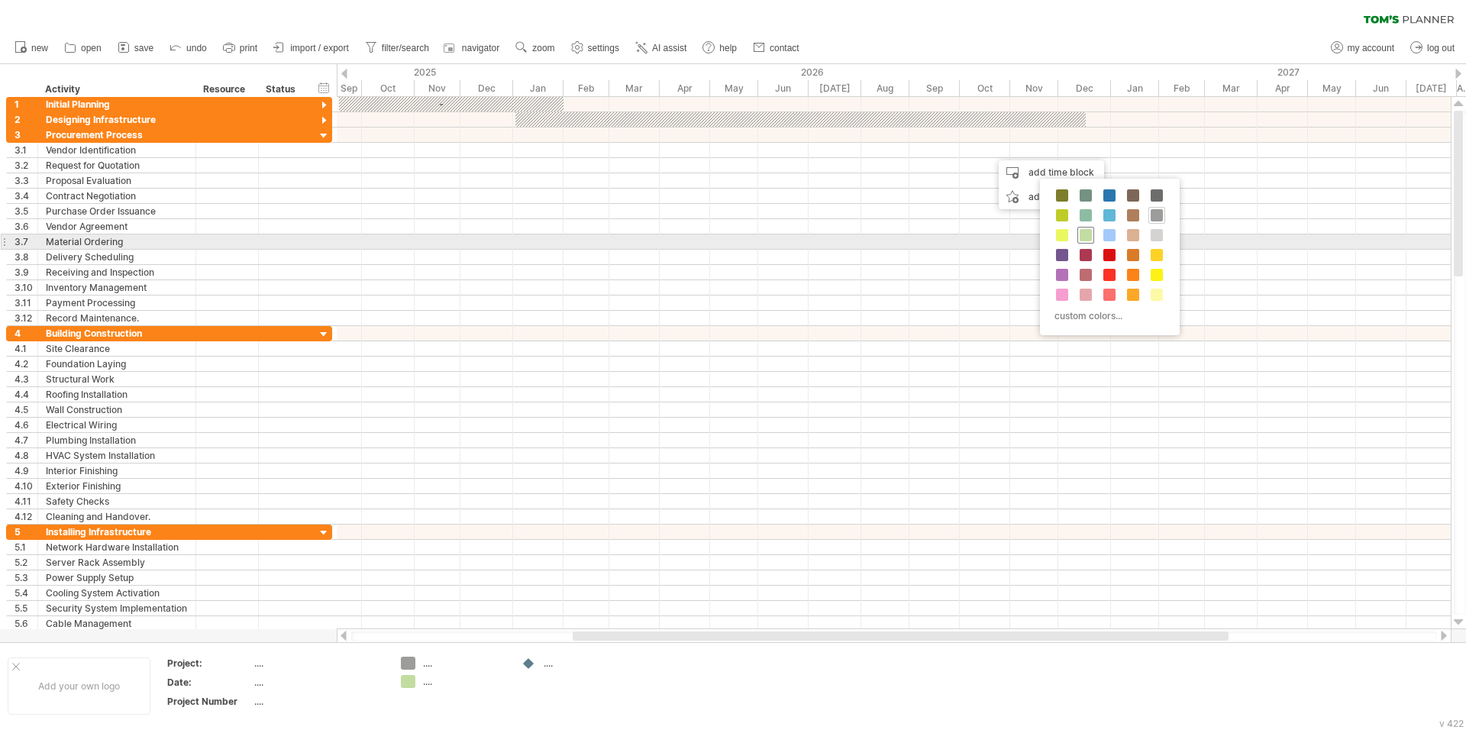
click at [1084, 238] on span at bounding box center [1085, 235] width 12 height 12
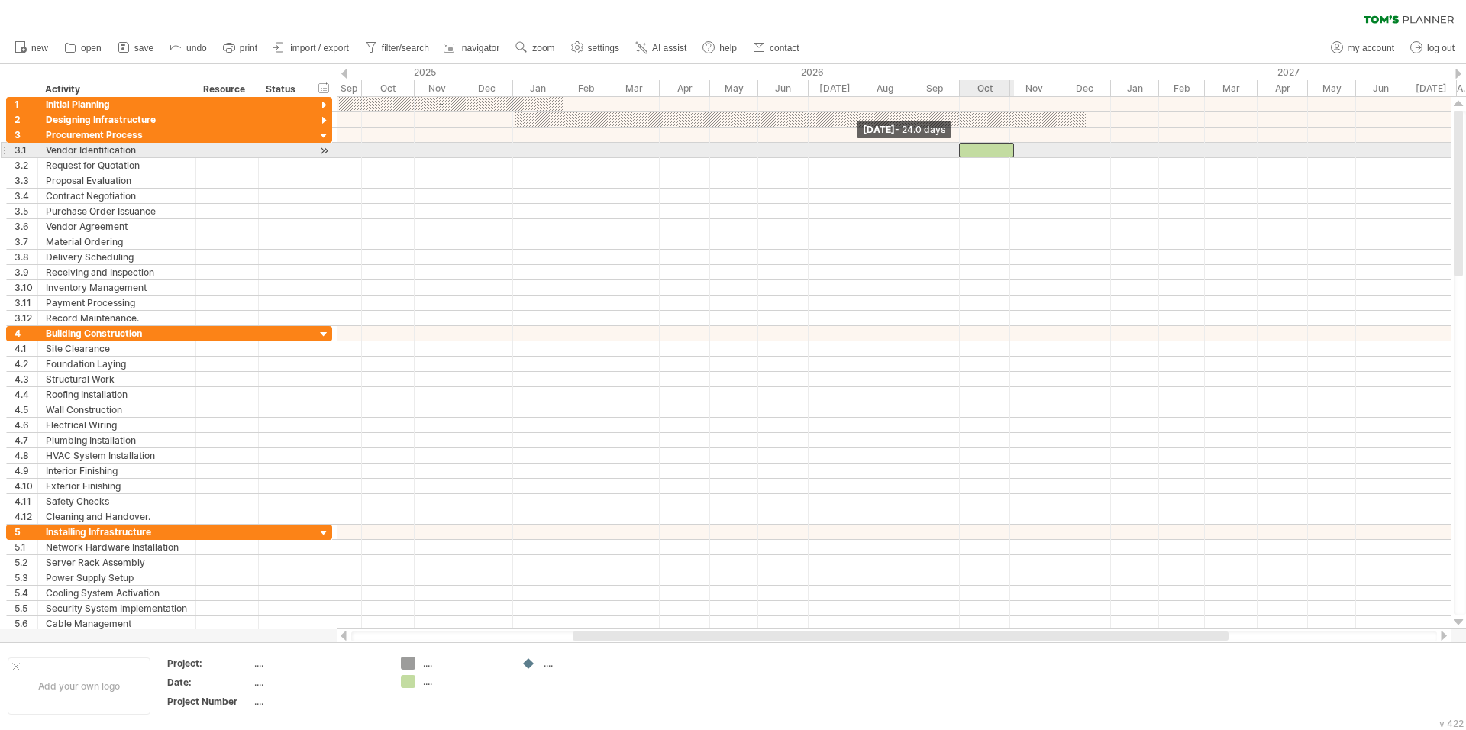
drag, startPoint x: 991, startPoint y: 150, endPoint x: 959, endPoint y: 153, distance: 32.1
click at [959, 153] on span at bounding box center [959, 150] width 6 height 15
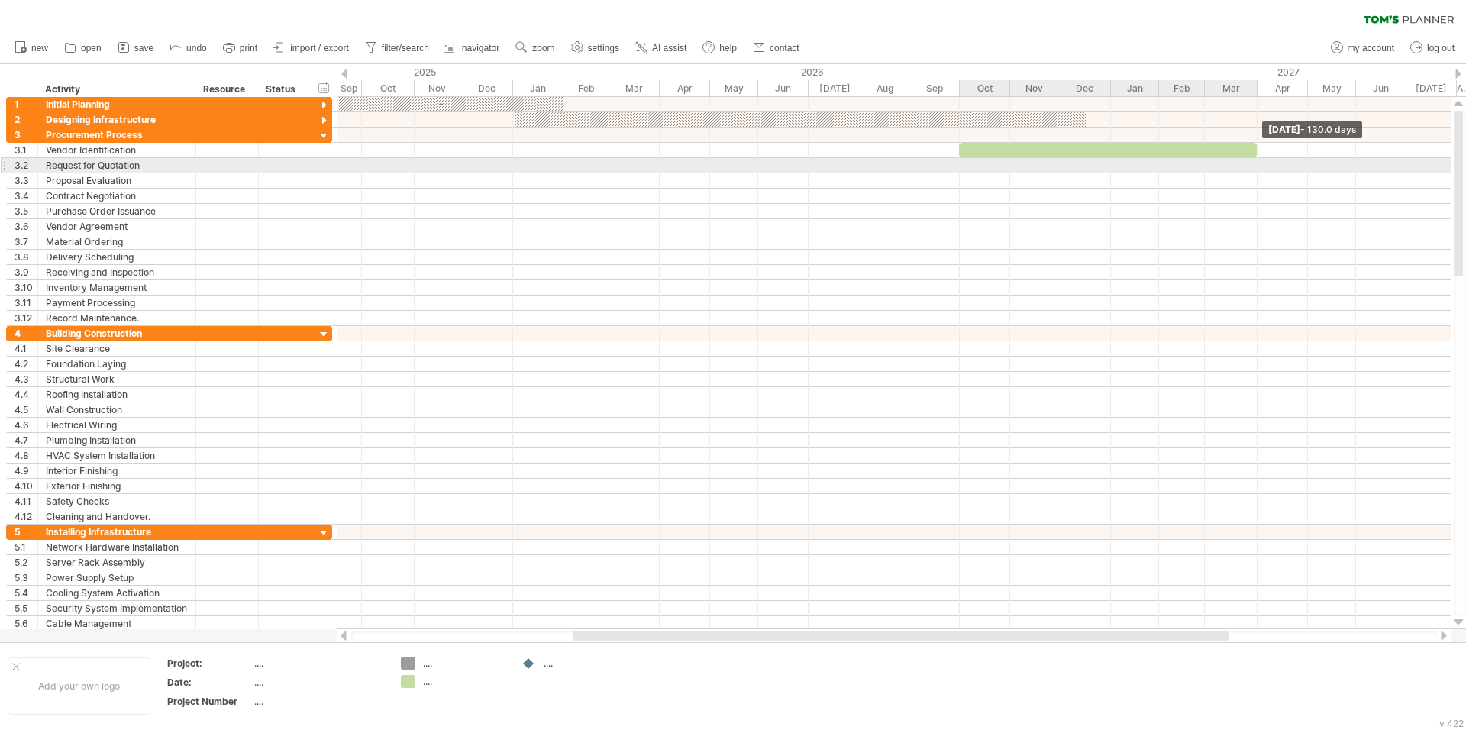
drag, startPoint x: 1013, startPoint y: 151, endPoint x: 1256, endPoint y: 162, distance: 243.0
click at [1256, 162] on div "start Wednesday 31 March - 130.0 days Wednesday 30 September - 24.0 days" at bounding box center [894, 363] width 1114 height 532
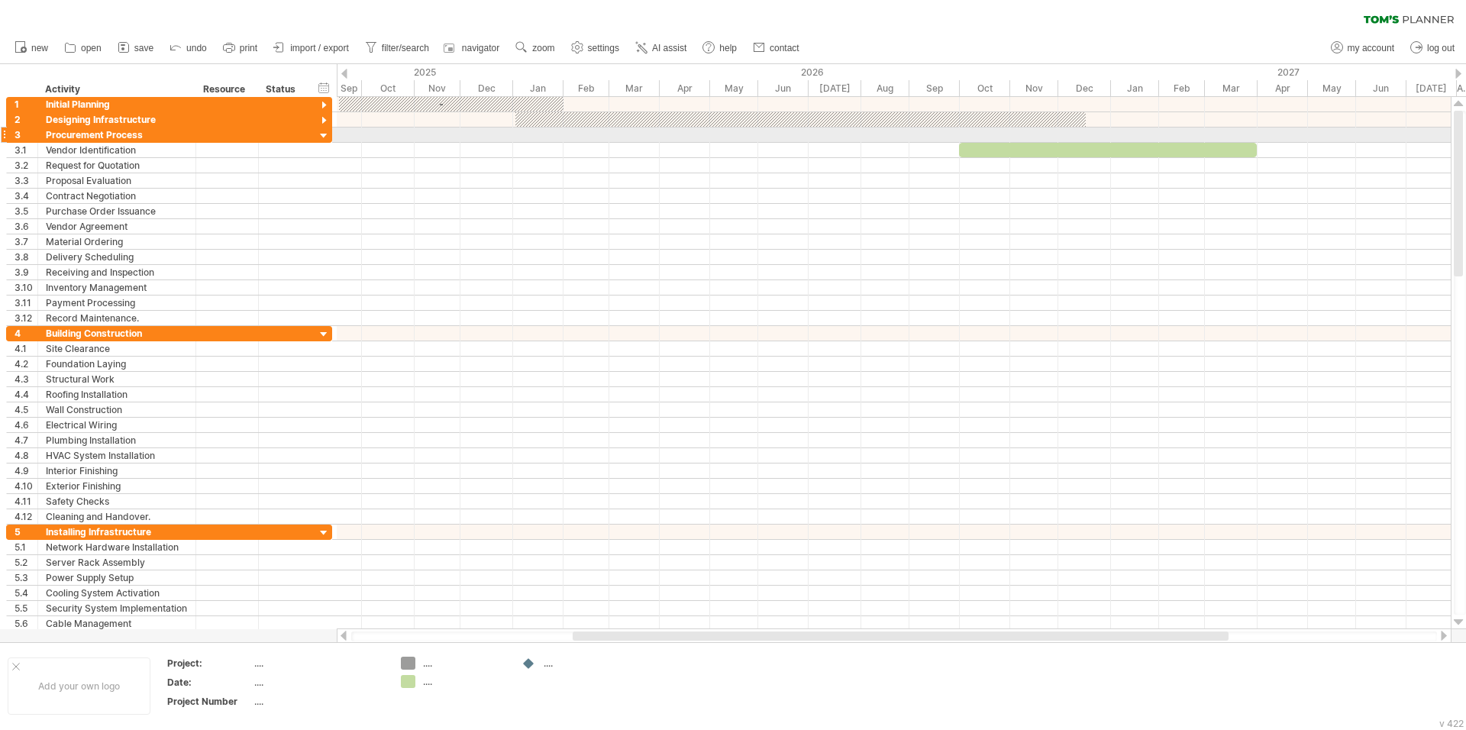
click at [321, 135] on div at bounding box center [324, 136] width 15 height 15
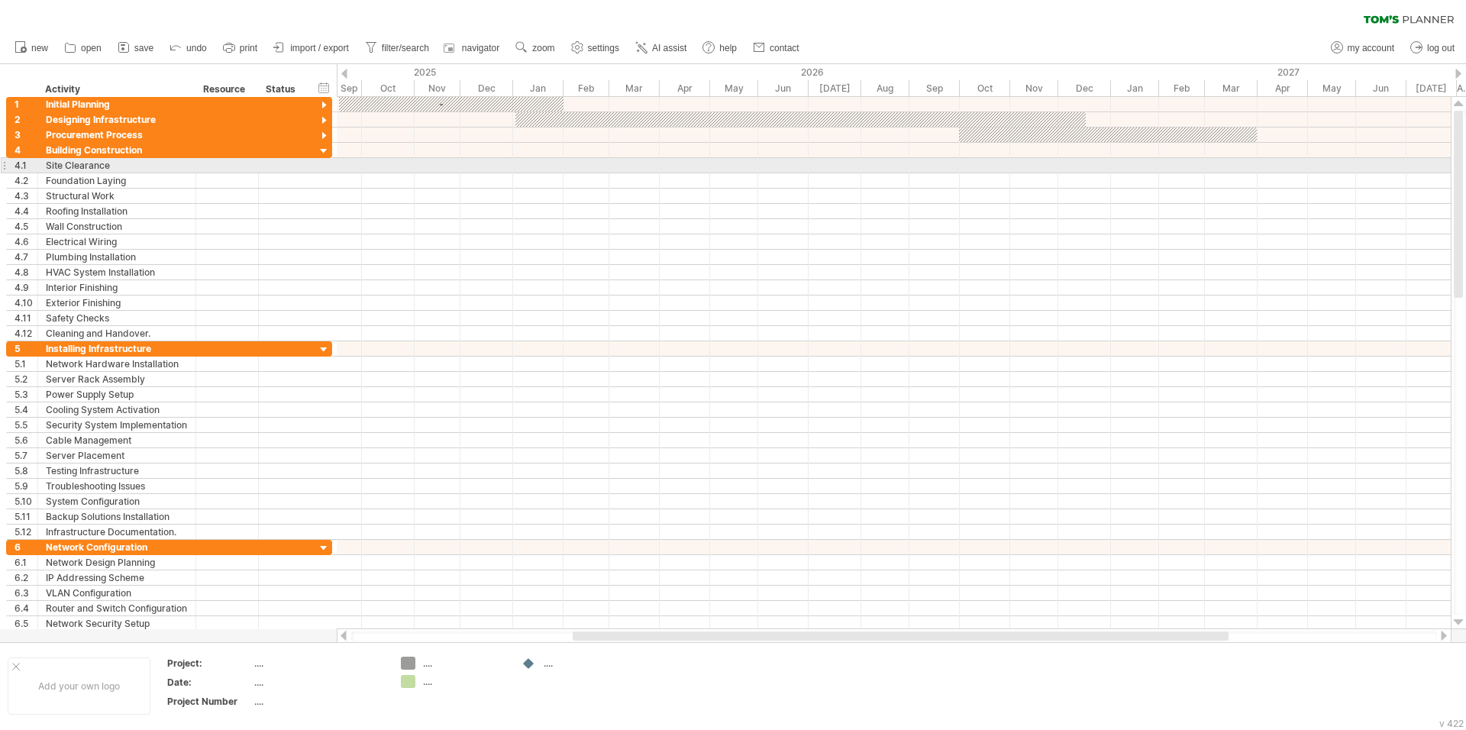
click at [1192, 166] on div at bounding box center [894, 165] width 1114 height 15
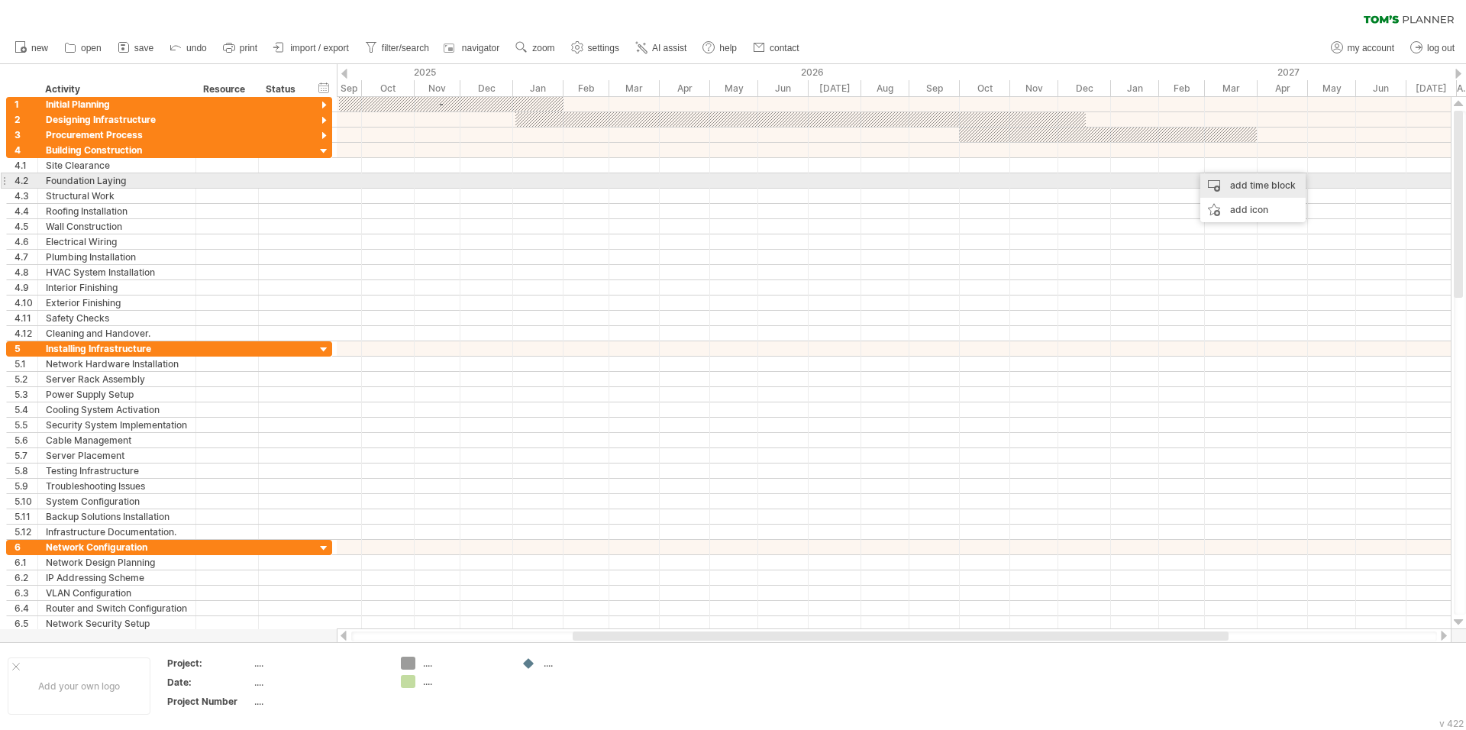
click at [1233, 182] on div "add time block" at bounding box center [1252, 185] width 105 height 24
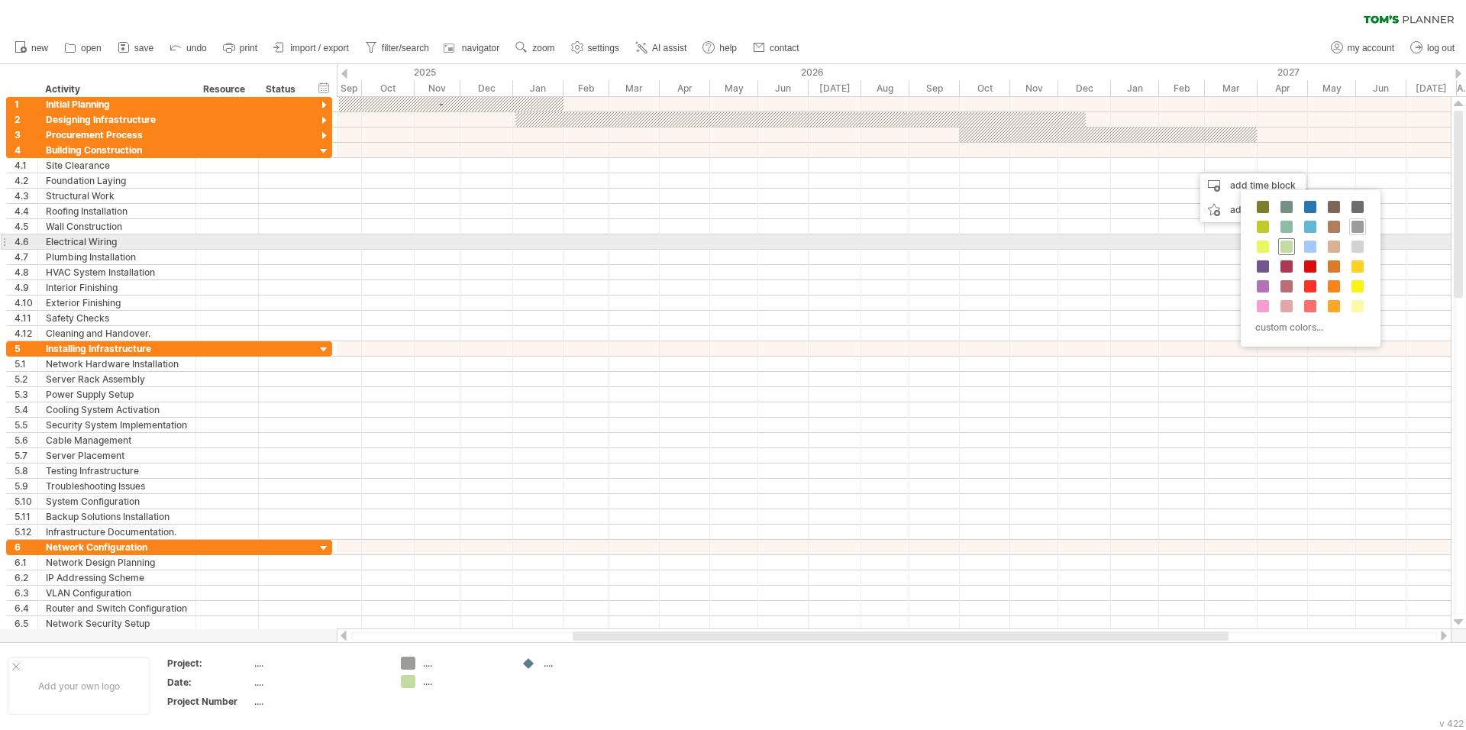
click at [1285, 250] on span at bounding box center [1286, 246] width 12 height 12
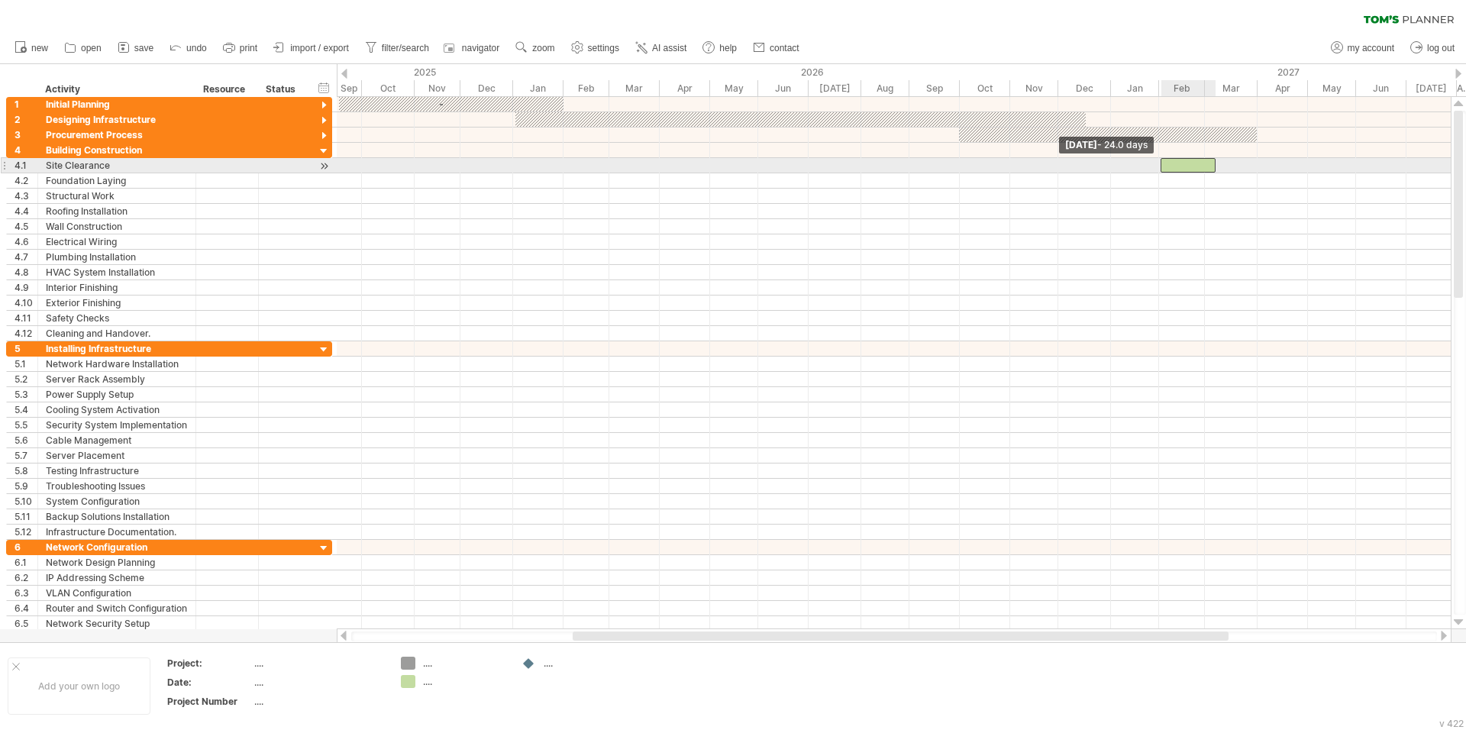
drag, startPoint x: 1192, startPoint y: 163, endPoint x: 1161, endPoint y: 167, distance: 31.5
click at [1161, 167] on span at bounding box center [1160, 165] width 6 height 15
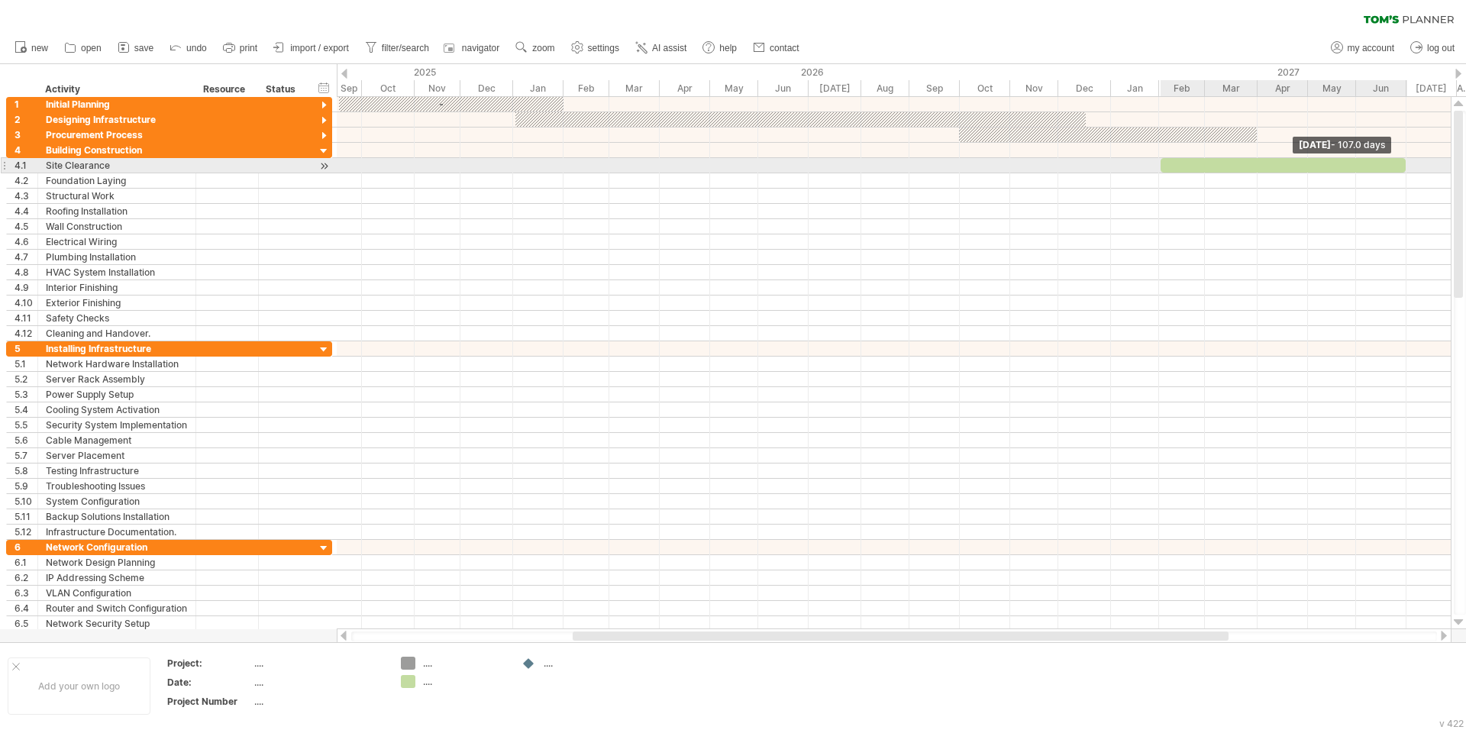
drag, startPoint x: 1217, startPoint y: 165, endPoint x: 1407, endPoint y: 173, distance: 190.3
click at [1407, 173] on div "start Wednesday 30 June - 107.0 days Monday 01 February - 24.0 days" at bounding box center [894, 363] width 1114 height 532
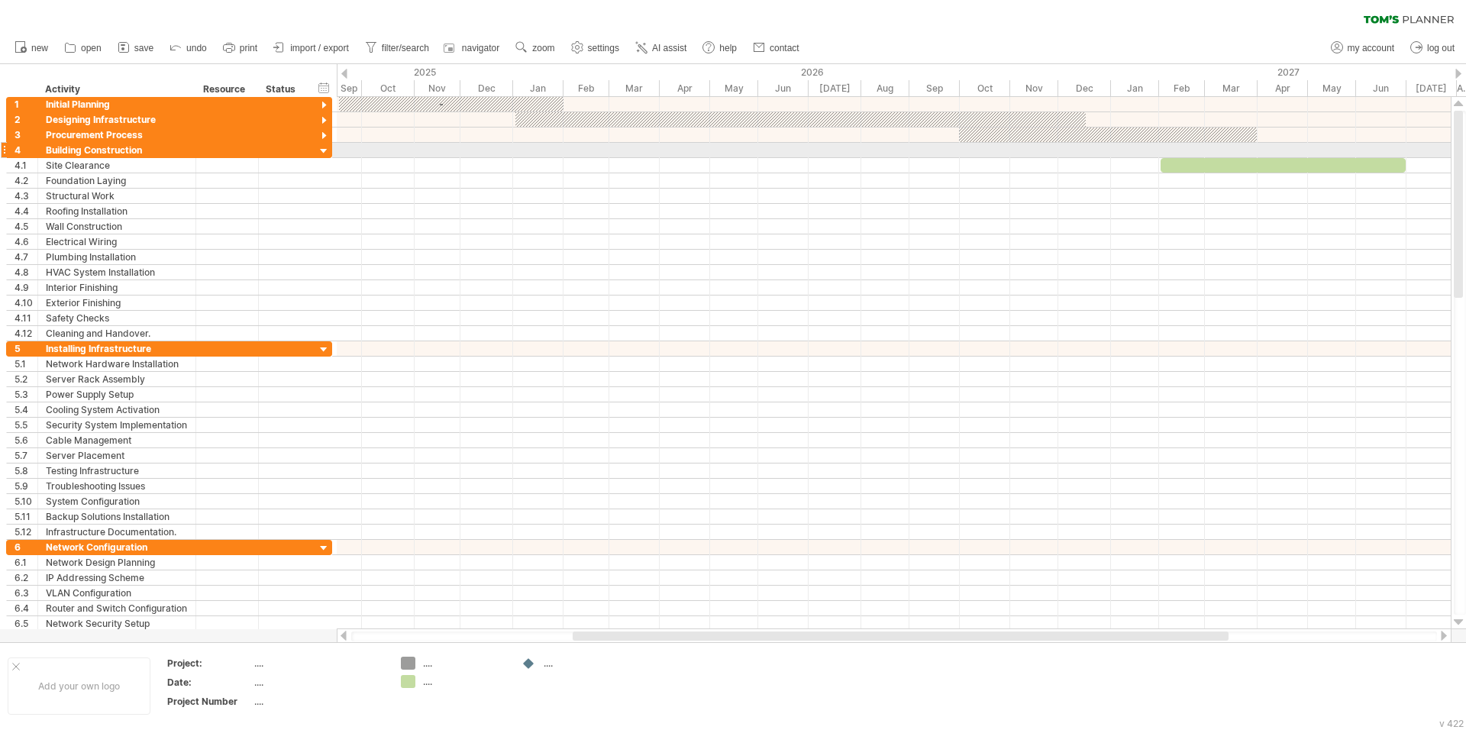
click at [323, 148] on div at bounding box center [324, 151] width 15 height 15
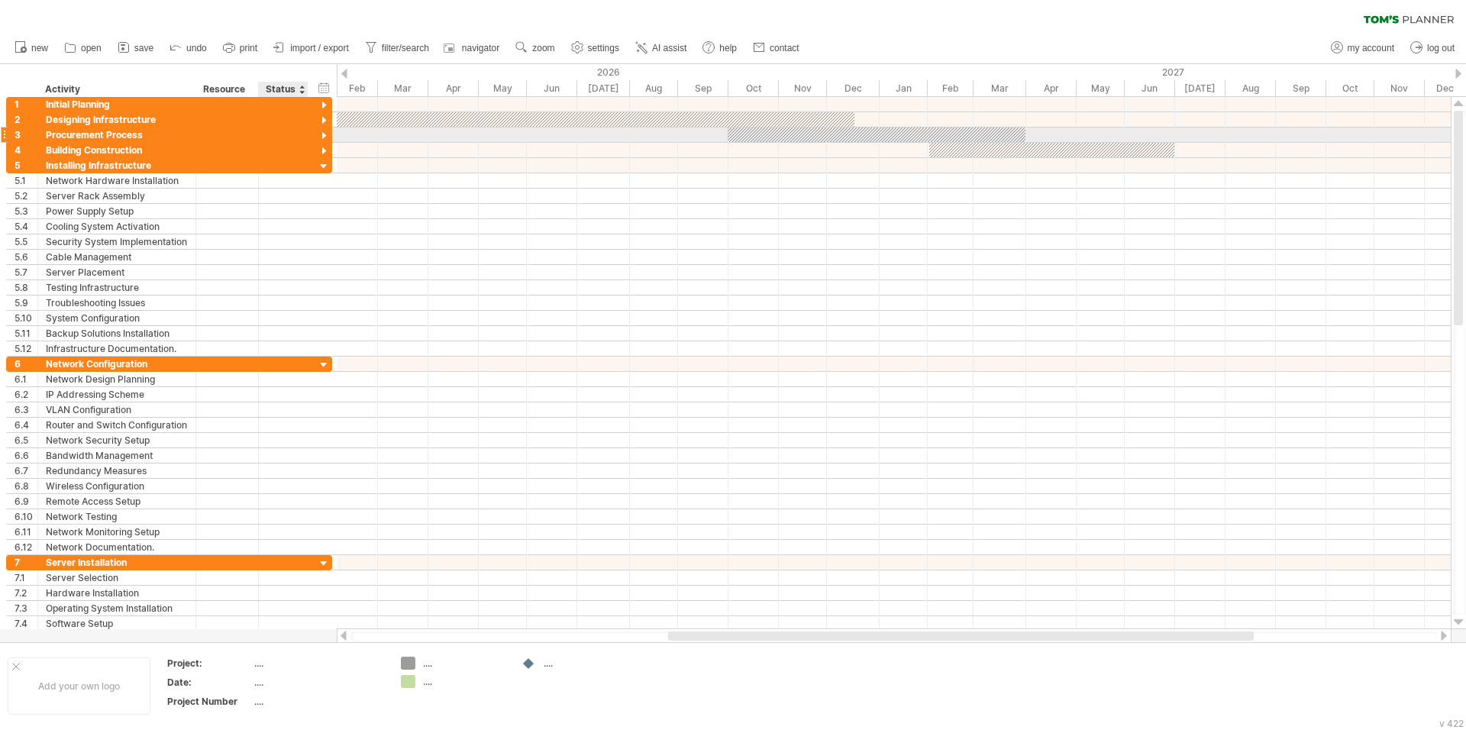
click at [323, 136] on div at bounding box center [324, 136] width 15 height 15
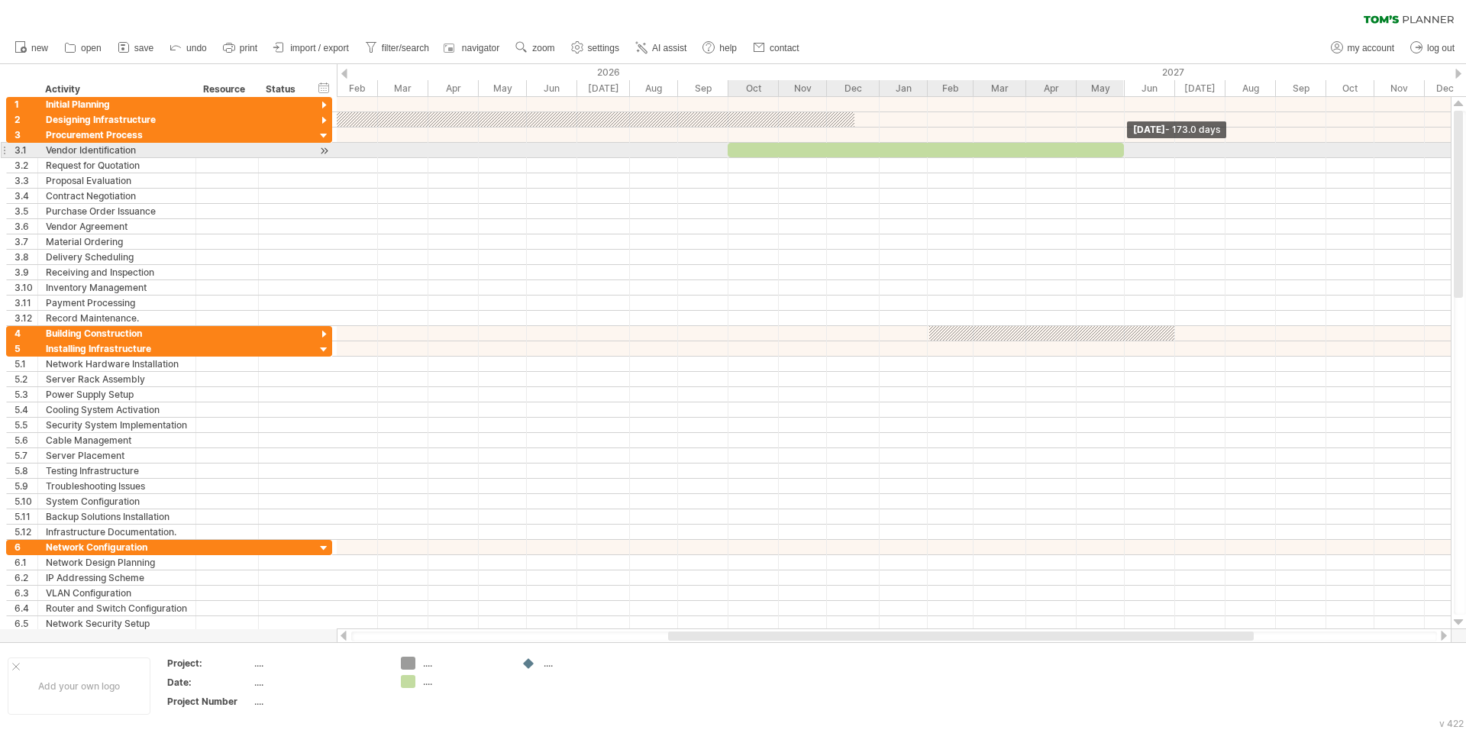
drag, startPoint x: 1024, startPoint y: 148, endPoint x: 1122, endPoint y: 151, distance: 98.5
click at [1122, 151] on span at bounding box center [1124, 150] width 6 height 15
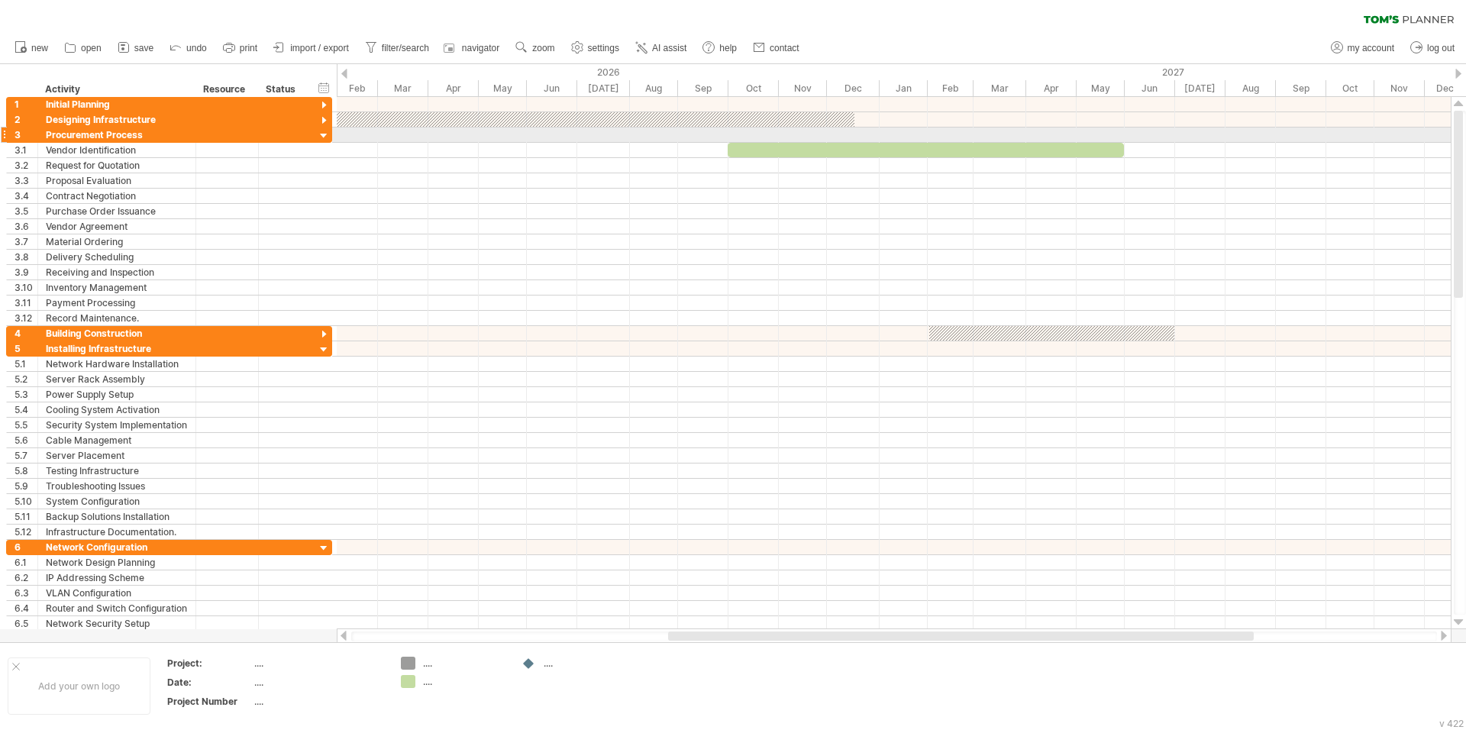
click at [324, 136] on div at bounding box center [324, 136] width 15 height 15
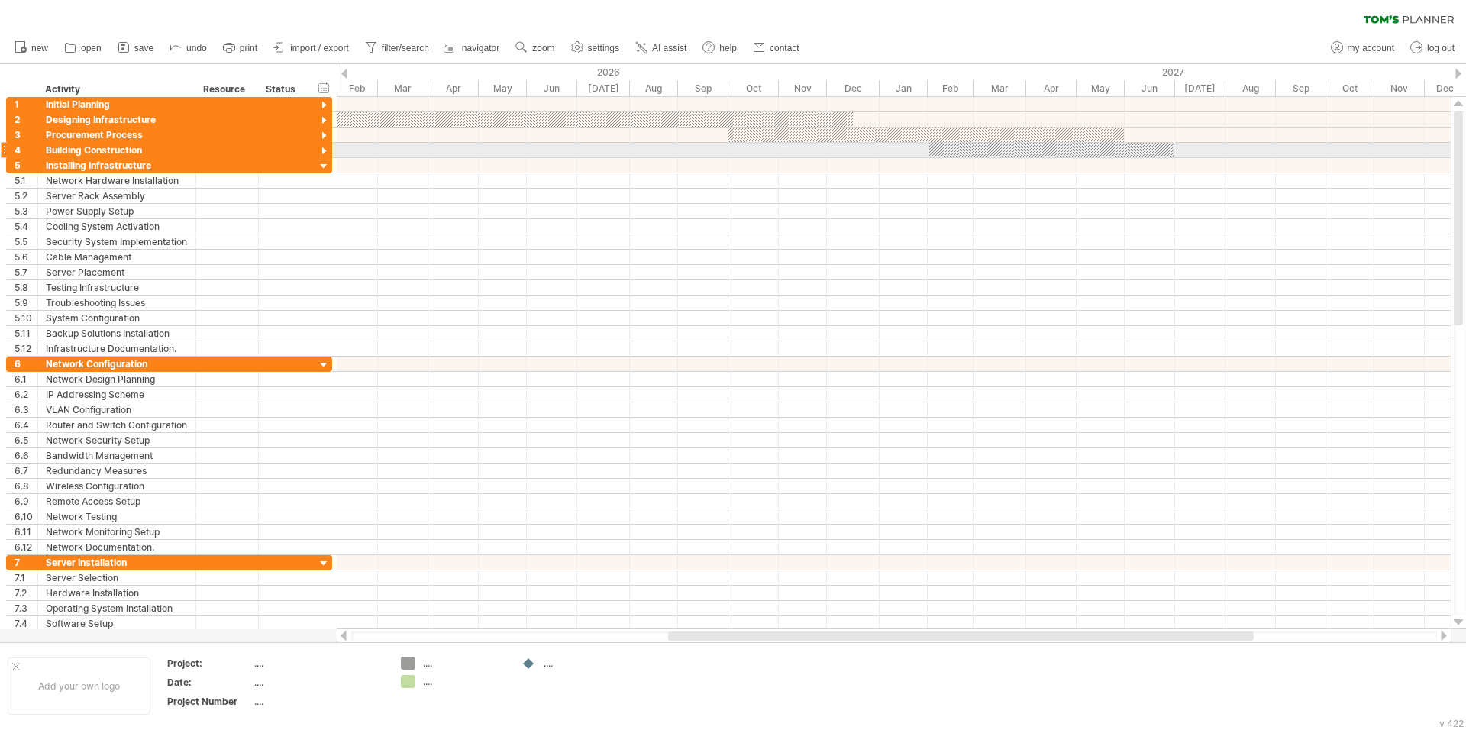
click at [324, 148] on div at bounding box center [324, 151] width 15 height 15
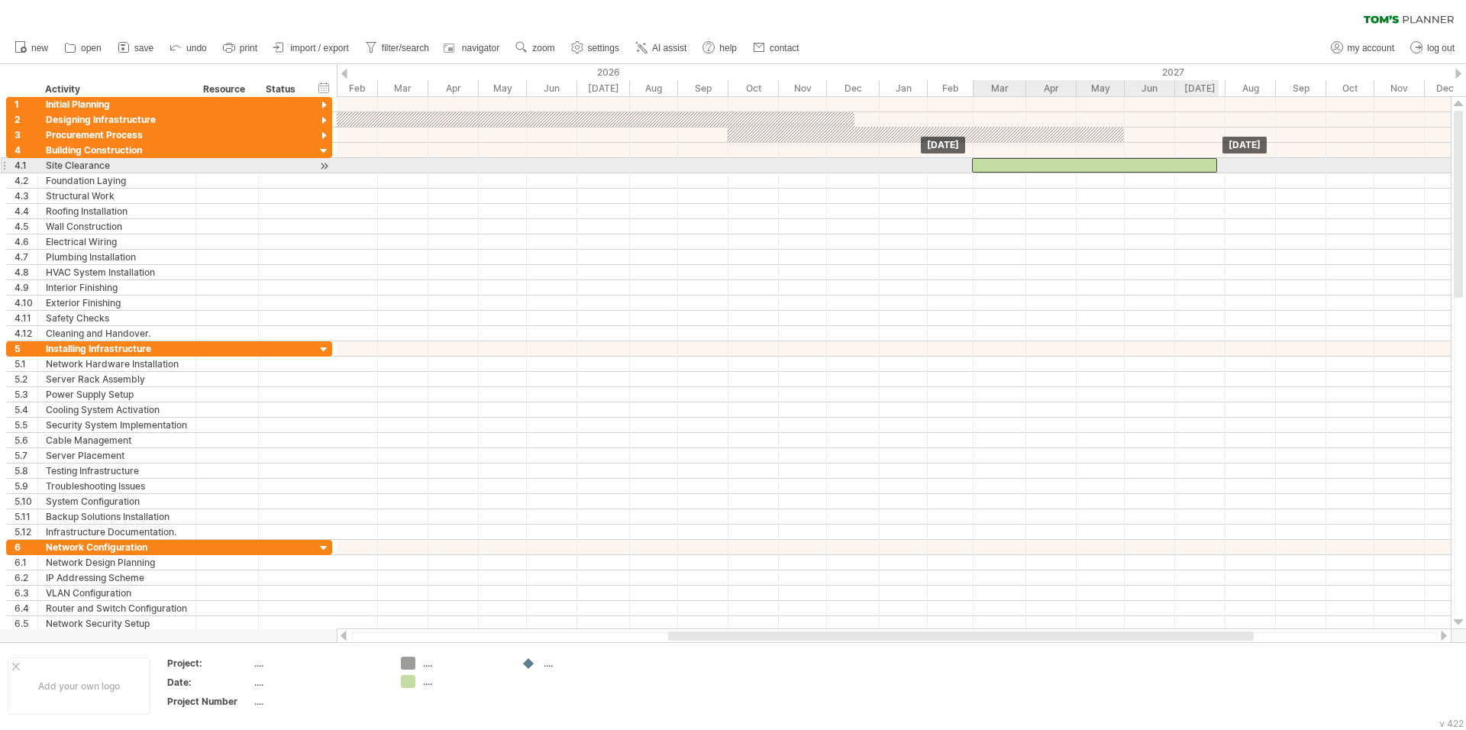
drag, startPoint x: 1126, startPoint y: 168, endPoint x: 1169, endPoint y: 169, distance: 43.5
click at [1169, 169] on div at bounding box center [1094, 165] width 245 height 15
drag, startPoint x: 1216, startPoint y: 166, endPoint x: 1273, endPoint y: 168, distance: 57.3
click at [1273, 168] on span at bounding box center [1274, 165] width 6 height 15
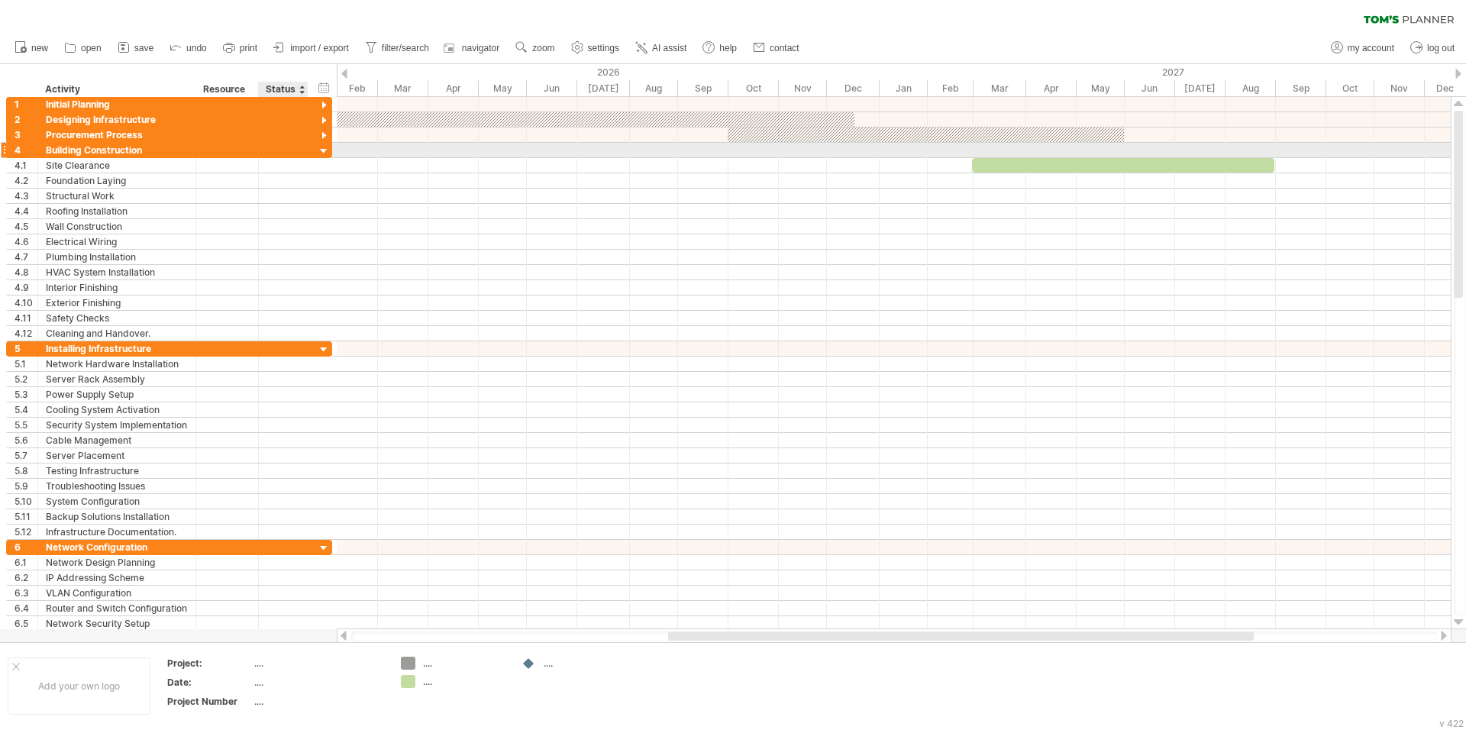
click at [323, 151] on div at bounding box center [324, 151] width 15 height 15
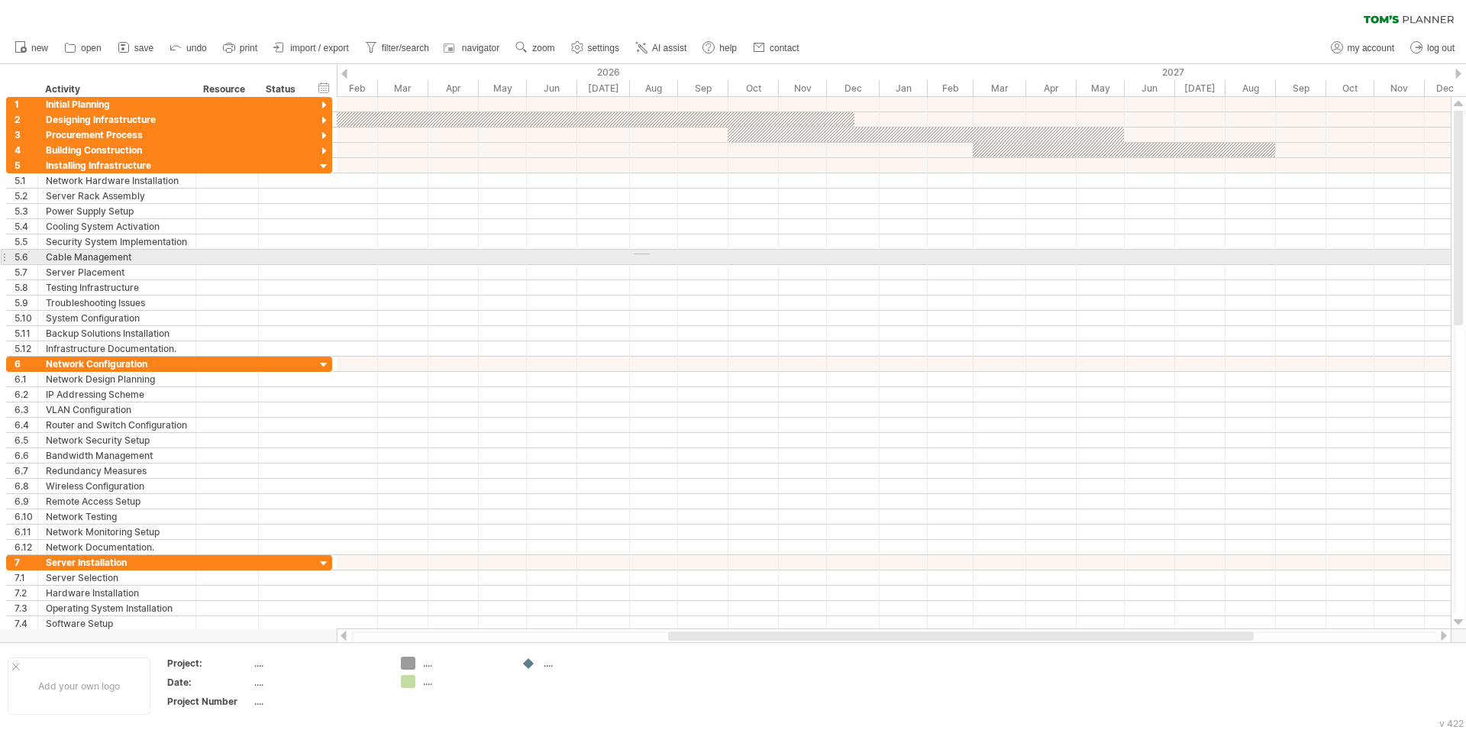
click at [650, 254] on div at bounding box center [894, 257] width 1114 height 15
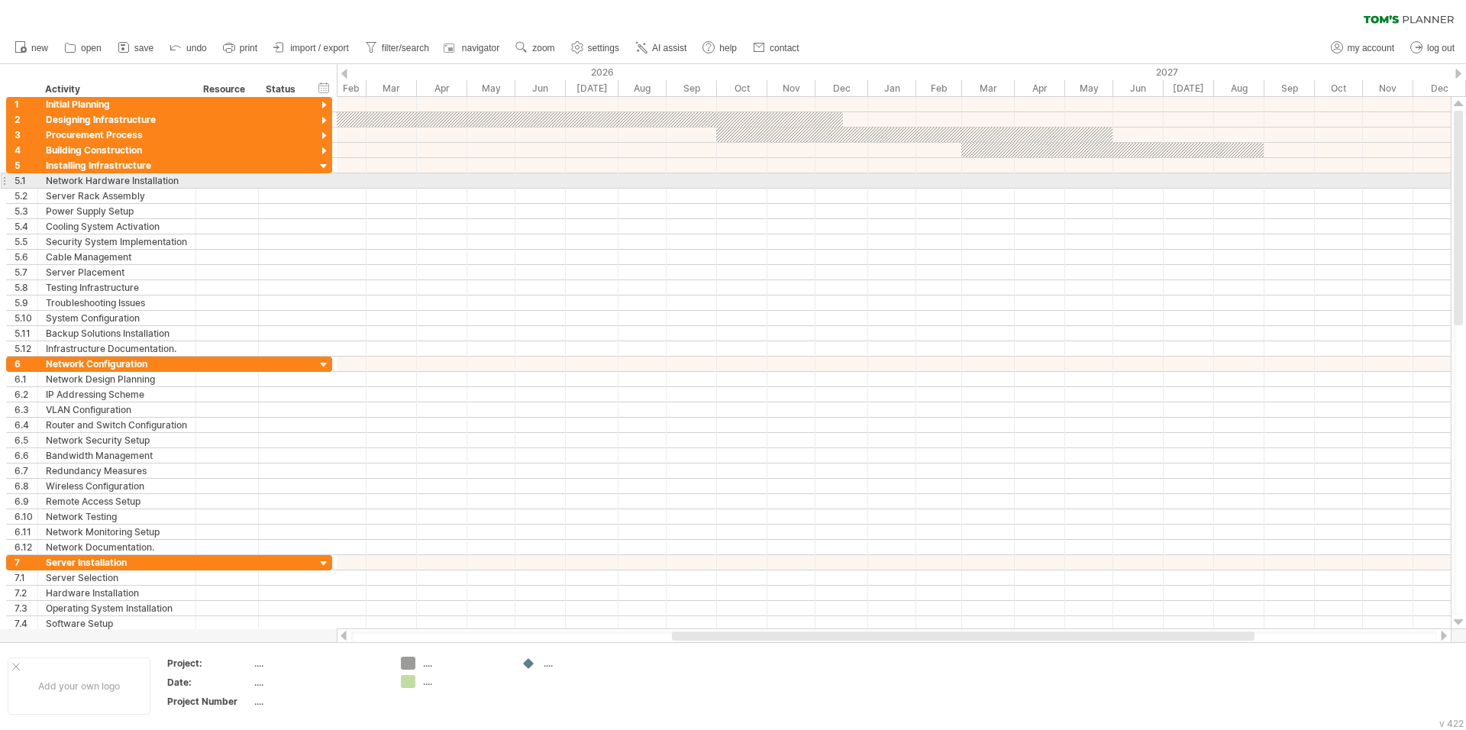
click at [1015, 181] on div at bounding box center [894, 180] width 1114 height 15
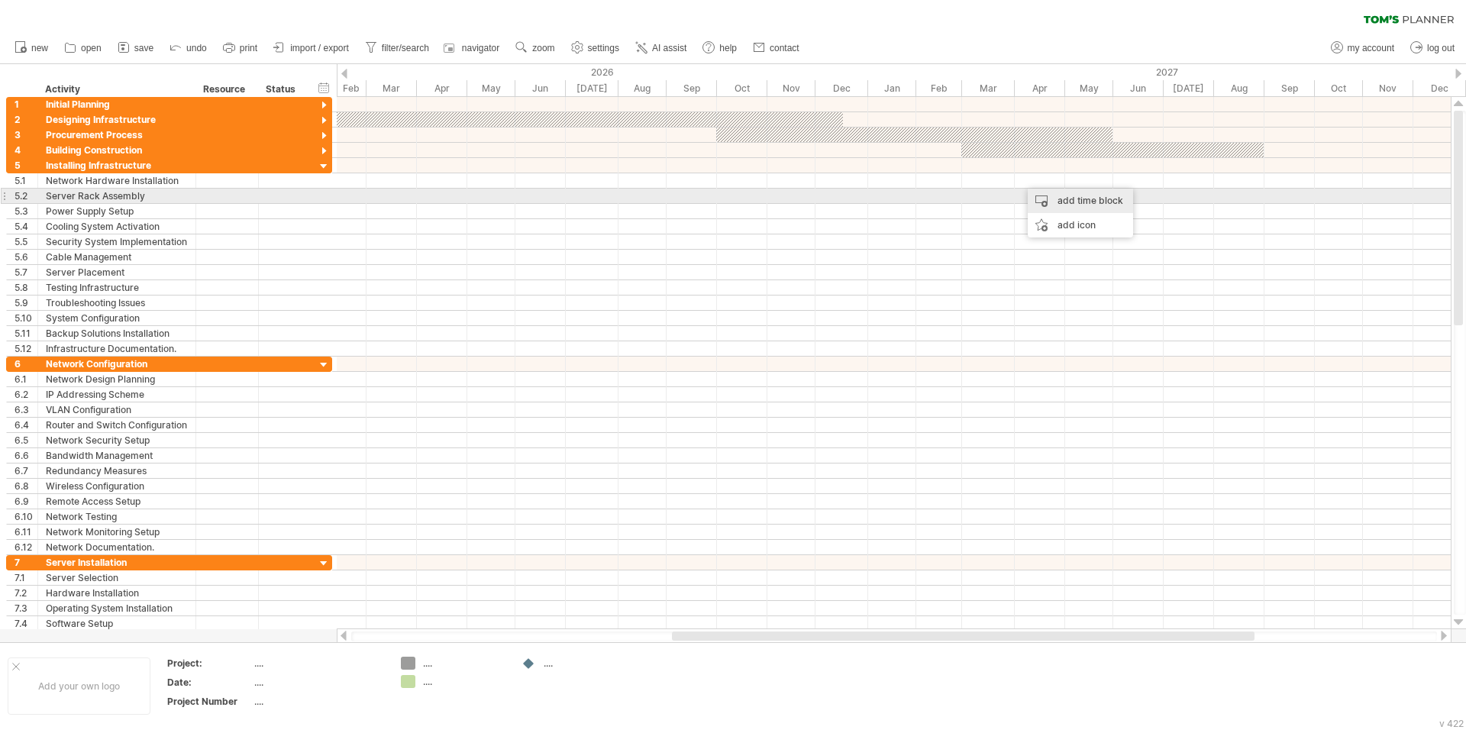
click at [1053, 199] on div "add time block" at bounding box center [1079, 201] width 105 height 24
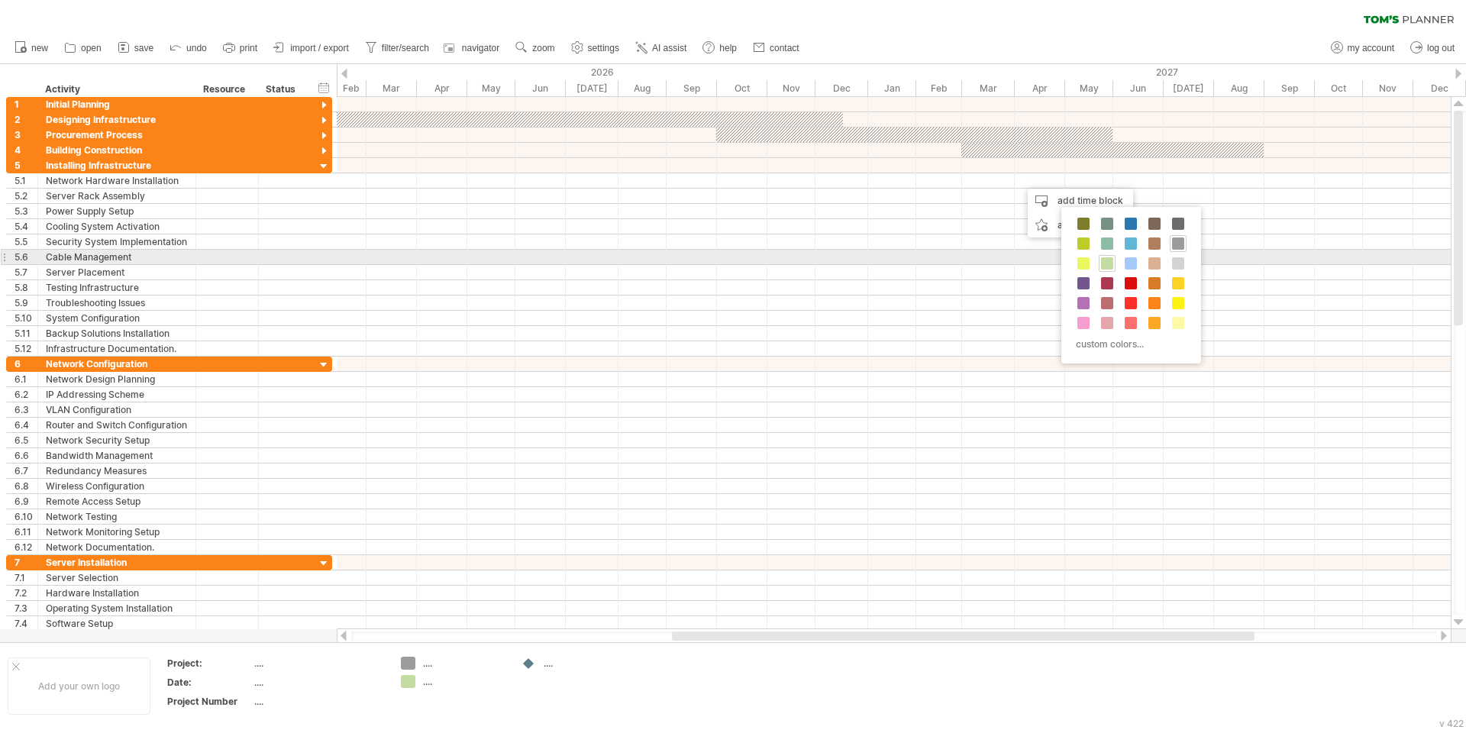
click at [1109, 262] on span at bounding box center [1107, 263] width 12 height 12
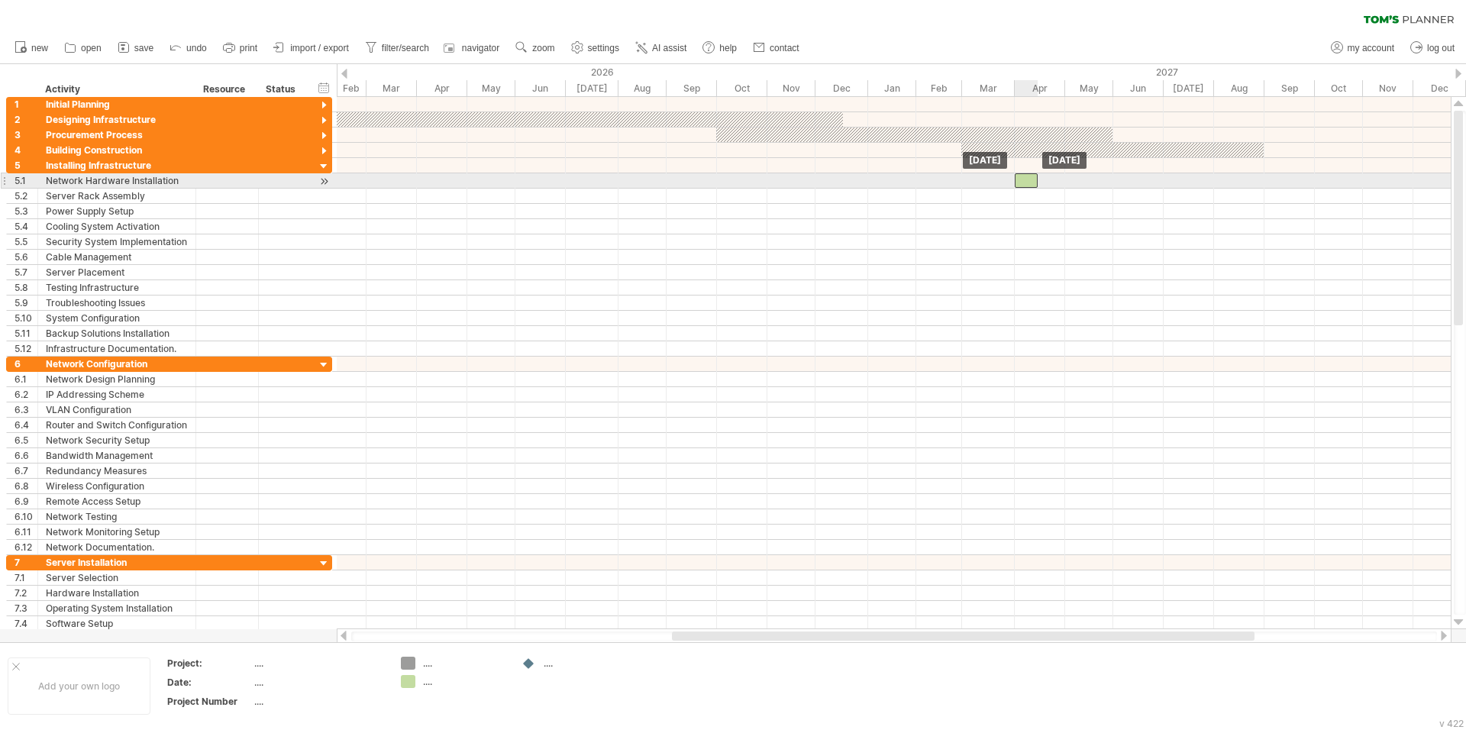
click at [1027, 180] on div at bounding box center [1026, 180] width 23 height 15
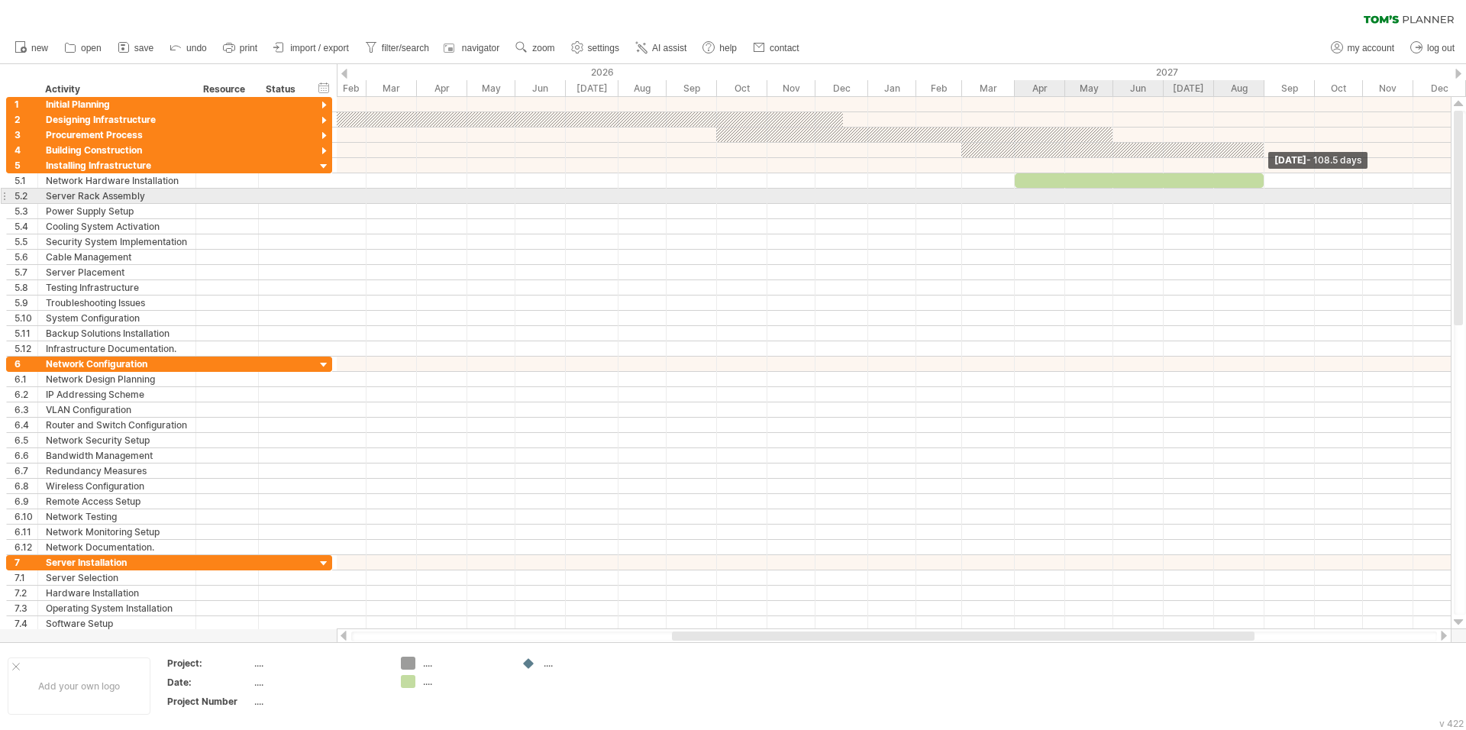
drag, startPoint x: 1037, startPoint y: 180, endPoint x: 1263, endPoint y: 189, distance: 226.1
click at [1263, 189] on div "start Tuesday 31 August - 108.5 days Thursday 01 April" at bounding box center [894, 363] width 1114 height 532
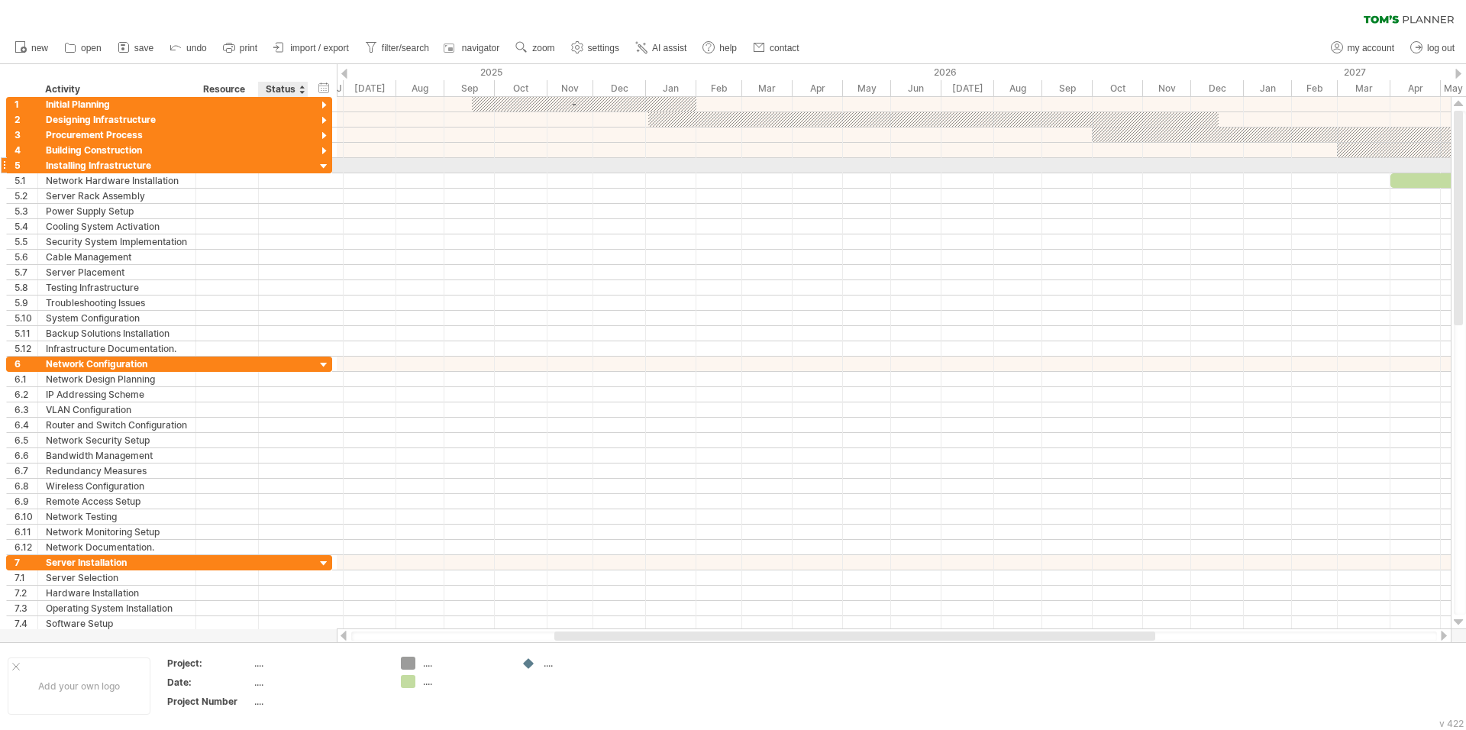
click at [323, 167] on div at bounding box center [324, 167] width 15 height 15
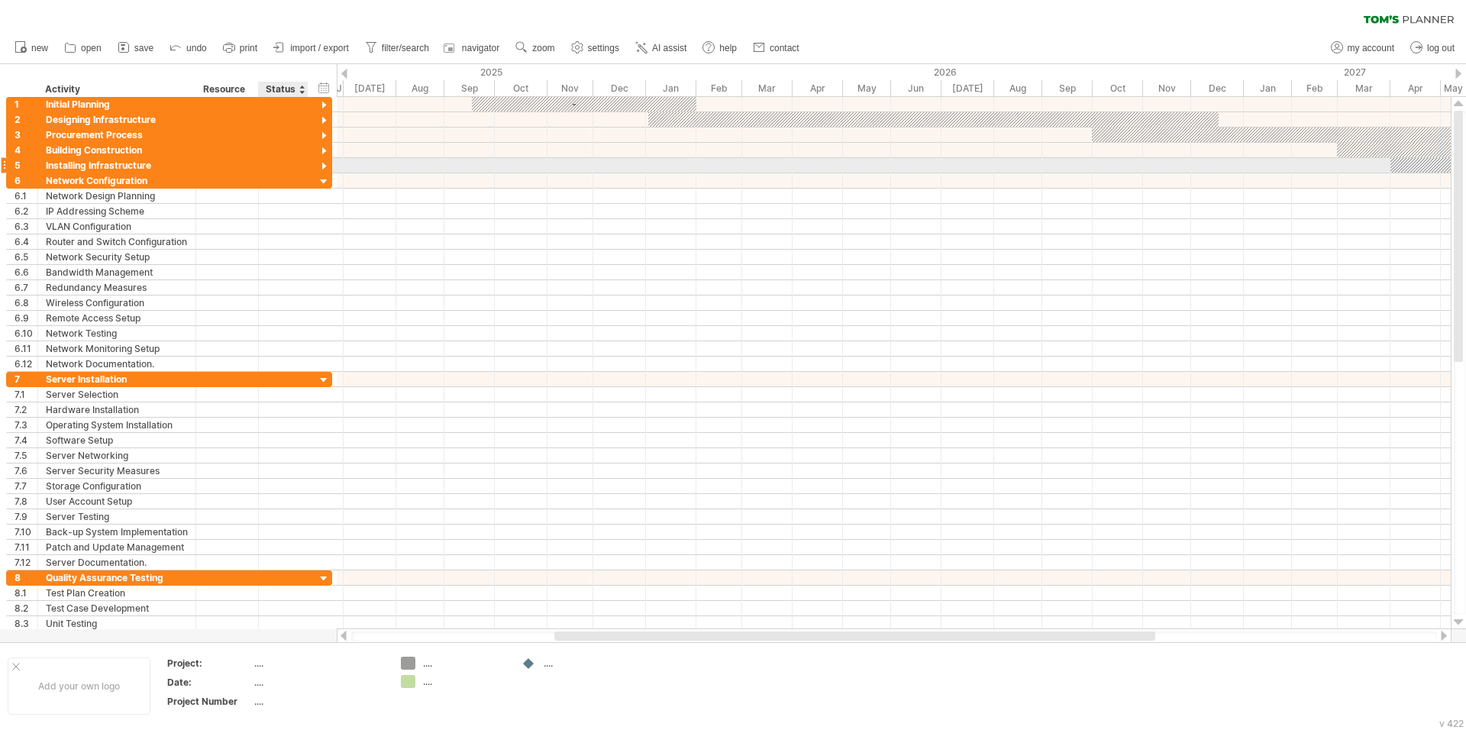
click at [323, 167] on div at bounding box center [324, 167] width 15 height 15
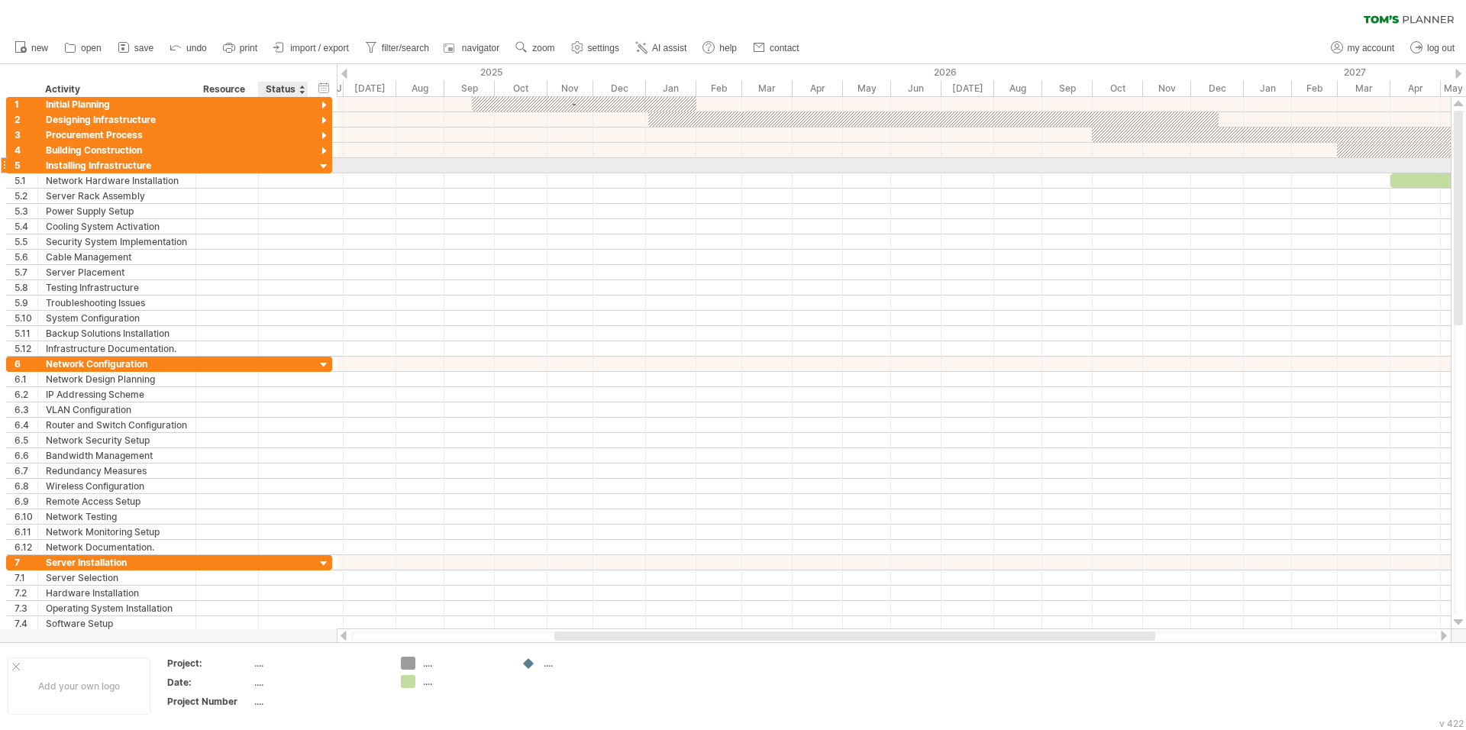
click at [323, 167] on div at bounding box center [324, 167] width 15 height 15
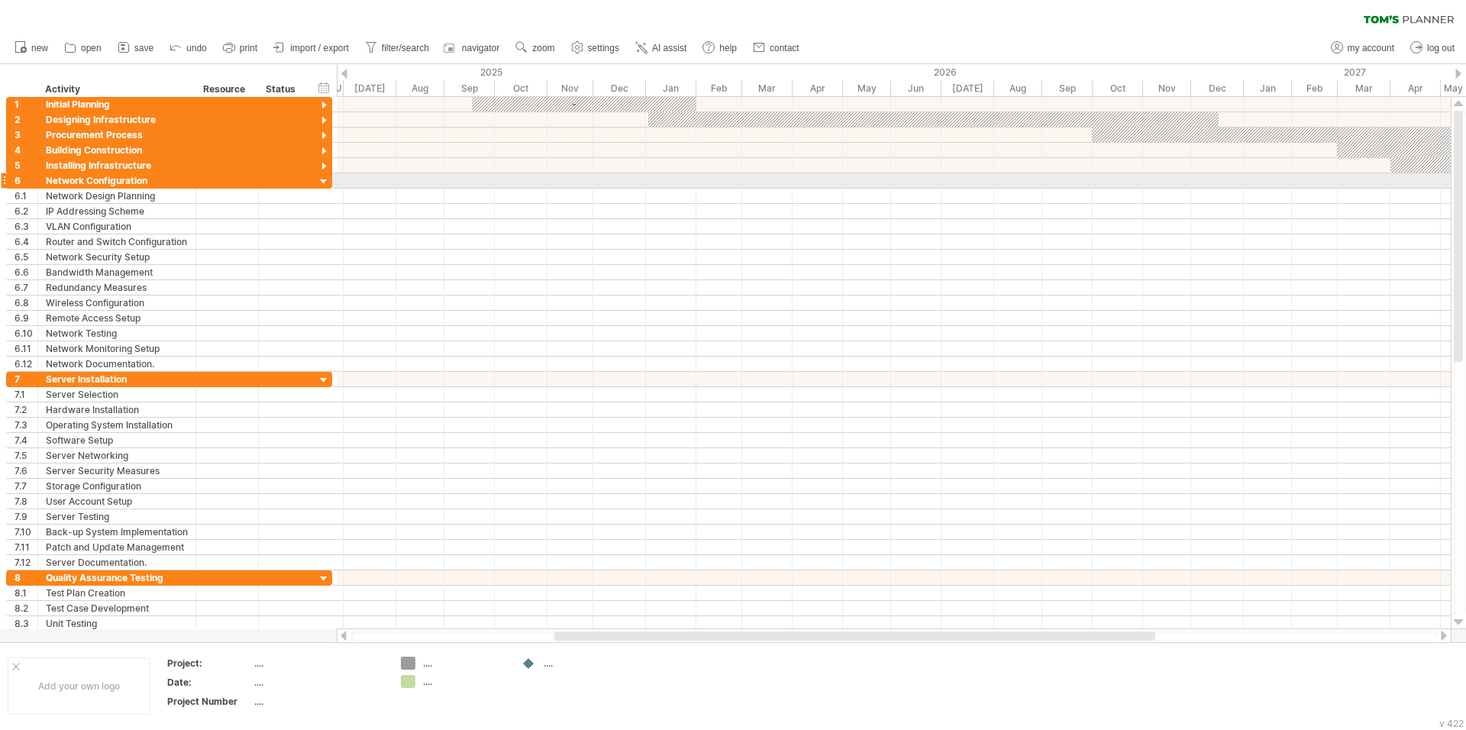
click at [324, 179] on div at bounding box center [324, 182] width 15 height 15
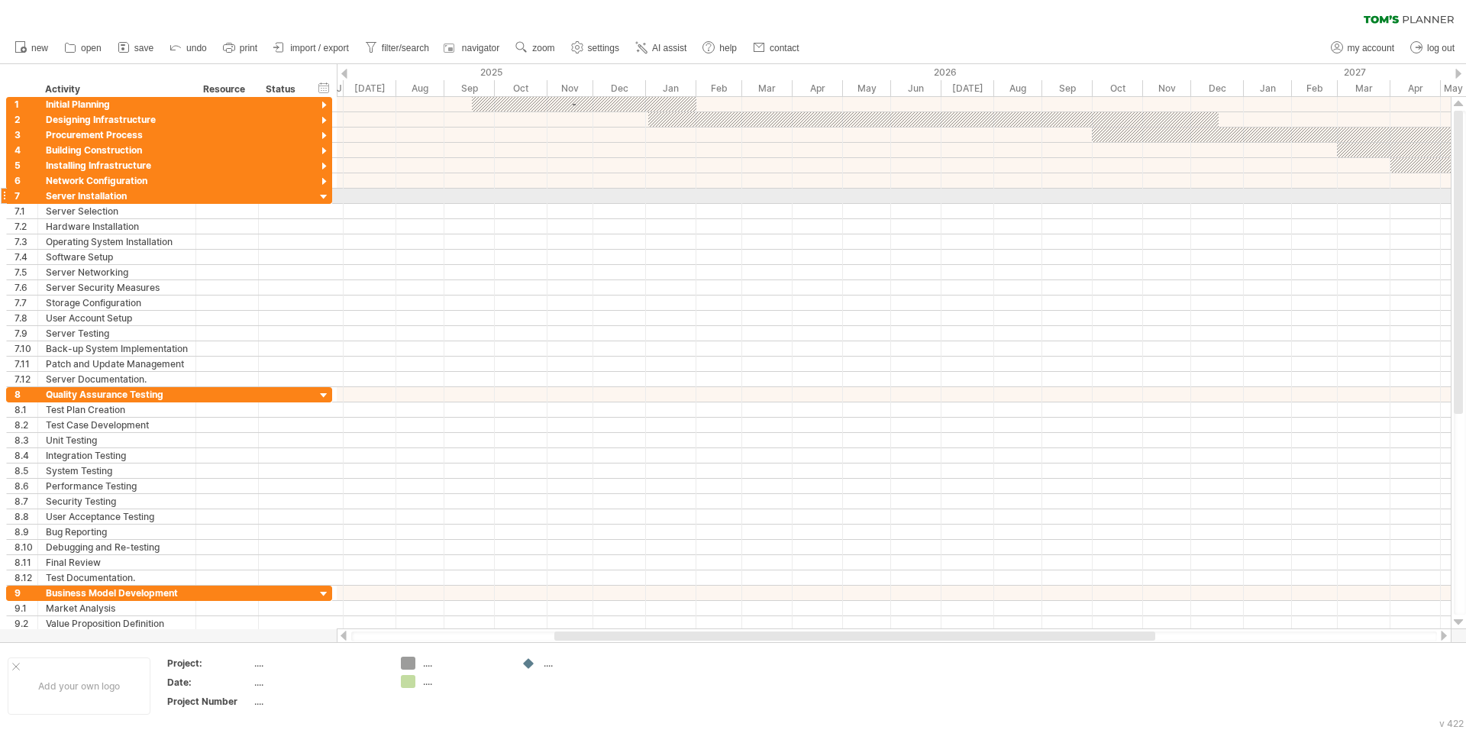
click at [324, 192] on div at bounding box center [324, 197] width 15 height 15
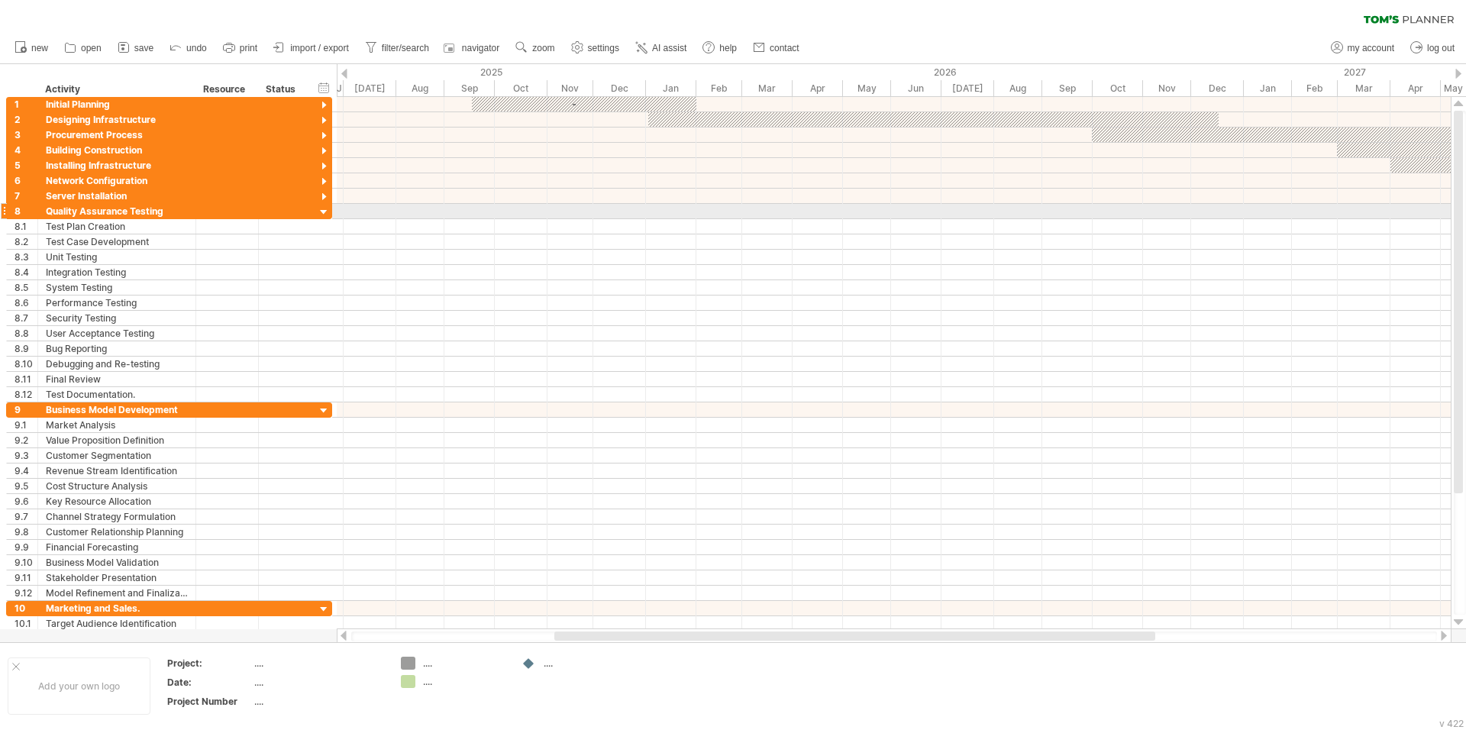
click at [324, 211] on div at bounding box center [324, 212] width 15 height 15
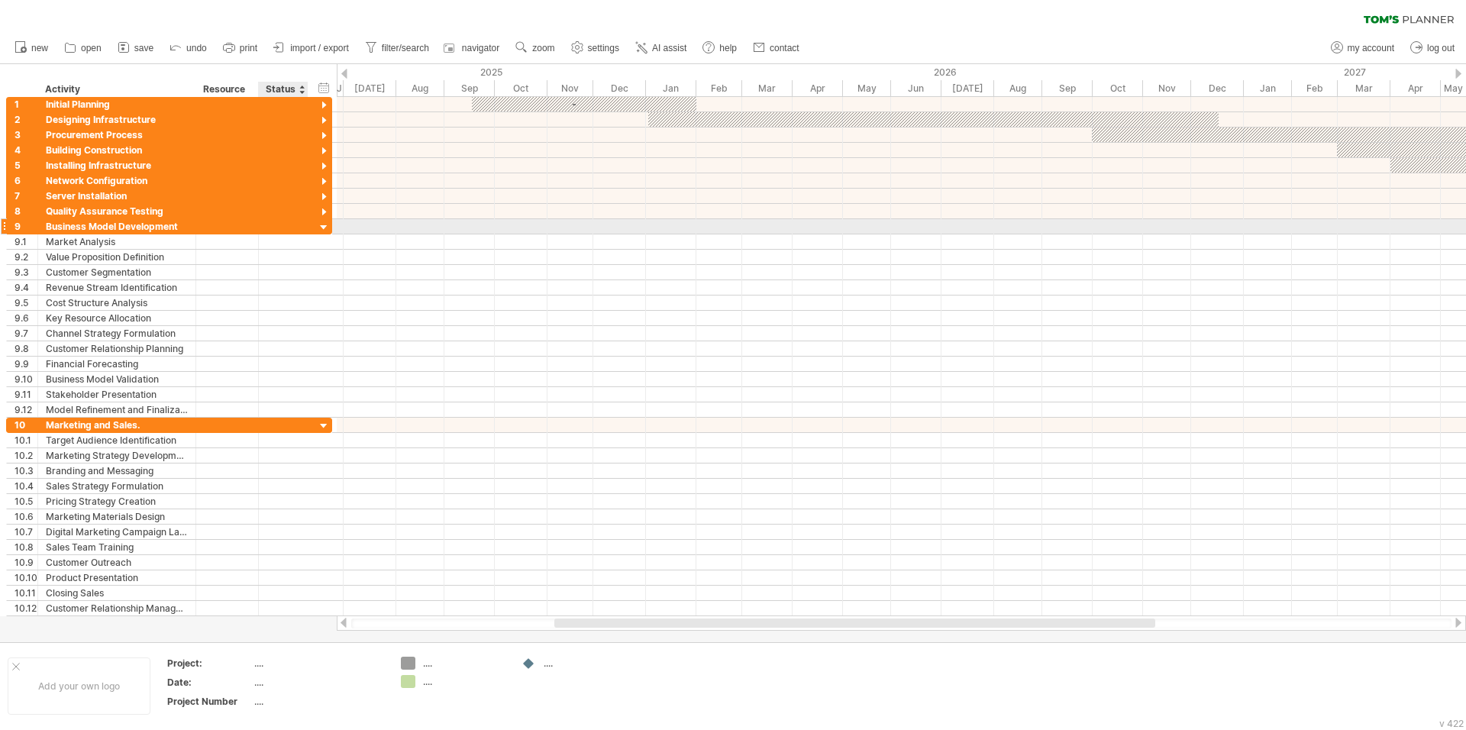
click at [321, 227] on div at bounding box center [324, 228] width 15 height 15
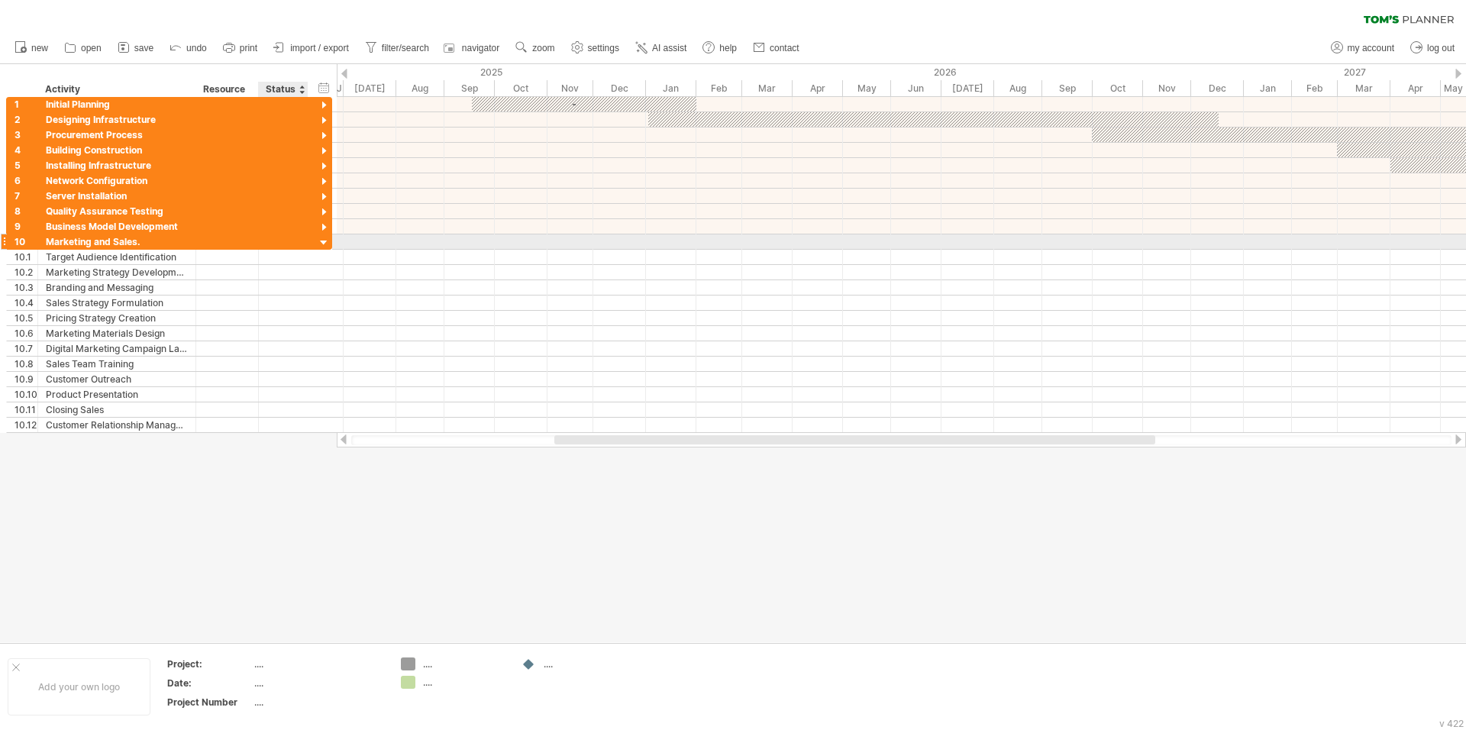
click at [322, 241] on div at bounding box center [324, 243] width 15 height 15
